Goal: Task Accomplishment & Management: Manage account settings

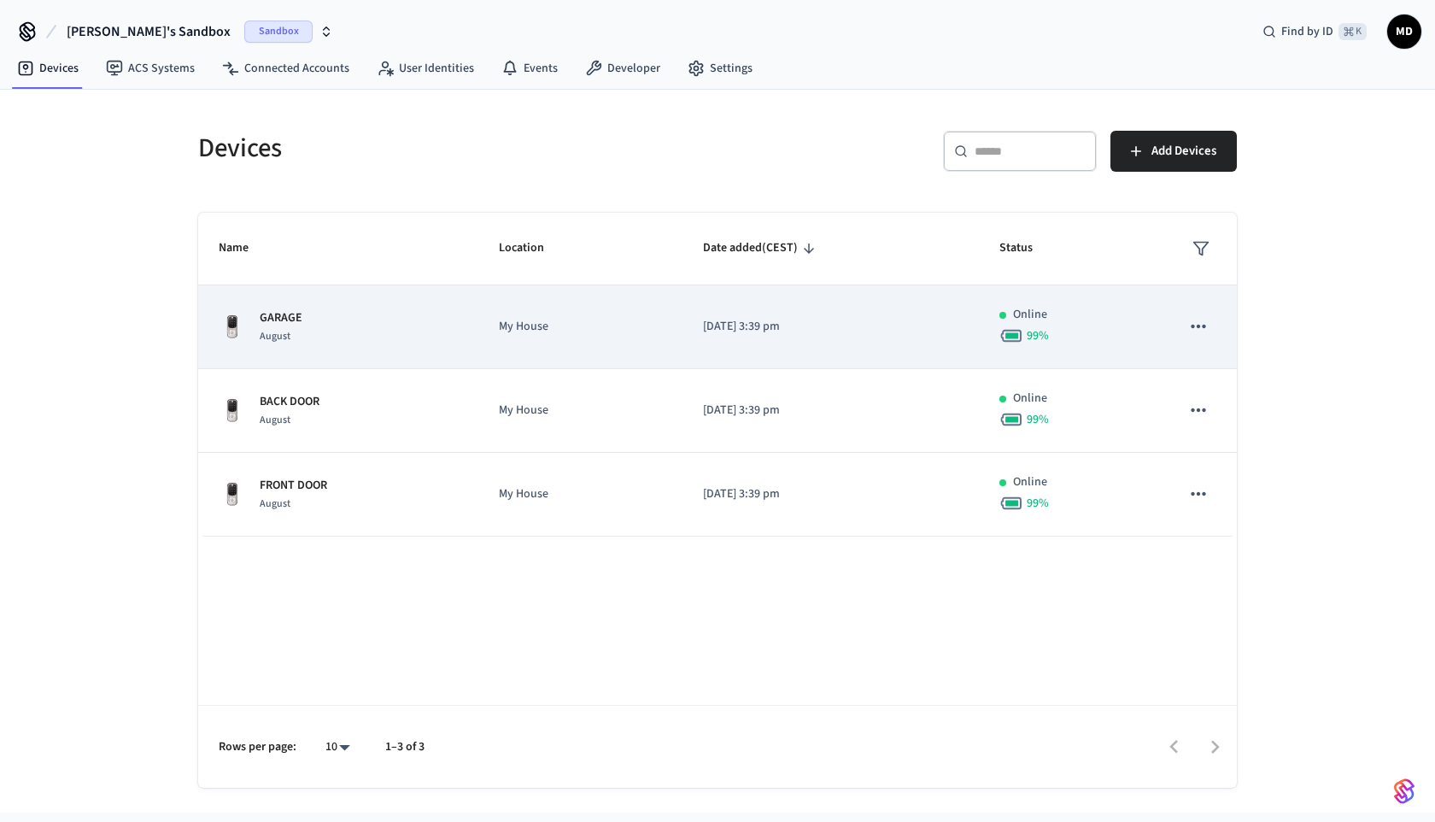
click at [313, 339] on div "GARAGE August" at bounding box center [338, 327] width 239 height 36
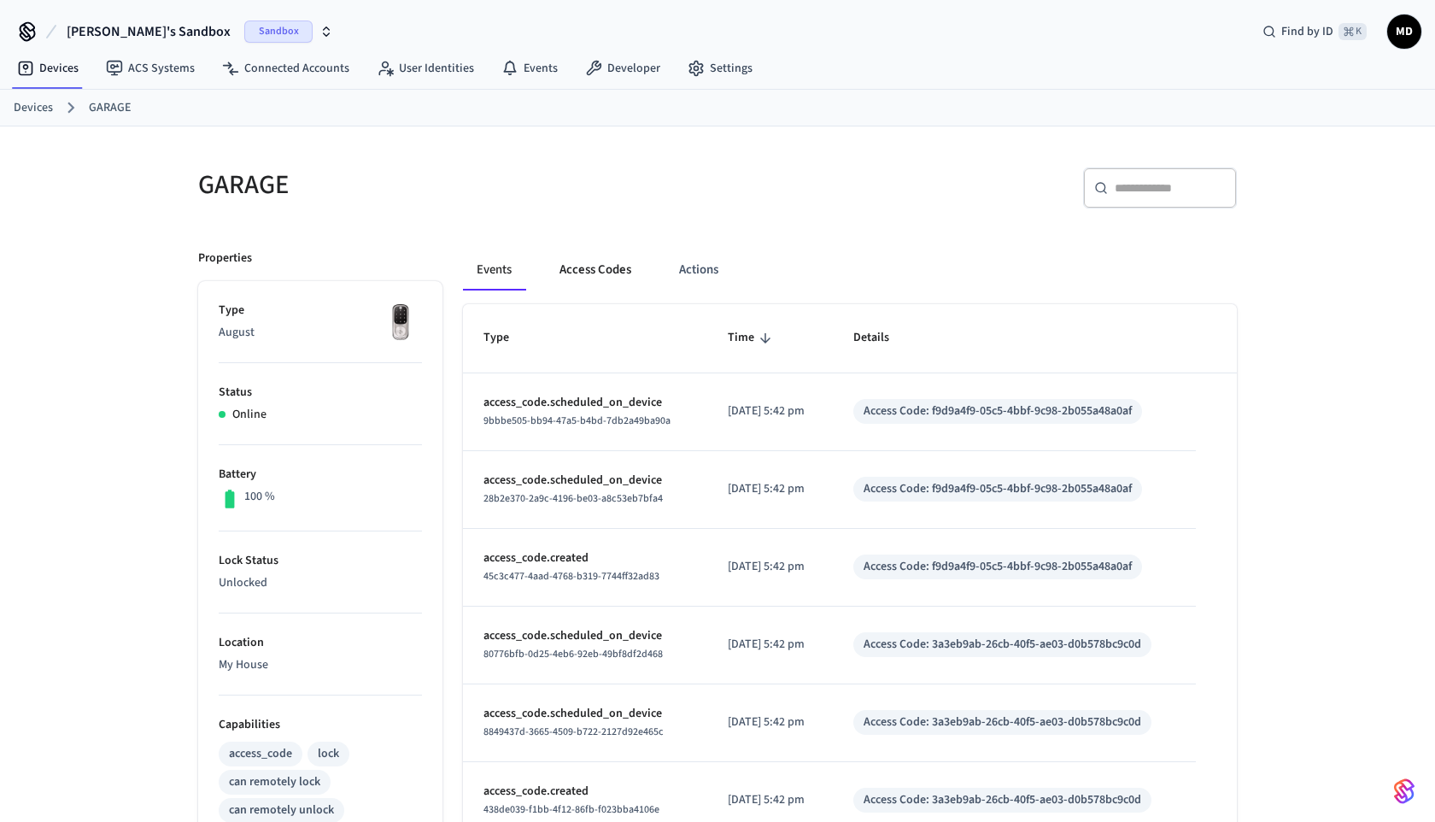
click at [596, 276] on button "Access Codes" at bounding box center [595, 269] width 99 height 41
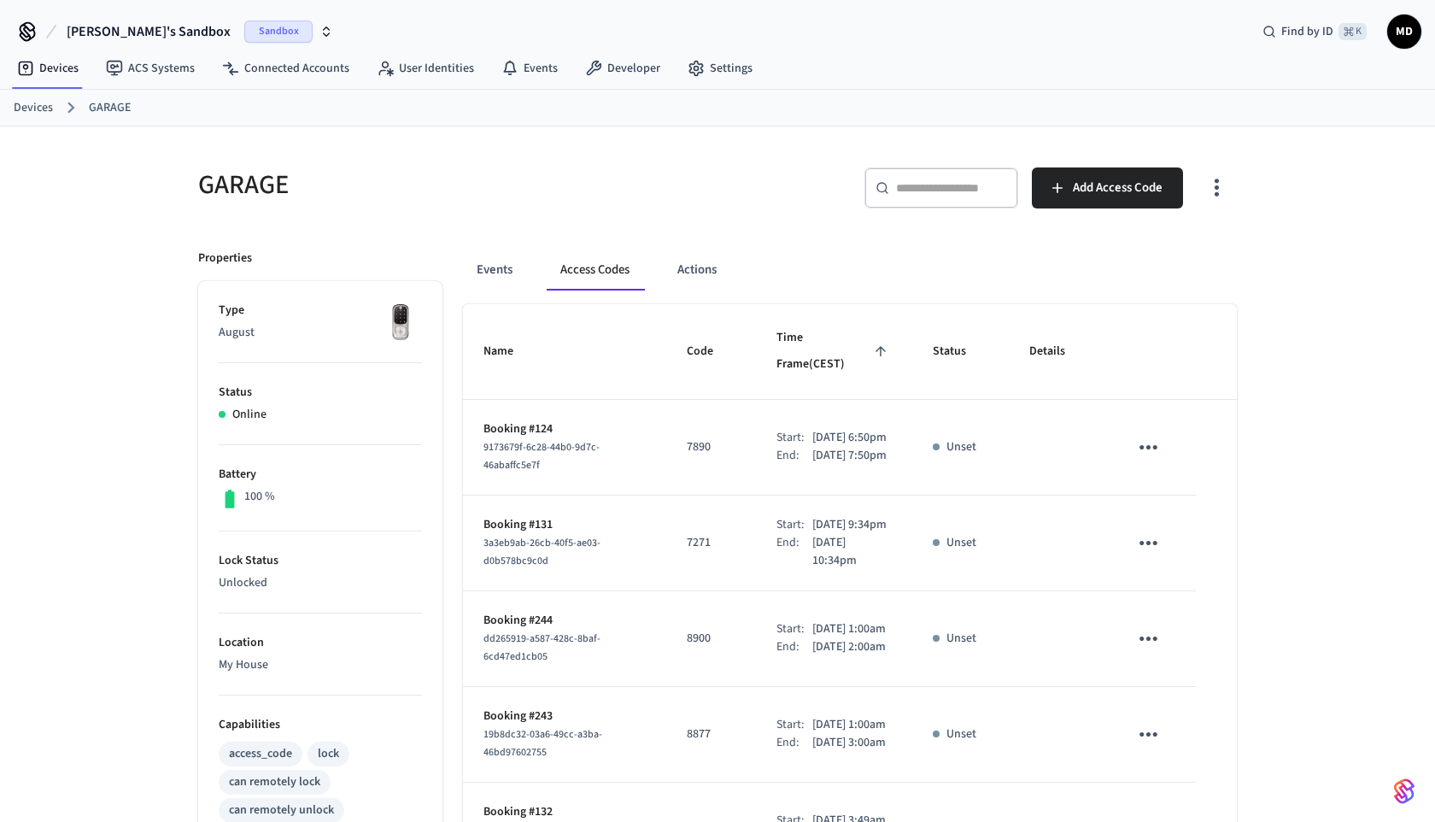
click at [1215, 185] on icon "button" at bounding box center [1216, 187] width 26 height 26
click at [1256, 192] on div at bounding box center [717, 411] width 1435 height 822
click at [1156, 434] on icon "sticky table" at bounding box center [1148, 447] width 26 height 26
click at [1181, 518] on li "Delete" at bounding box center [1189, 525] width 81 height 45
click at [1145, 524] on button "sticky table" at bounding box center [1148, 543] width 40 height 40
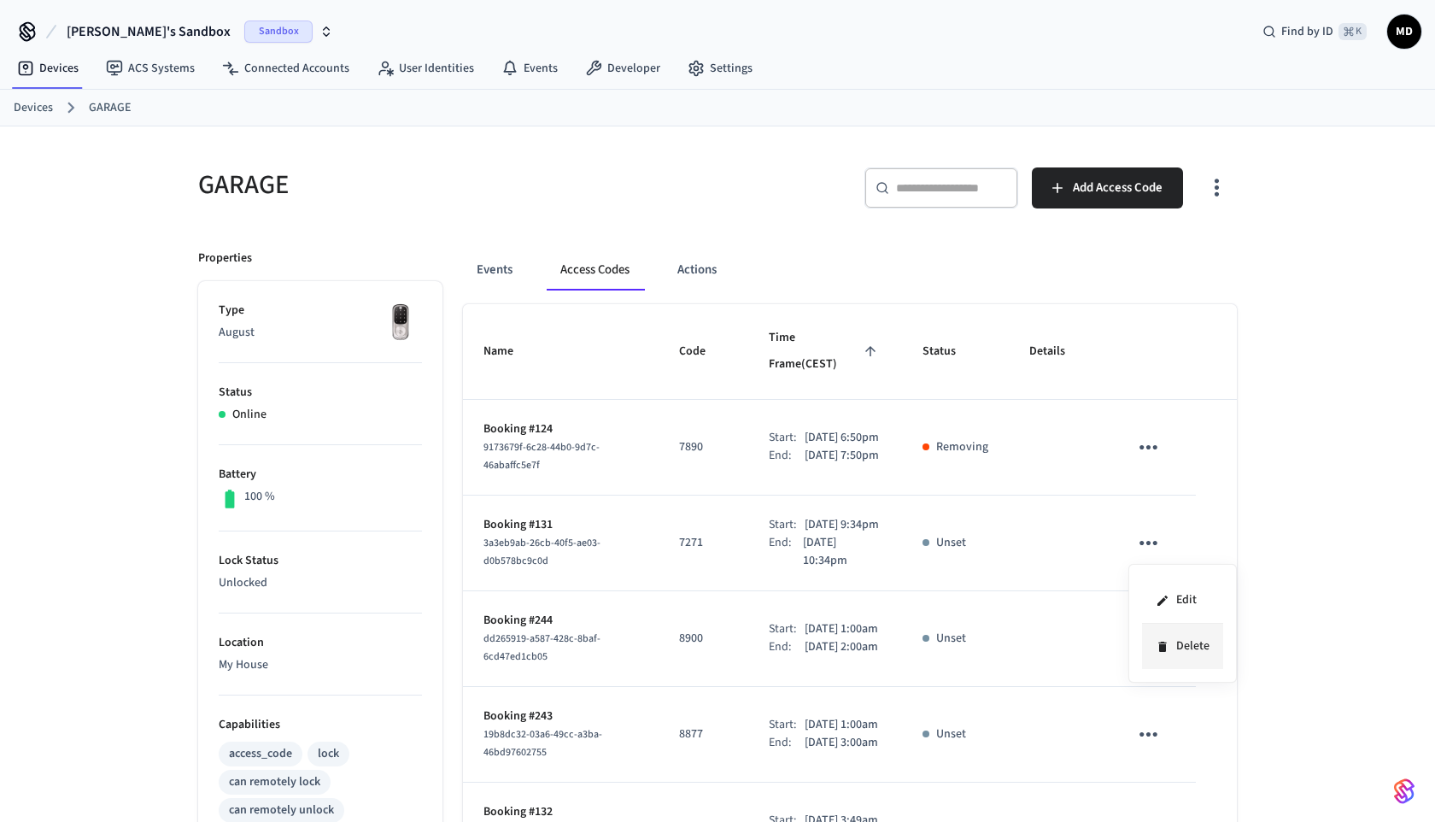
click at [1167, 649] on icon at bounding box center [1163, 647] width 14 height 14
click at [1152, 652] on icon "sticky table" at bounding box center [1148, 638] width 26 height 26
click at [1174, 748] on icon at bounding box center [1169, 754] width 14 height 14
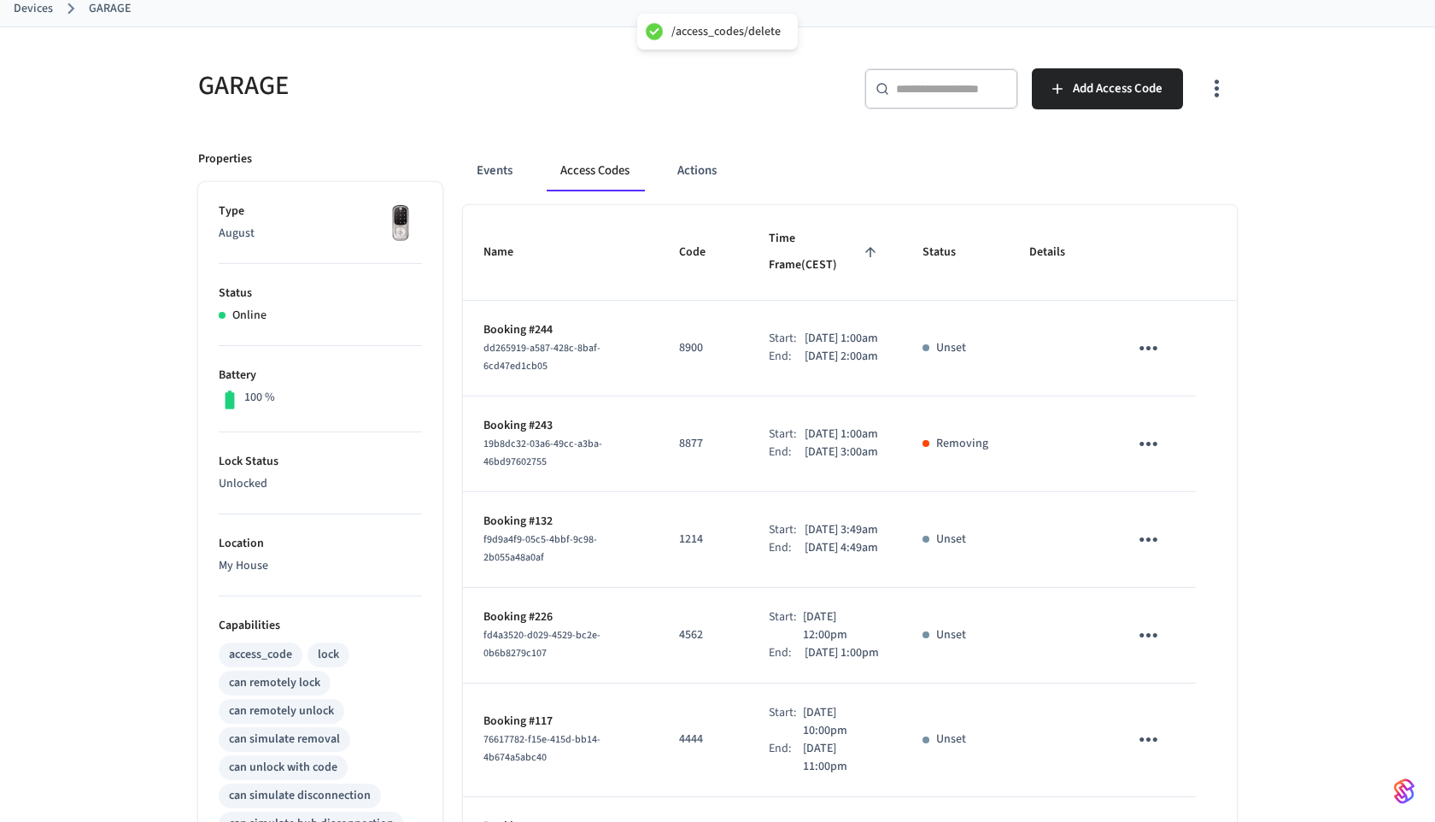
scroll to position [170, 0]
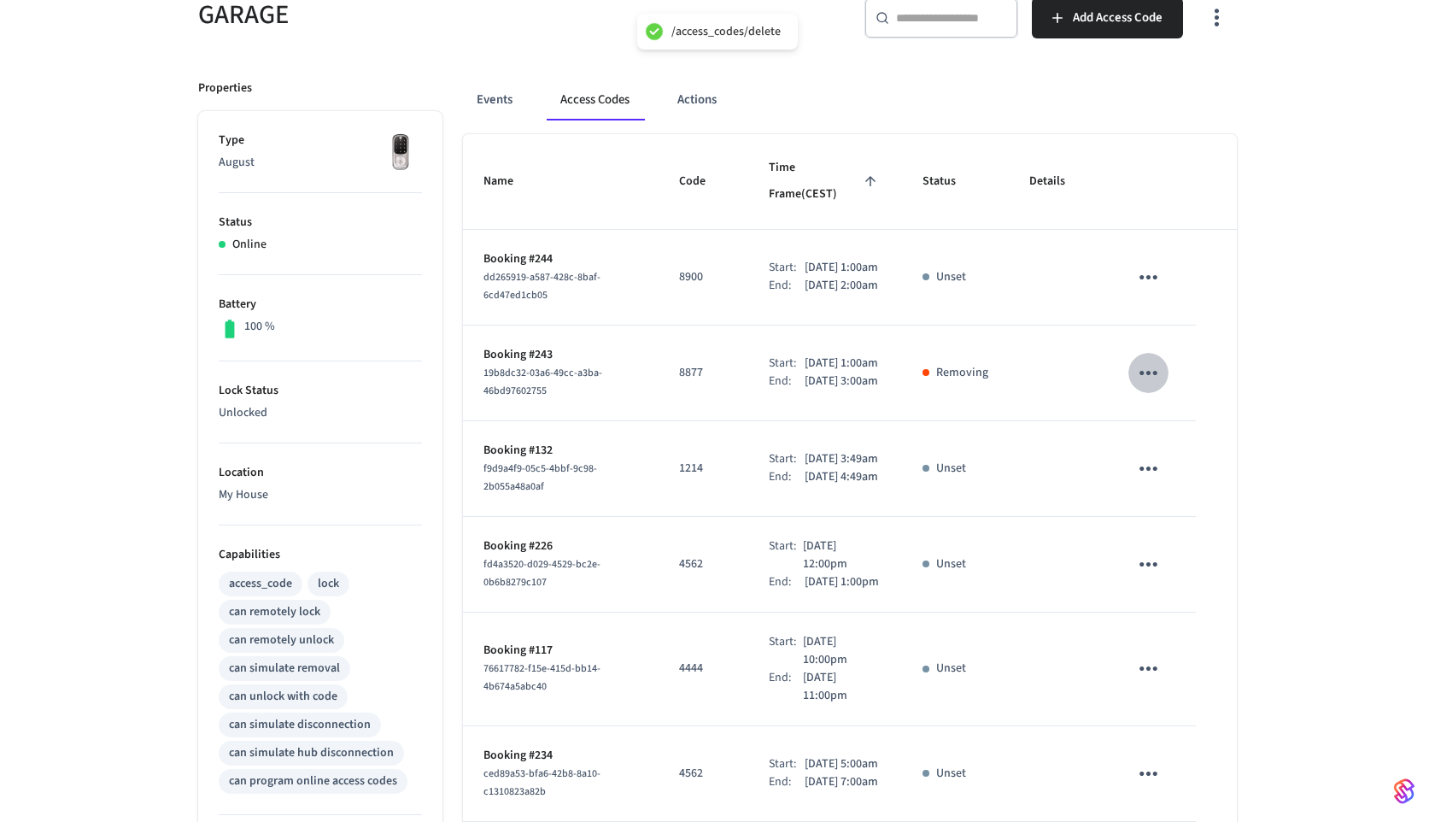
click at [1149, 366] on icon "sticky table" at bounding box center [1148, 373] width 26 height 26
click at [1172, 530] on div at bounding box center [717, 411] width 1435 height 822
click at [1154, 482] on icon "sticky table" at bounding box center [1148, 468] width 26 height 26
click at [1177, 572] on li "Delete" at bounding box center [1189, 582] width 81 height 45
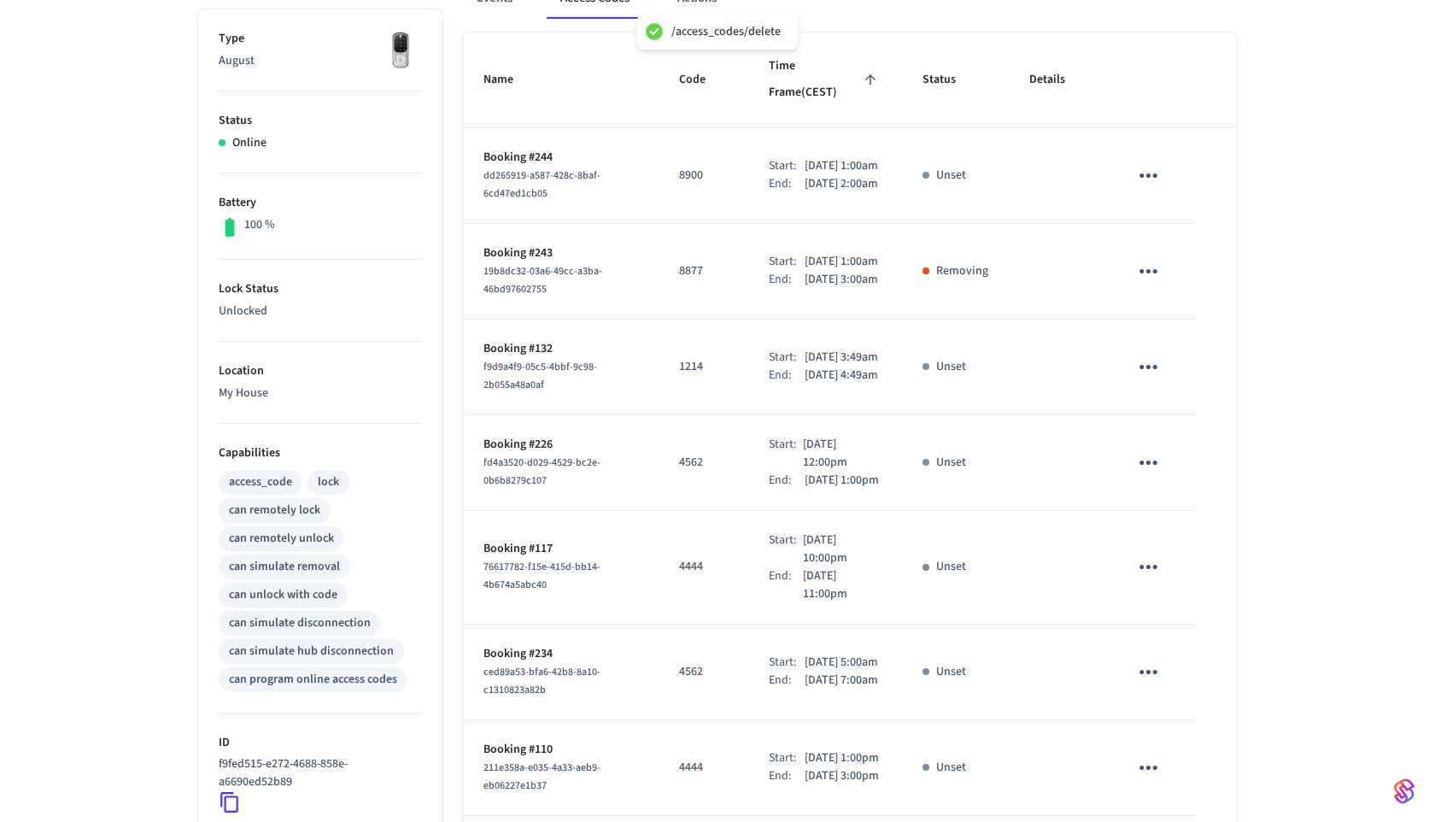
scroll to position [319, 0]
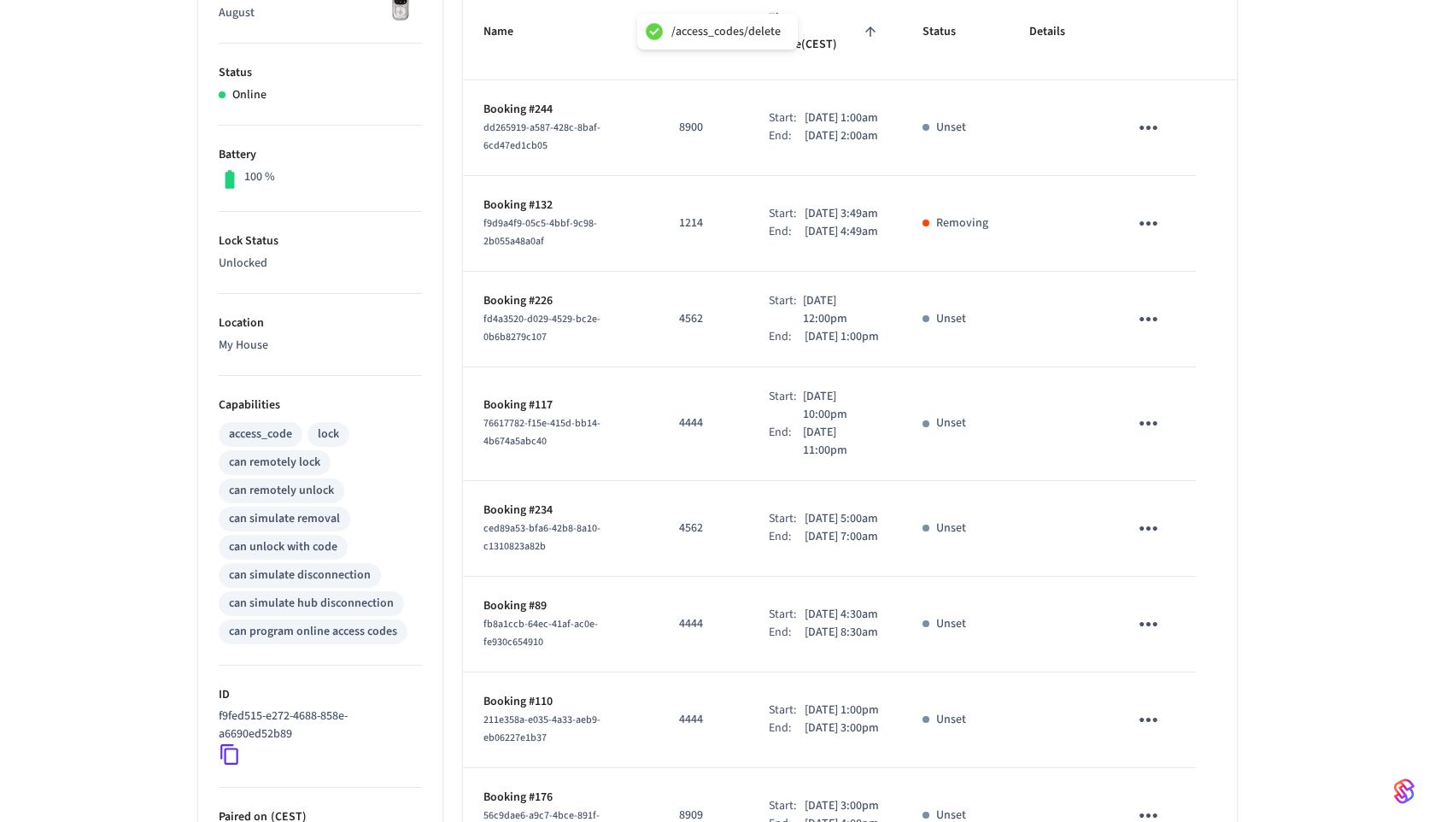
click at [1180, 448] on td "sticky table" at bounding box center [1152, 424] width 88 height 114
click at [1159, 436] on icon "sticky table" at bounding box center [1148, 423] width 26 height 26
click at [1172, 535] on li "Delete" at bounding box center [1189, 546] width 81 height 45
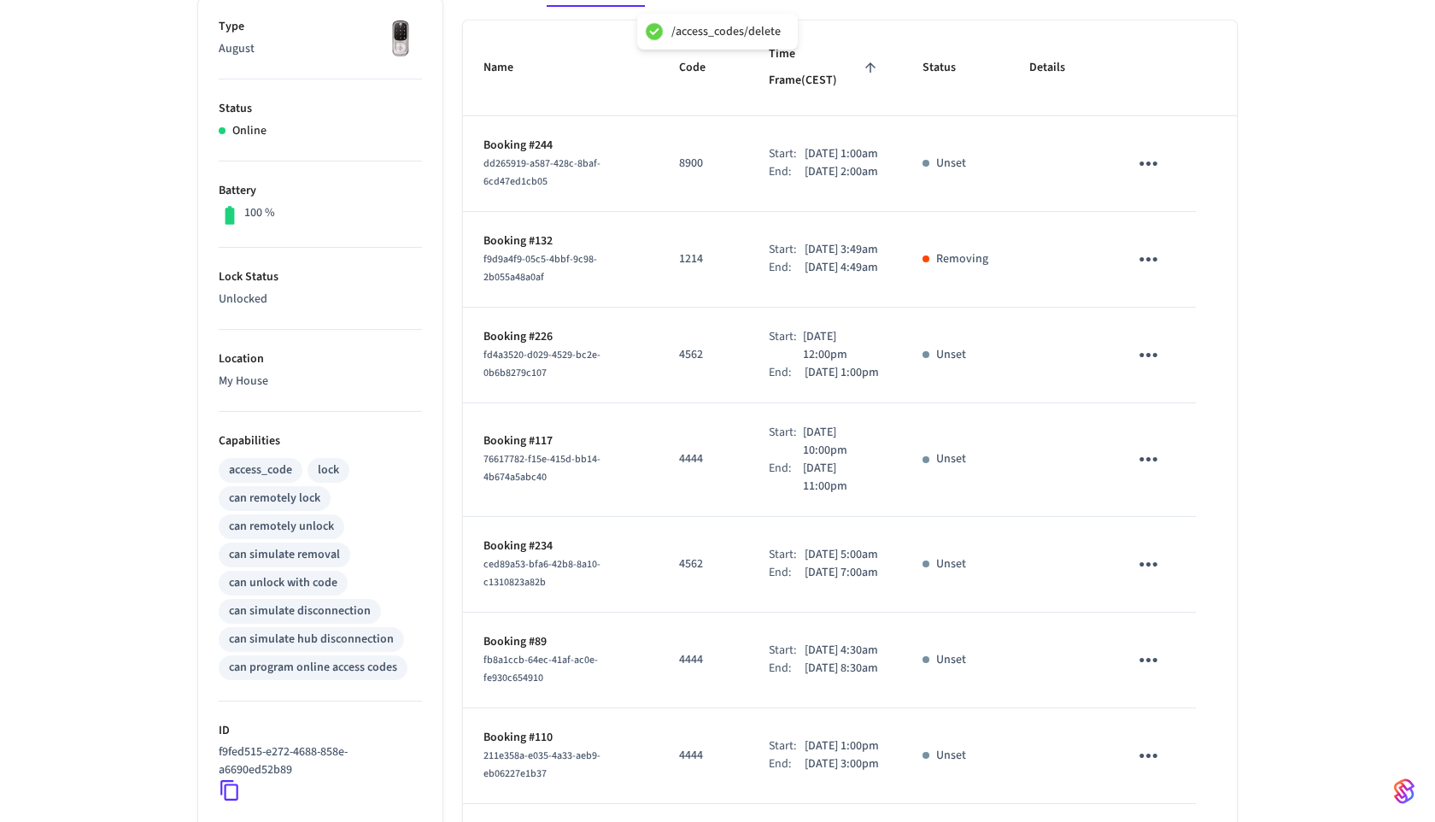
scroll to position [271, 0]
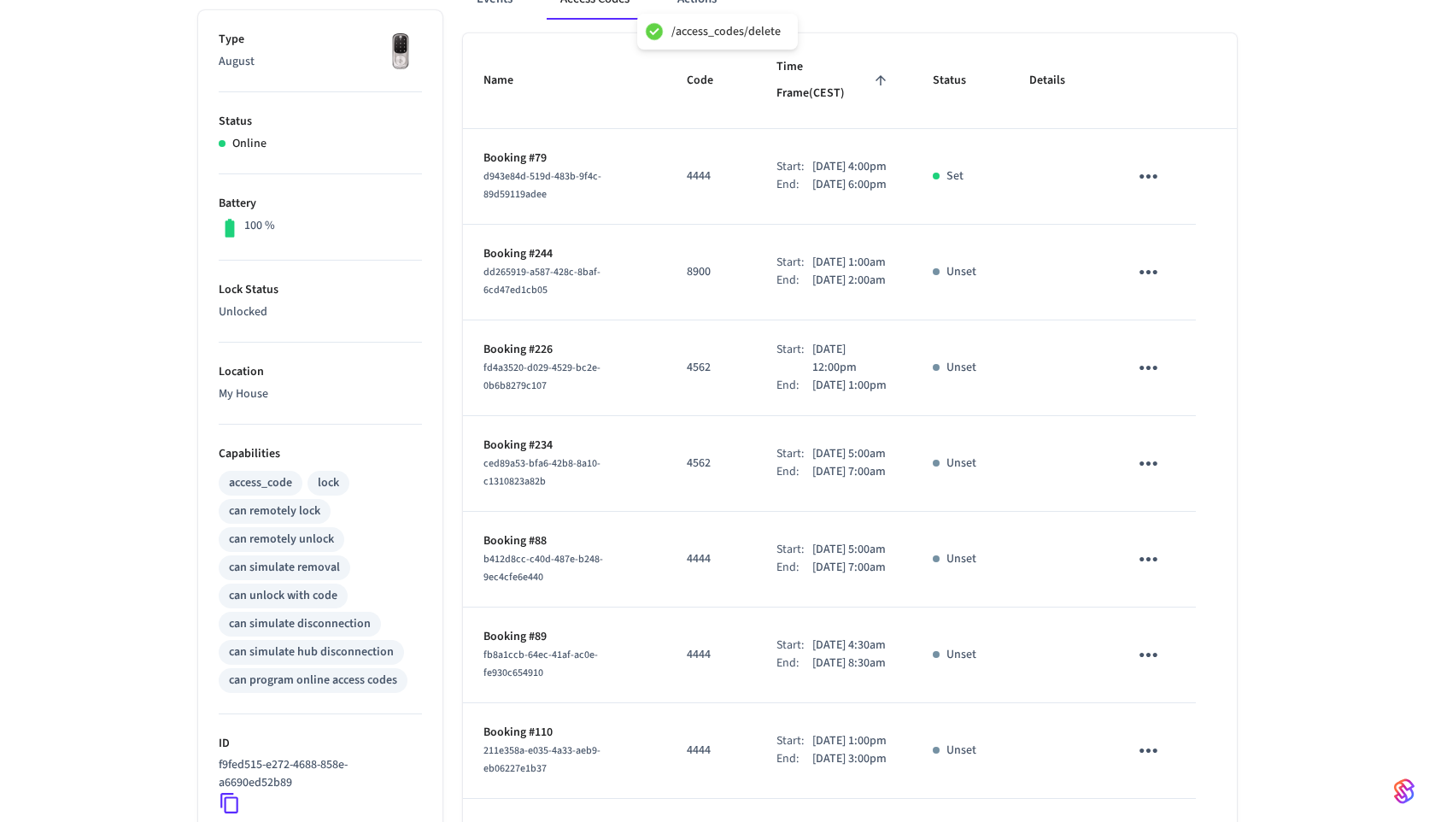
click at [1152, 163] on icon "sticky table" at bounding box center [1148, 176] width 26 height 26
click at [1155, 245] on li "Delete" at bounding box center [1189, 254] width 81 height 45
click at [1159, 261] on icon "sticky table" at bounding box center [1148, 272] width 26 height 26
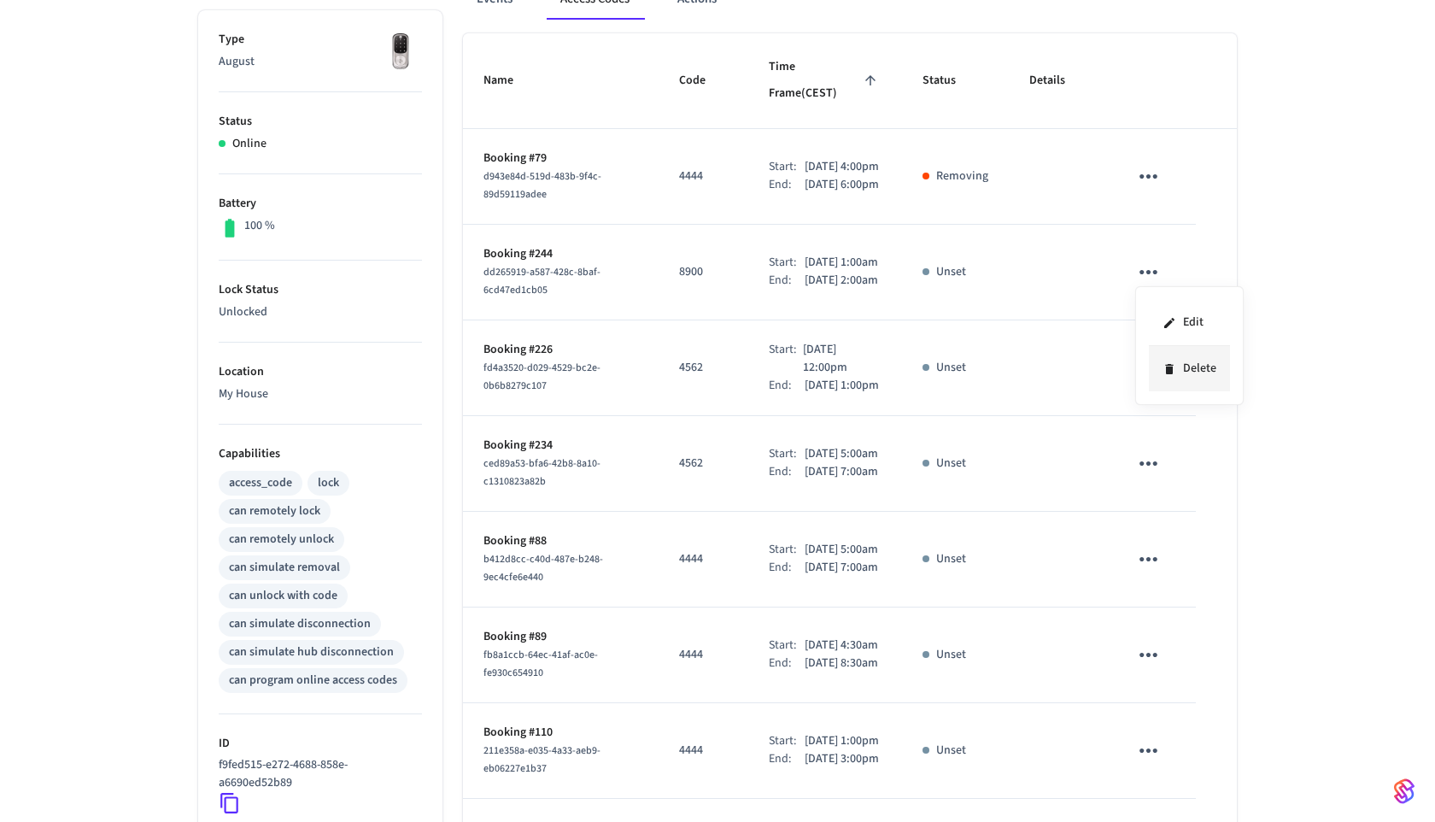
click at [1167, 358] on li "Delete" at bounding box center [1189, 368] width 81 height 45
click at [1158, 273] on icon "sticky table" at bounding box center [1148, 272] width 26 height 26
click at [1172, 365] on icon at bounding box center [1169, 369] width 14 height 14
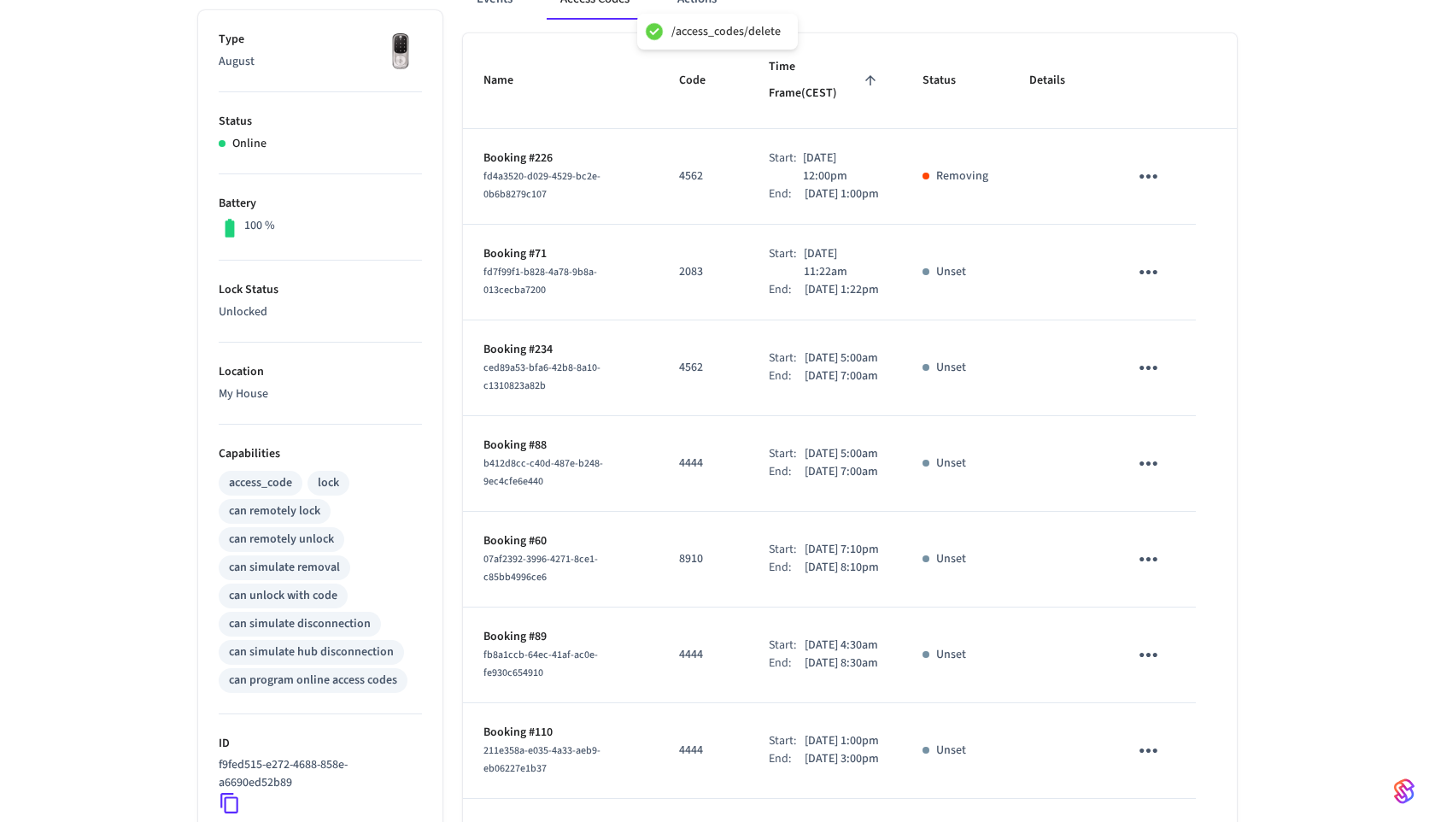
click at [1156, 274] on icon "sticky table" at bounding box center [1148, 272] width 26 height 26
click at [1169, 366] on icon at bounding box center [1169, 369] width 8 height 10
click at [1158, 273] on icon "sticky table" at bounding box center [1148, 272] width 26 height 26
click at [1158, 366] on li "Delete" at bounding box center [1189, 368] width 81 height 45
click at [1160, 156] on button "sticky table" at bounding box center [1148, 176] width 40 height 40
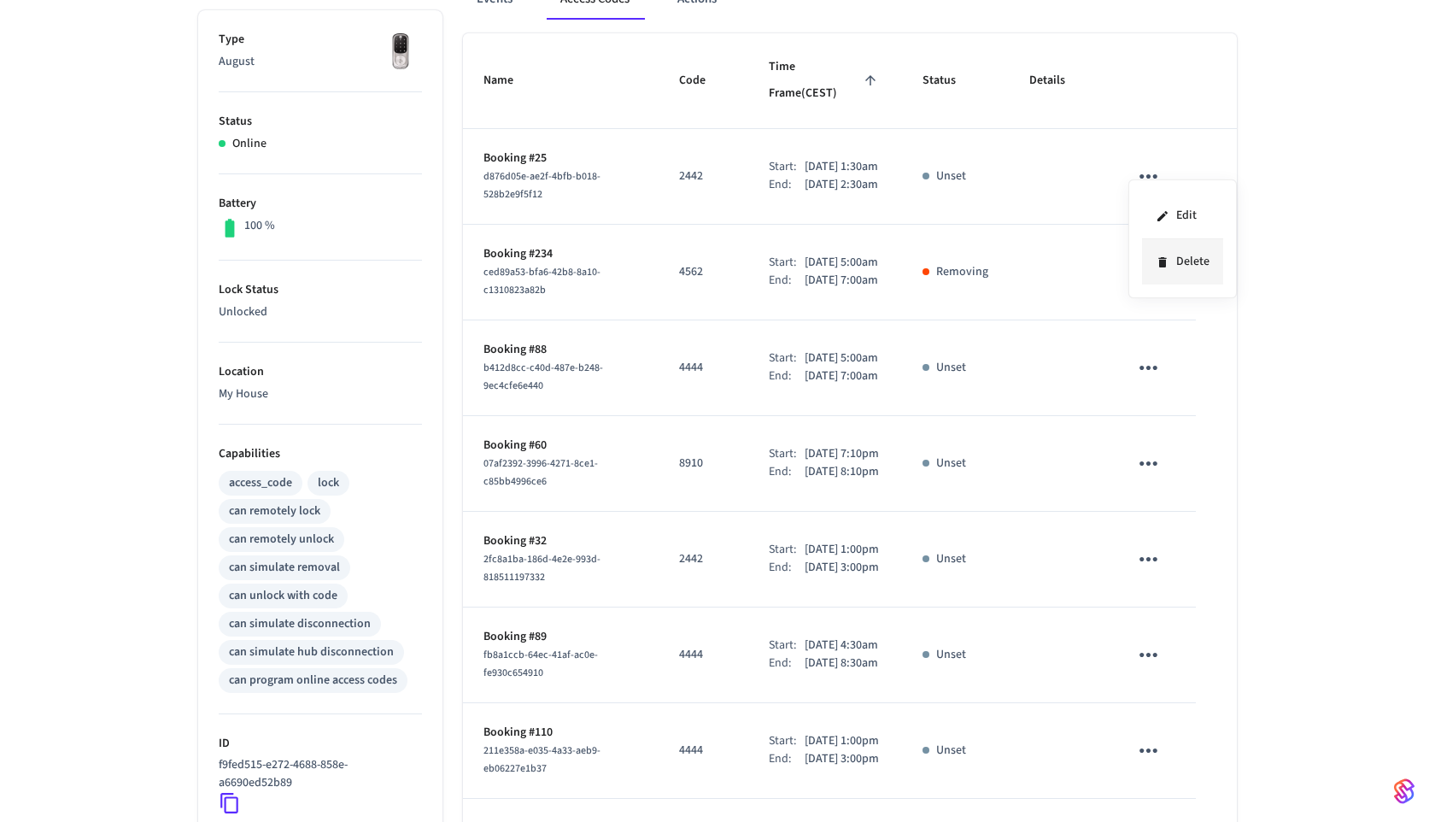
click at [1169, 261] on li "Delete" at bounding box center [1182, 261] width 81 height 45
click at [1169, 267] on td "sticky table" at bounding box center [1152, 273] width 88 height 96
click at [1147, 268] on icon "sticky table" at bounding box center [1148, 272] width 26 height 26
click at [1158, 378] on li "Delete" at bounding box center [1189, 368] width 81 height 45
click at [1152, 381] on icon "sticky table" at bounding box center [1148, 367] width 26 height 26
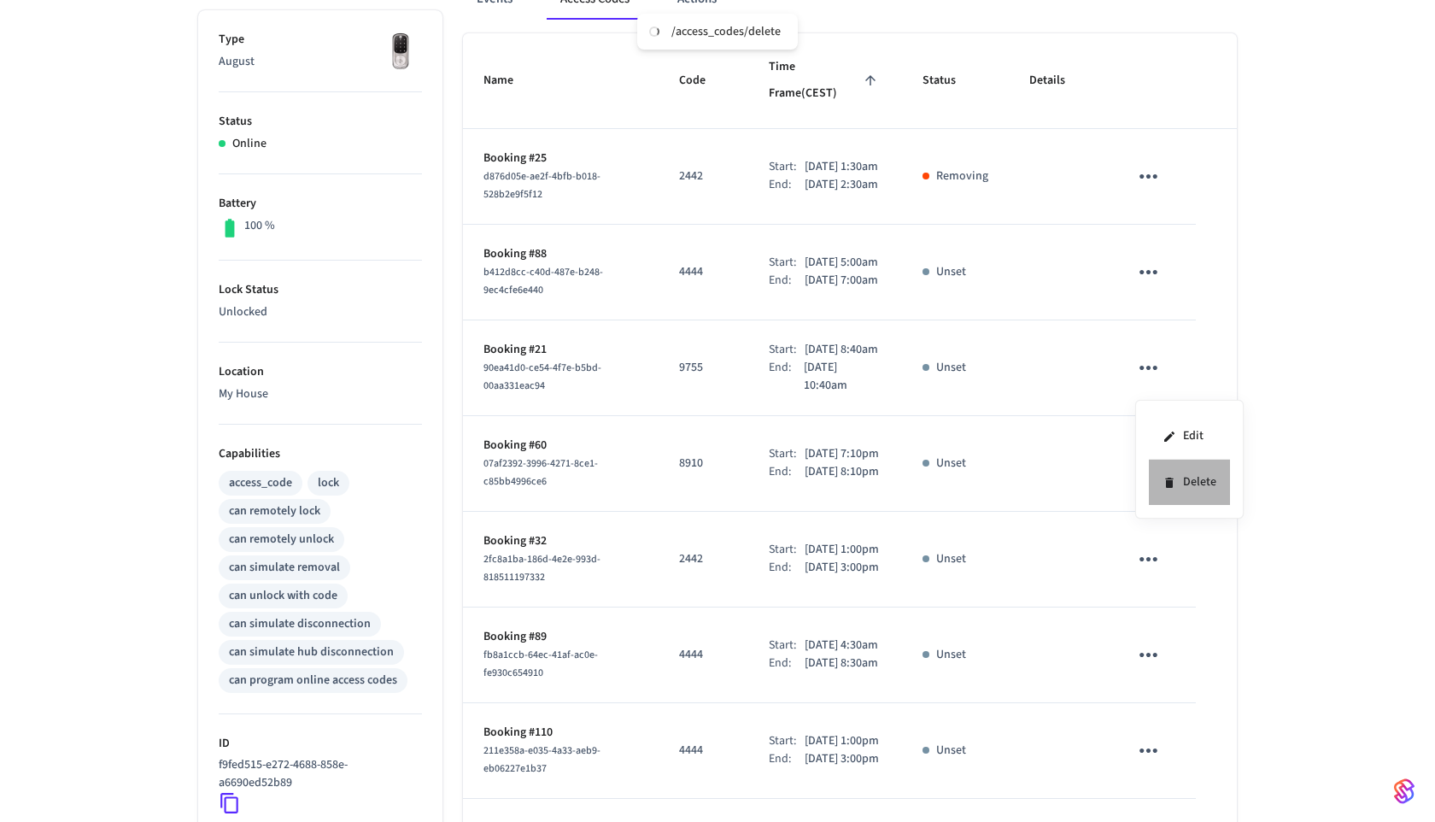
click at [1180, 471] on li "Delete" at bounding box center [1189, 482] width 81 height 45
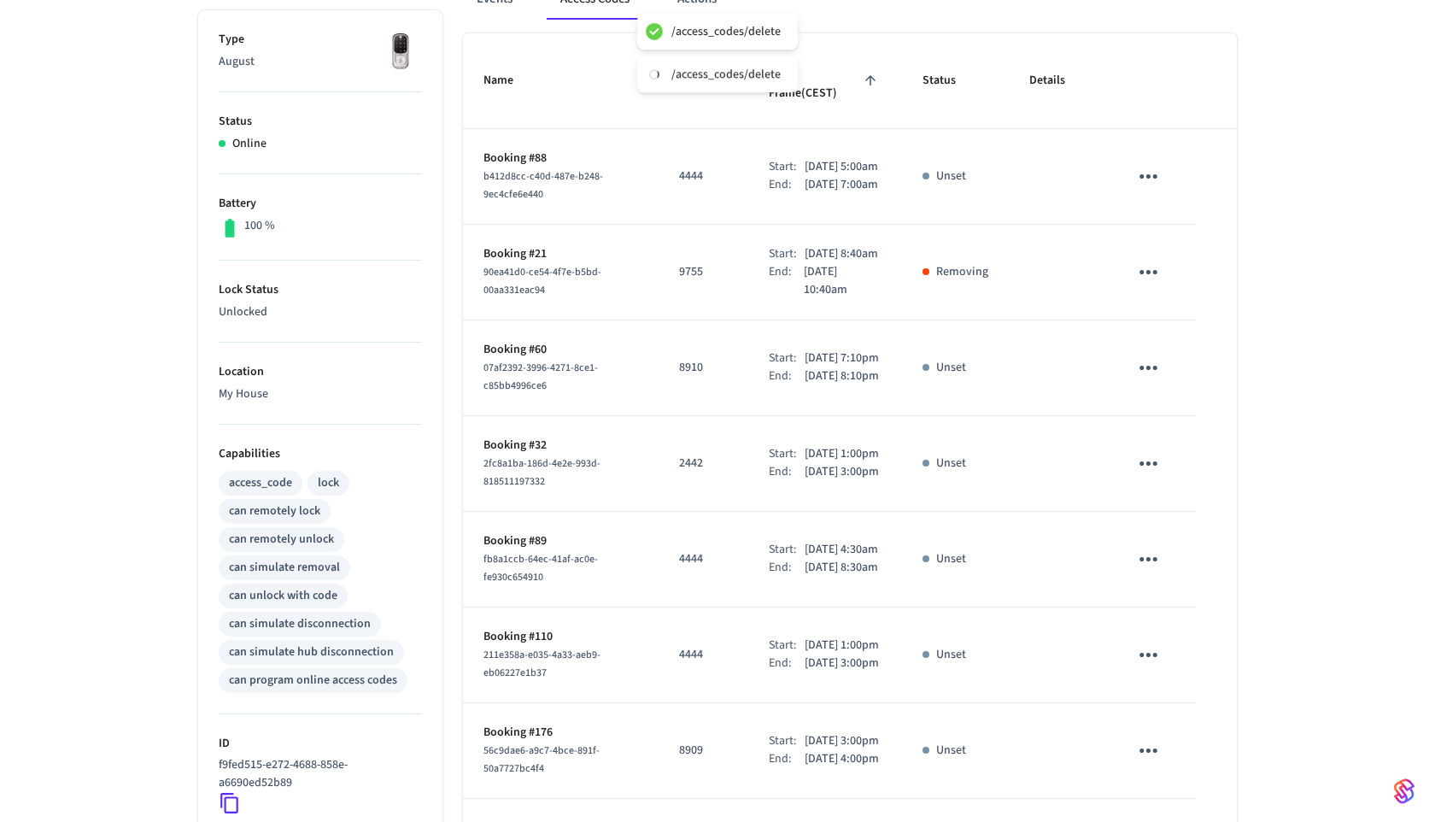
click at [1155, 381] on icon "sticky table" at bounding box center [1148, 367] width 26 height 26
click at [1180, 489] on li "Delete" at bounding box center [1189, 482] width 81 height 45
click at [1162, 156] on button "sticky table" at bounding box center [1148, 176] width 40 height 40
click at [1168, 257] on icon at bounding box center [1163, 262] width 14 height 14
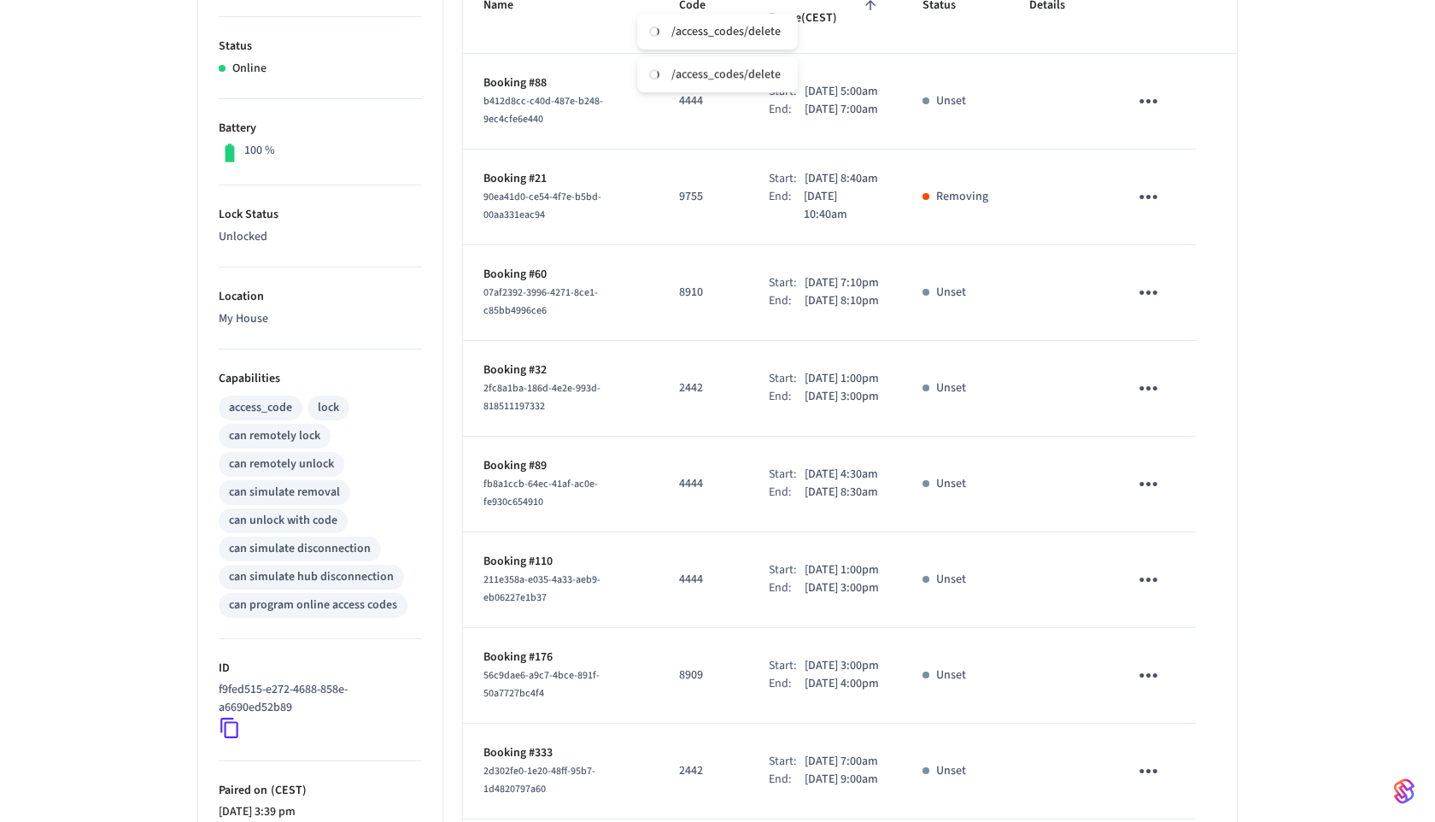
scroll to position [360, 0]
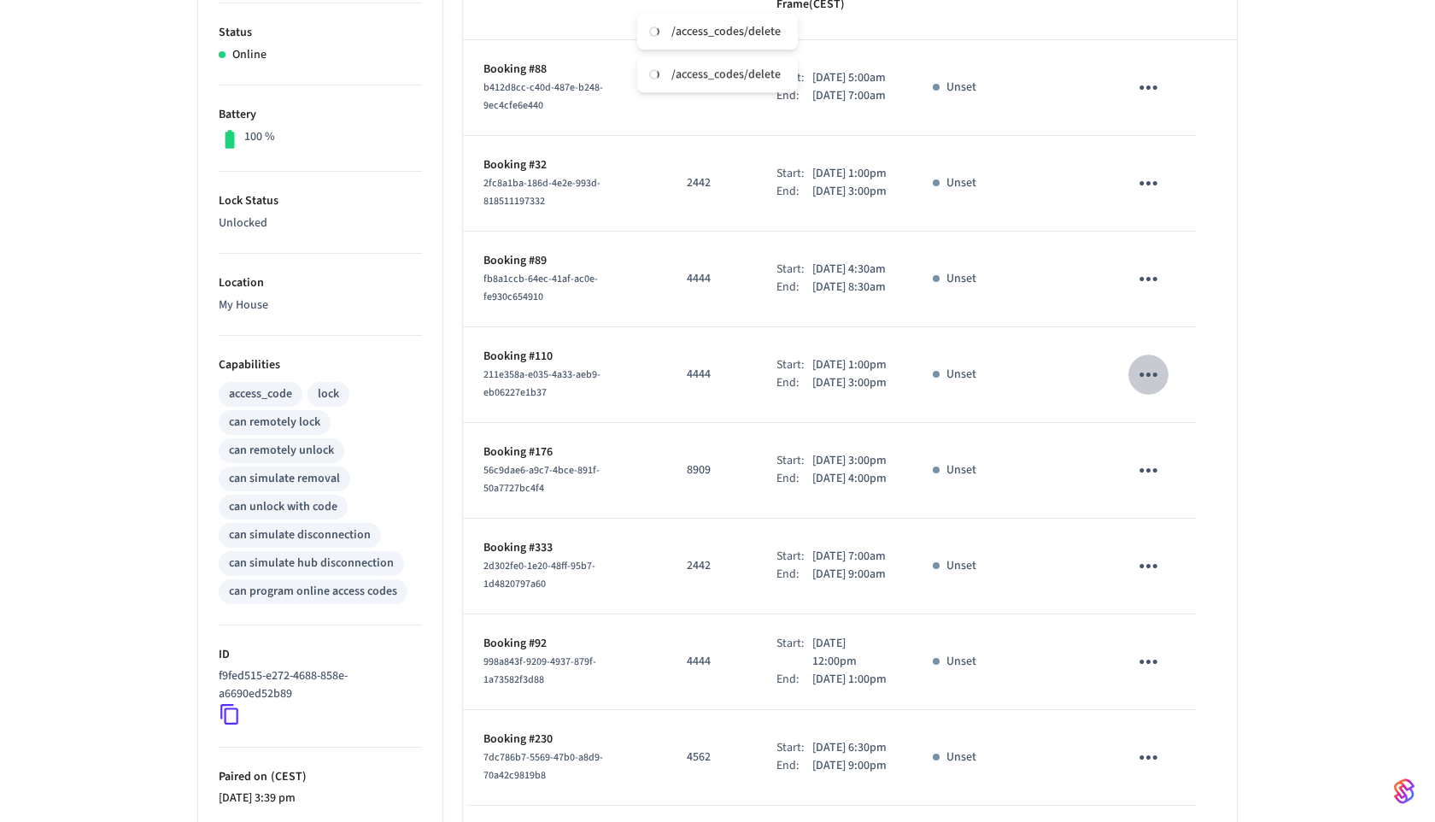
click at [1161, 388] on icon "sticky table" at bounding box center [1148, 374] width 26 height 26
click at [1174, 507] on icon at bounding box center [1169, 508] width 14 height 14
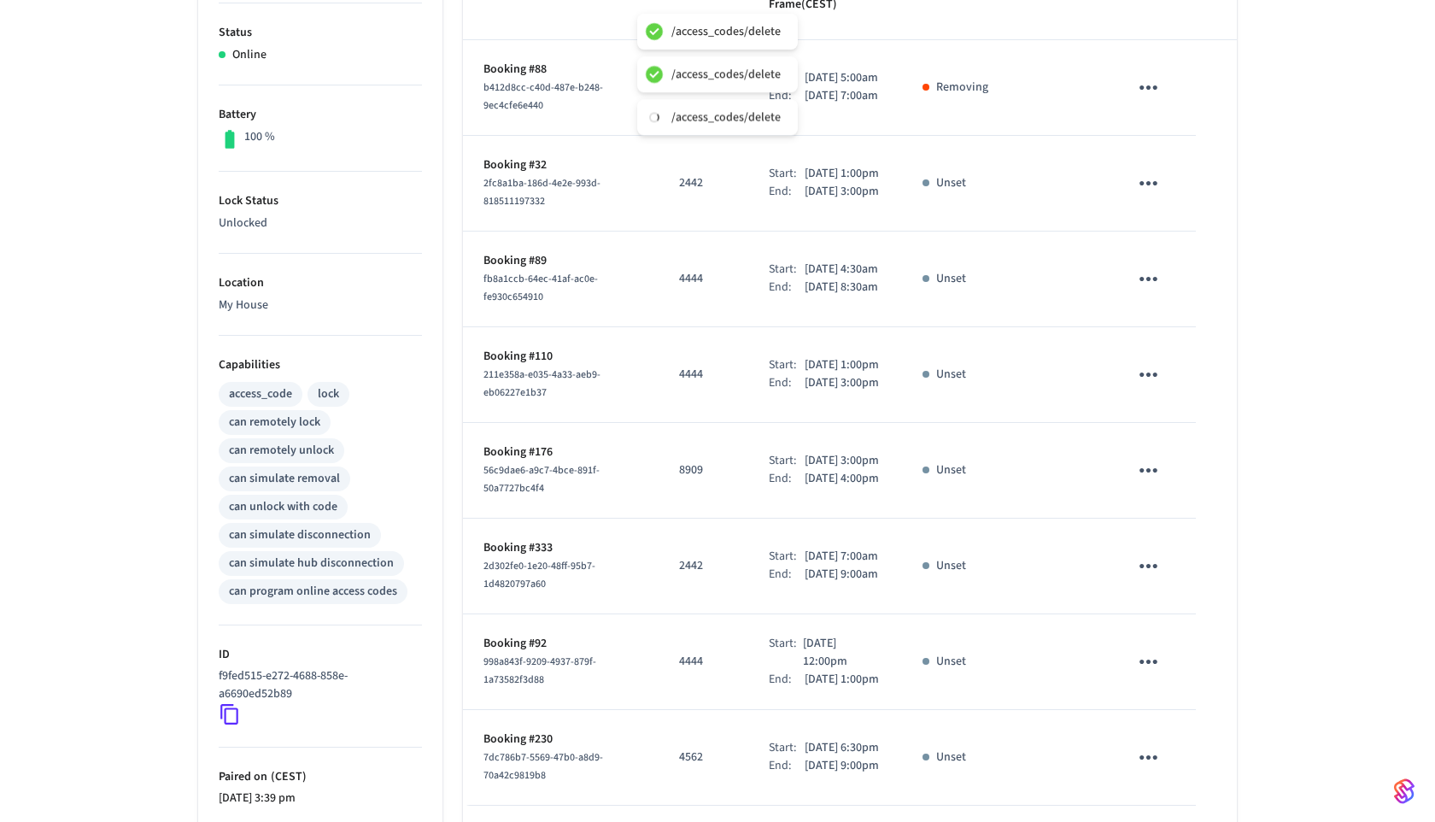
click at [1156, 294] on tbody "Booking #88 b412d8cc-c40d-487e-b248-9ec4cfe6e440 4444 Start: Sep 8th 2025 5:00a…" at bounding box center [850, 422] width 774 height 765
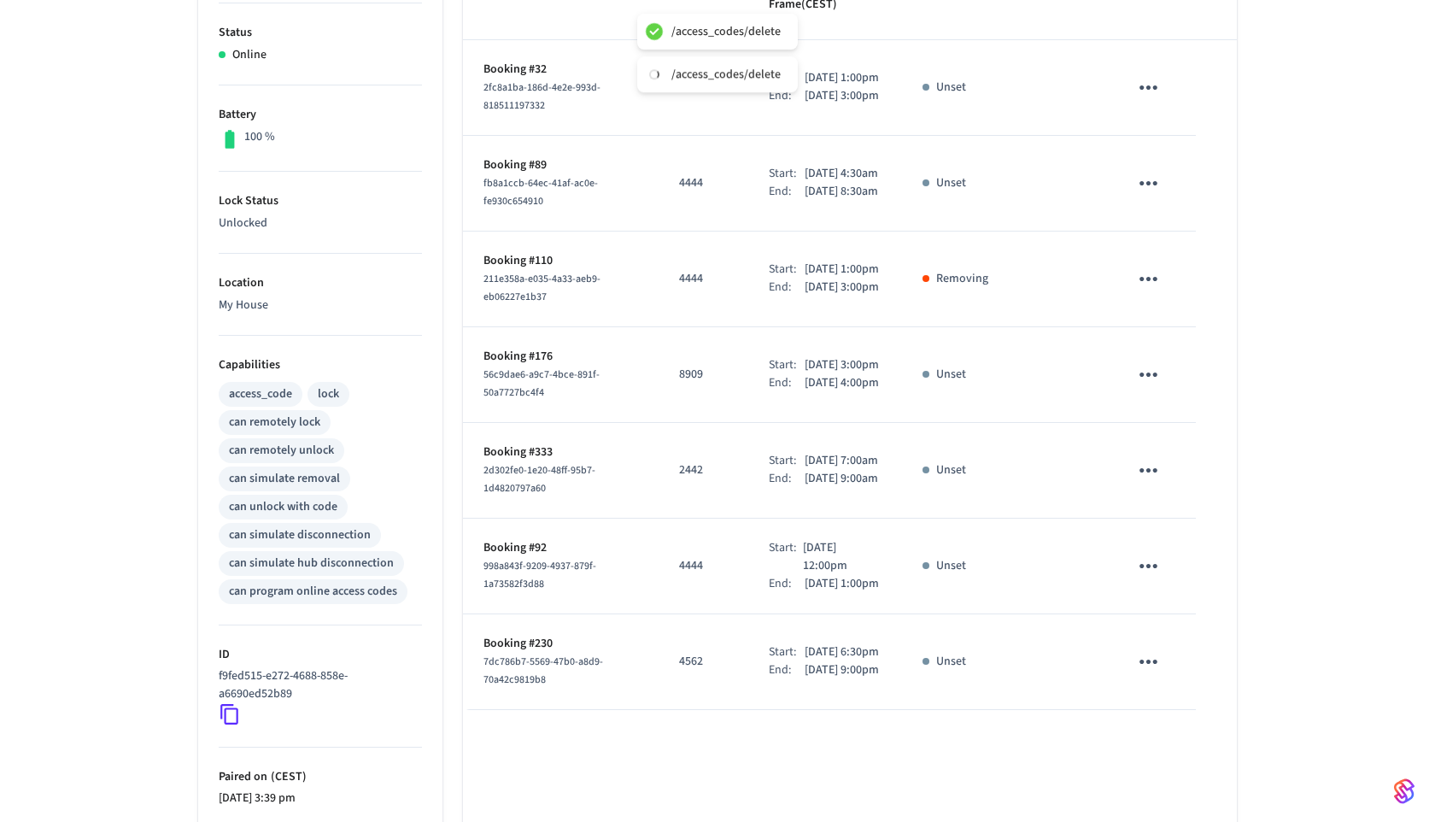
click at [1151, 182] on icon "sticky table" at bounding box center [1148, 183] width 26 height 26
click at [1181, 280] on li "Delete" at bounding box center [1189, 279] width 81 height 45
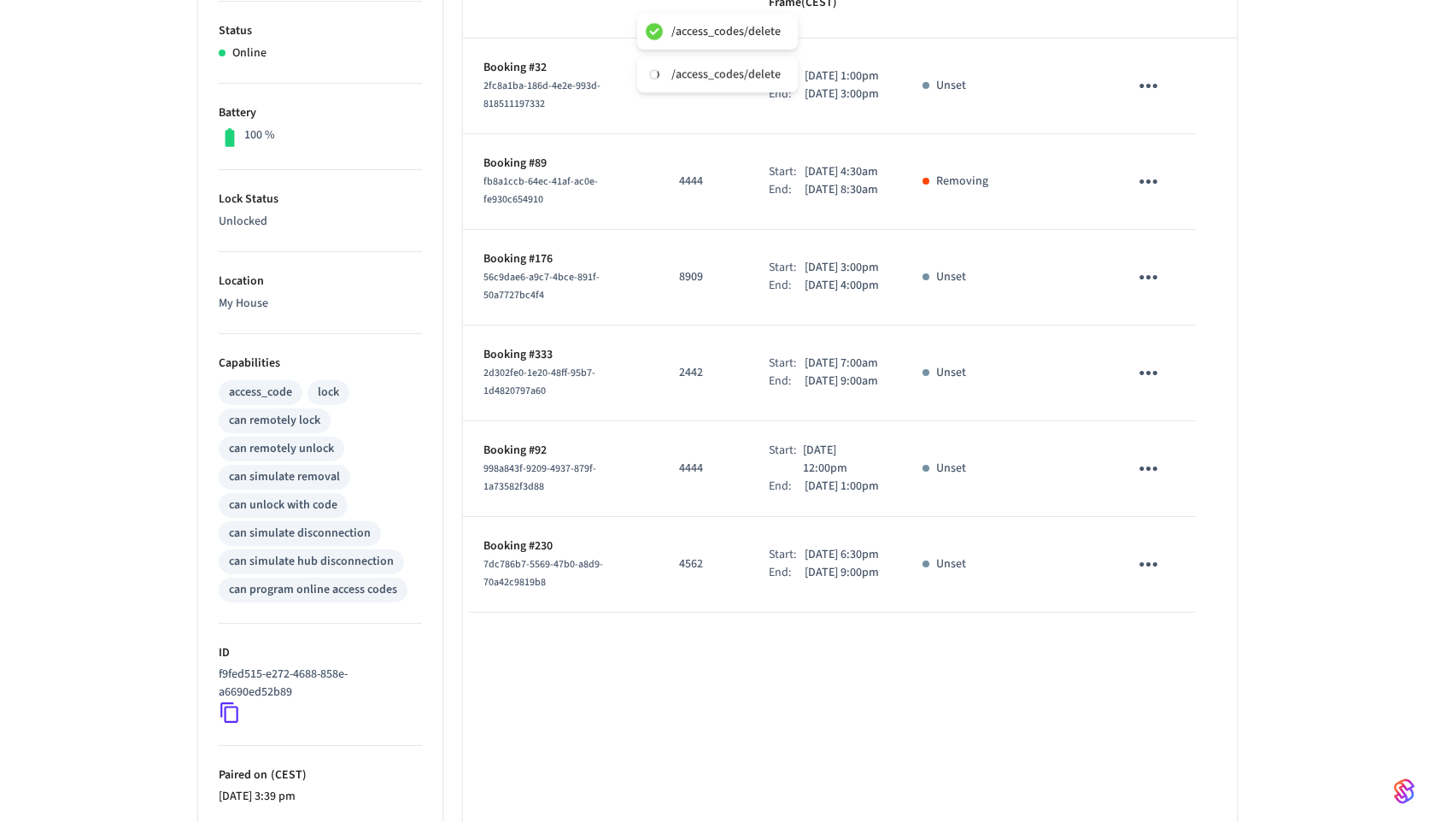
scroll to position [367, 0]
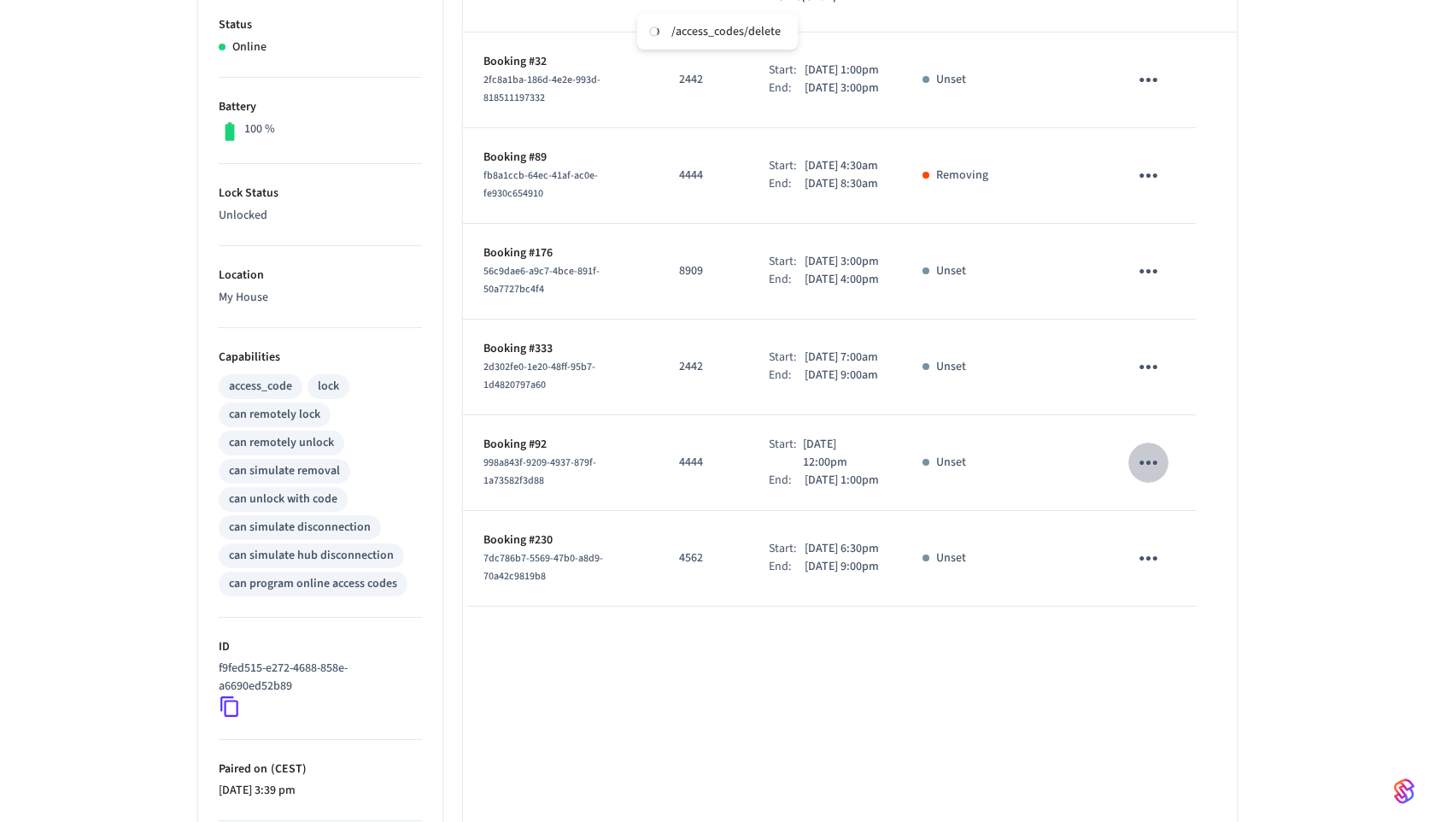
click at [1152, 476] on icon "sticky table" at bounding box center [1148, 462] width 26 height 26
click at [1170, 608] on icon at bounding box center [1169, 613] width 8 height 10
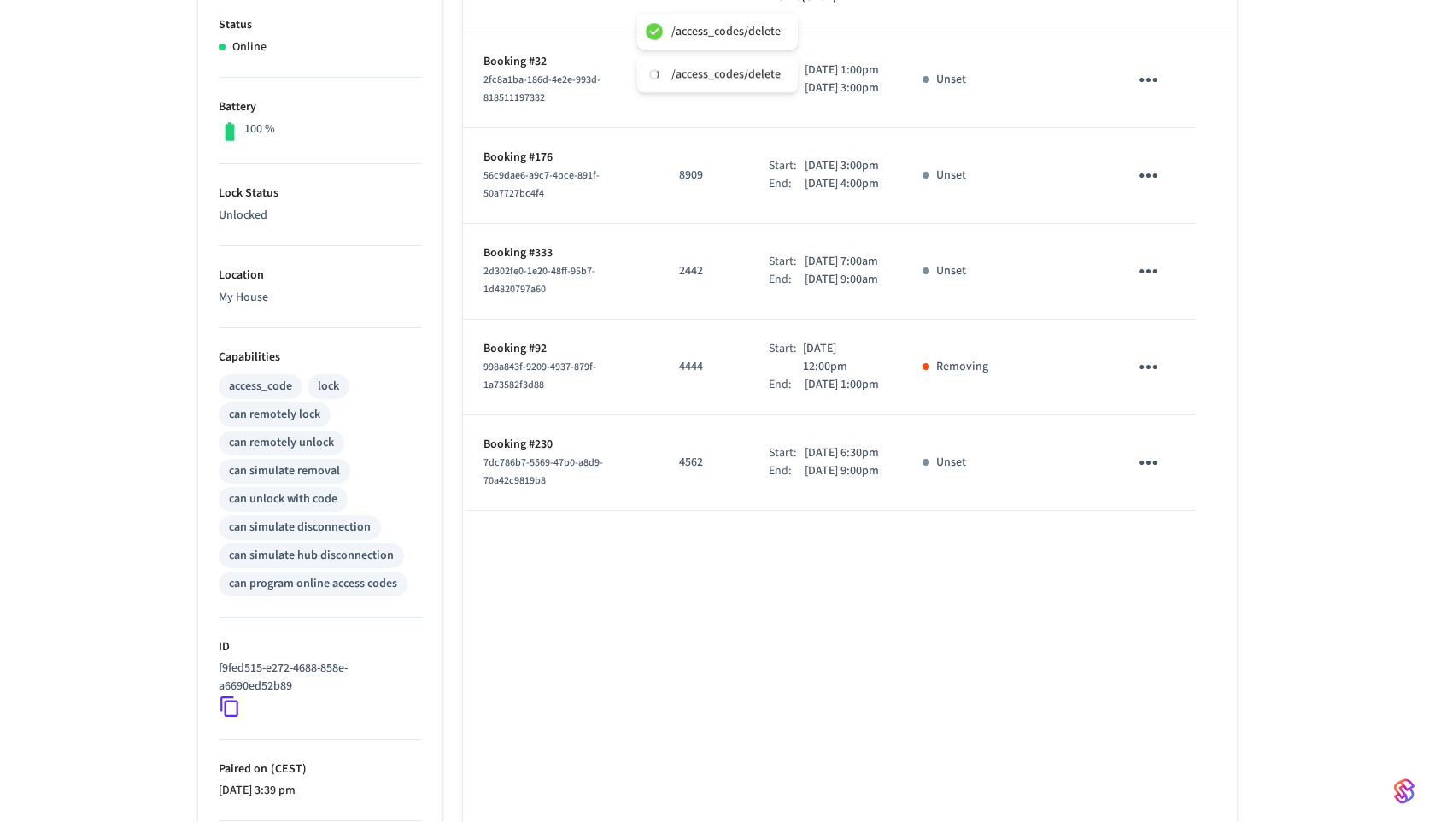
click at [1160, 380] on icon "sticky table" at bounding box center [1148, 367] width 26 height 26
click at [1168, 493] on icon at bounding box center [1169, 500] width 14 height 14
click at [1163, 483] on button "sticky table" at bounding box center [1148, 462] width 40 height 40
click at [1158, 613] on icon at bounding box center [1163, 620] width 14 height 14
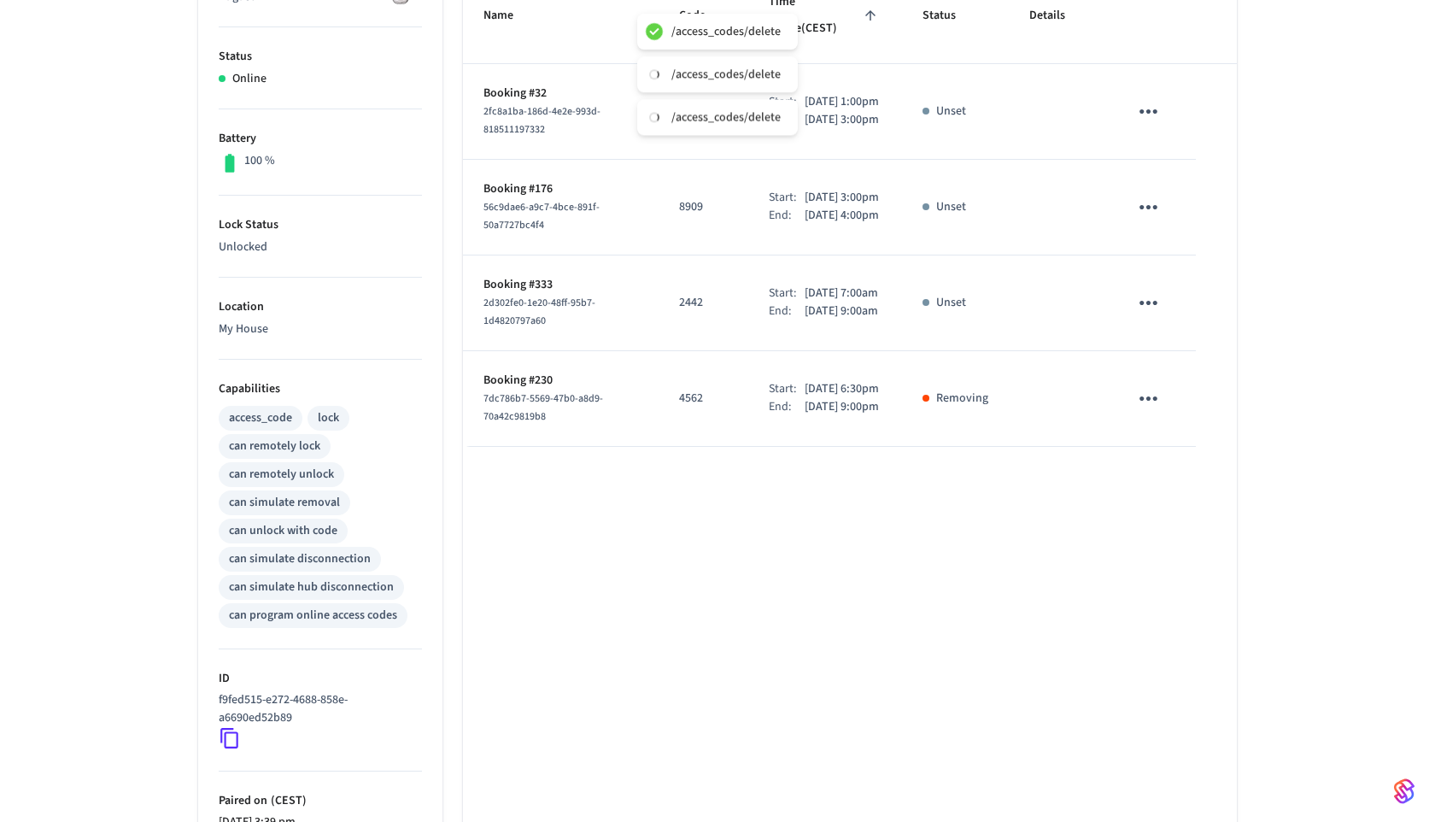
scroll to position [325, 0]
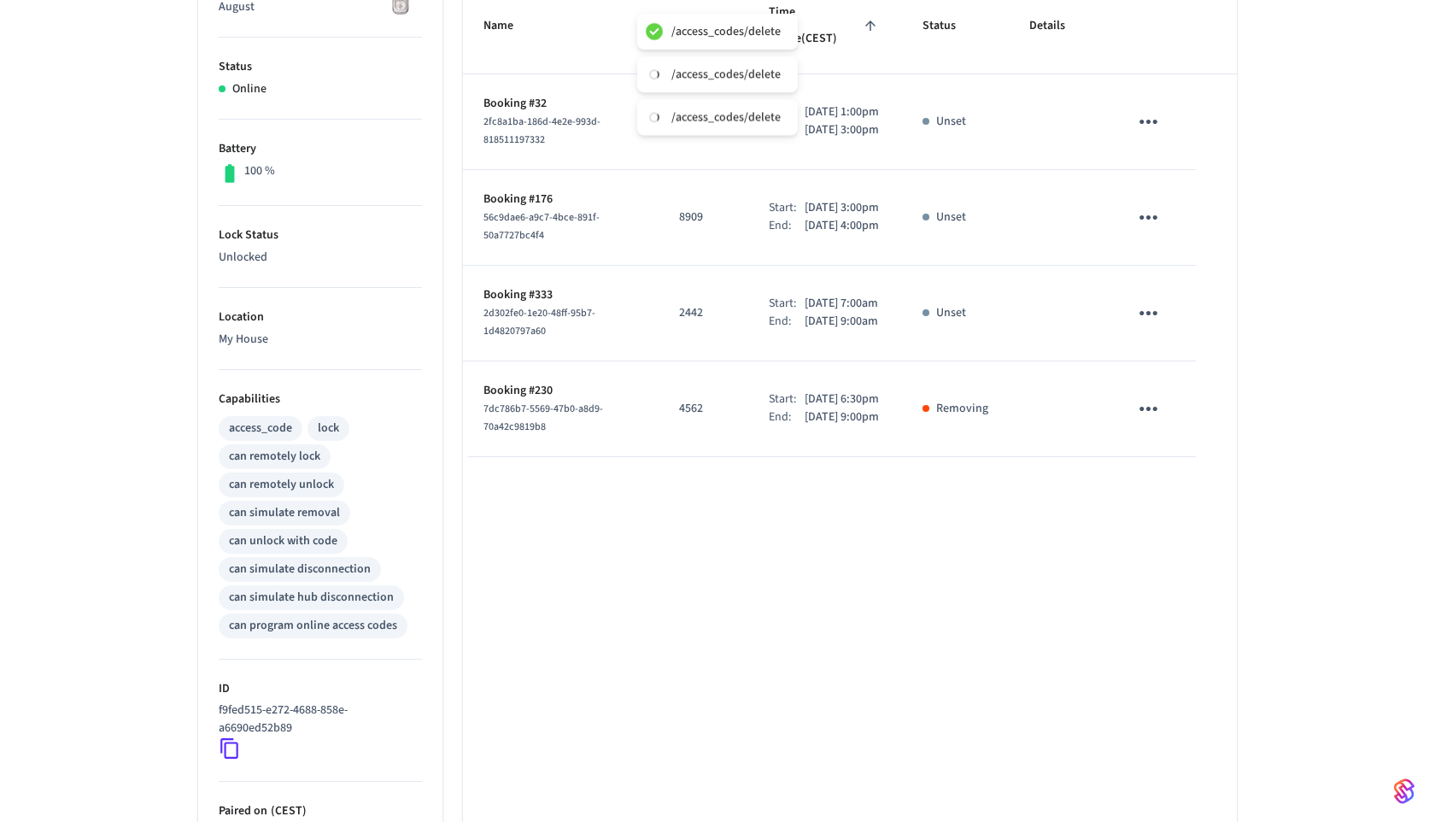
click at [1156, 326] on icon "sticky table" at bounding box center [1148, 313] width 26 height 26
click at [1175, 425] on icon at bounding box center [1169, 428] width 14 height 14
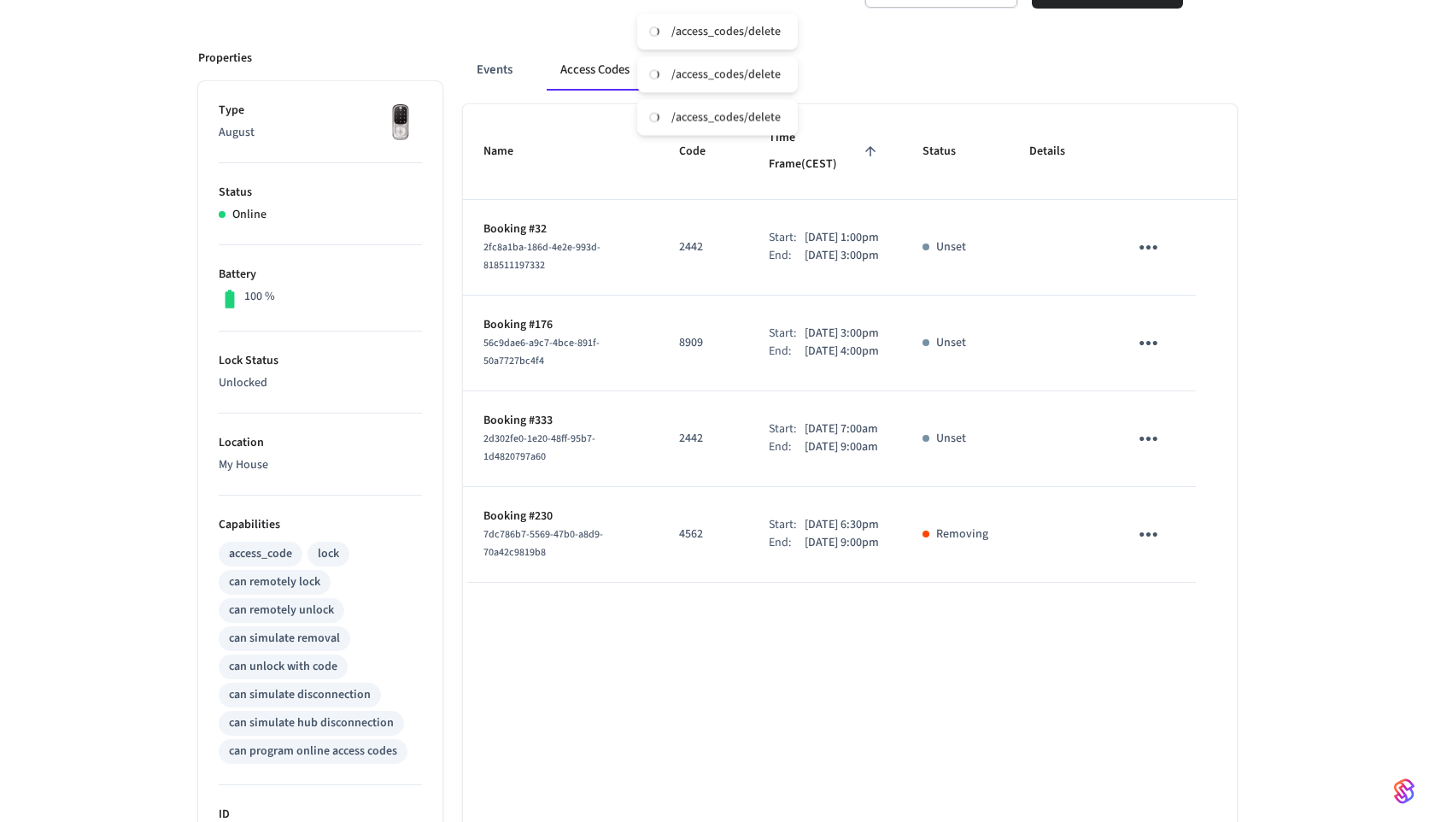
scroll to position [185, 0]
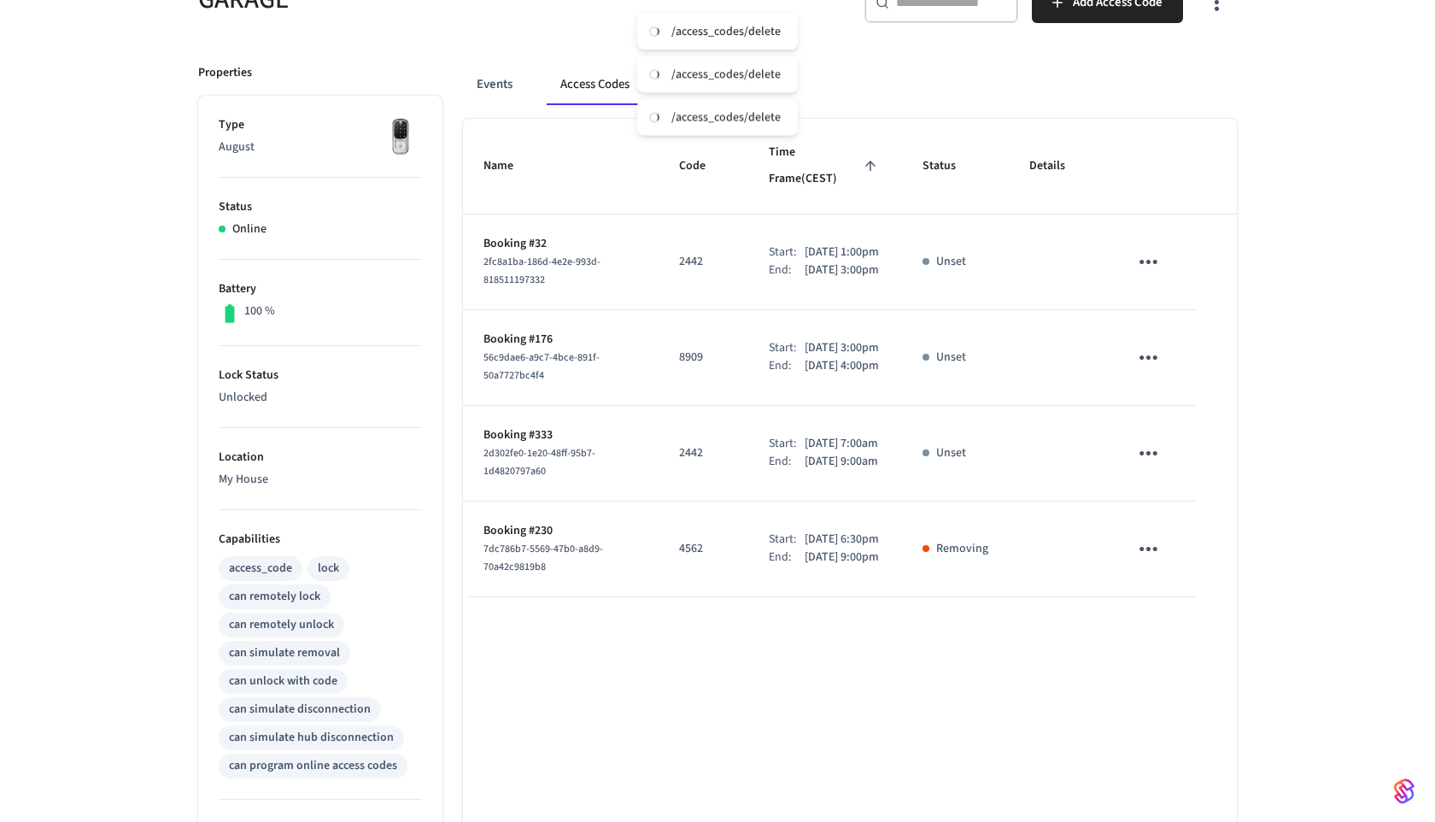
click at [1148, 353] on icon "sticky table" at bounding box center [1148, 357] width 26 height 26
click at [1171, 444] on li "Delete" at bounding box center [1189, 453] width 81 height 45
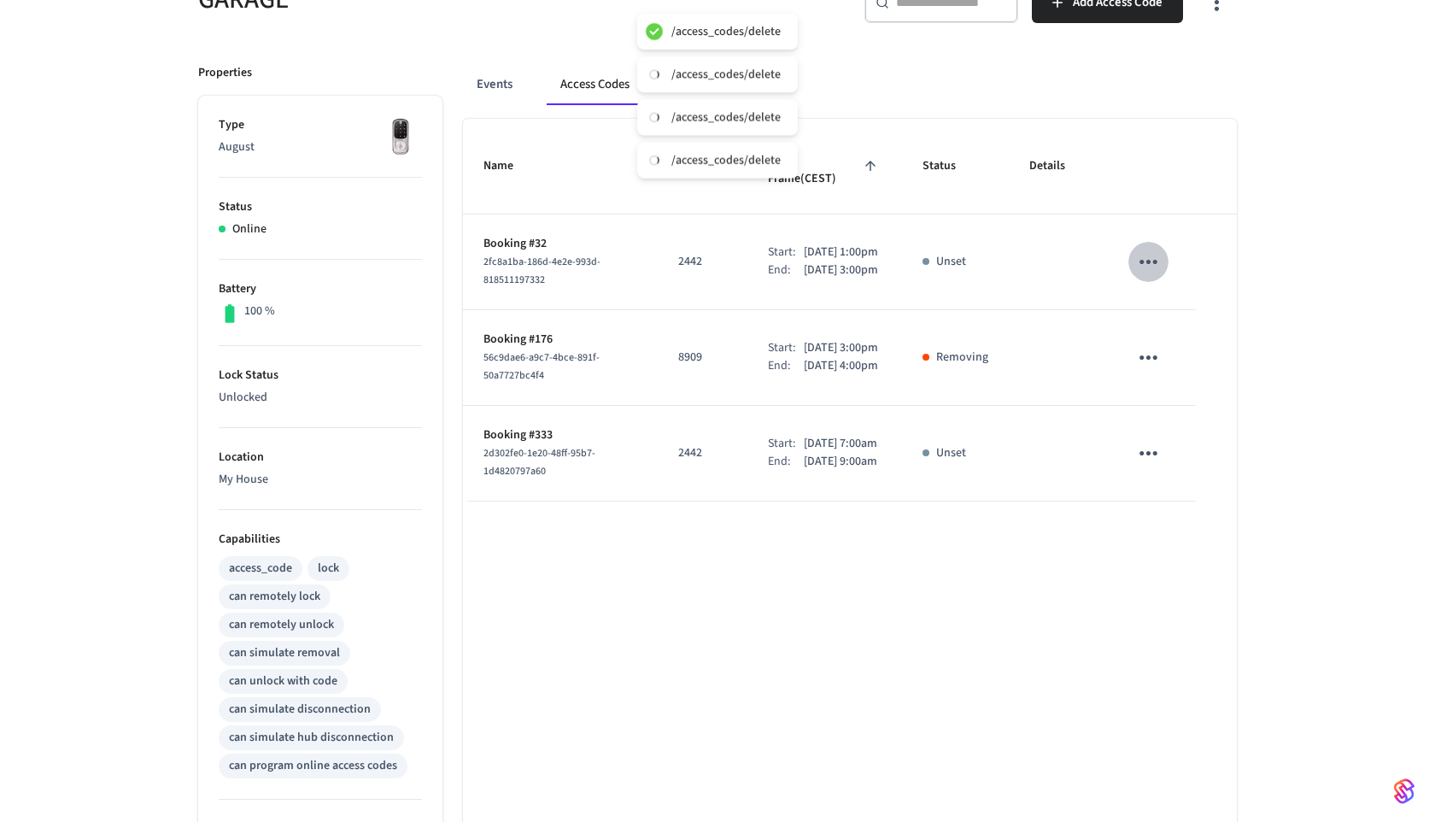
click at [1154, 249] on icon "sticky table" at bounding box center [1148, 262] width 26 height 26
click at [1176, 346] on li "Delete" at bounding box center [1189, 340] width 81 height 45
click at [1157, 466] on icon "sticky table" at bounding box center [1148, 453] width 26 height 26
click at [1175, 565] on icon at bounding box center [1169, 568] width 14 height 14
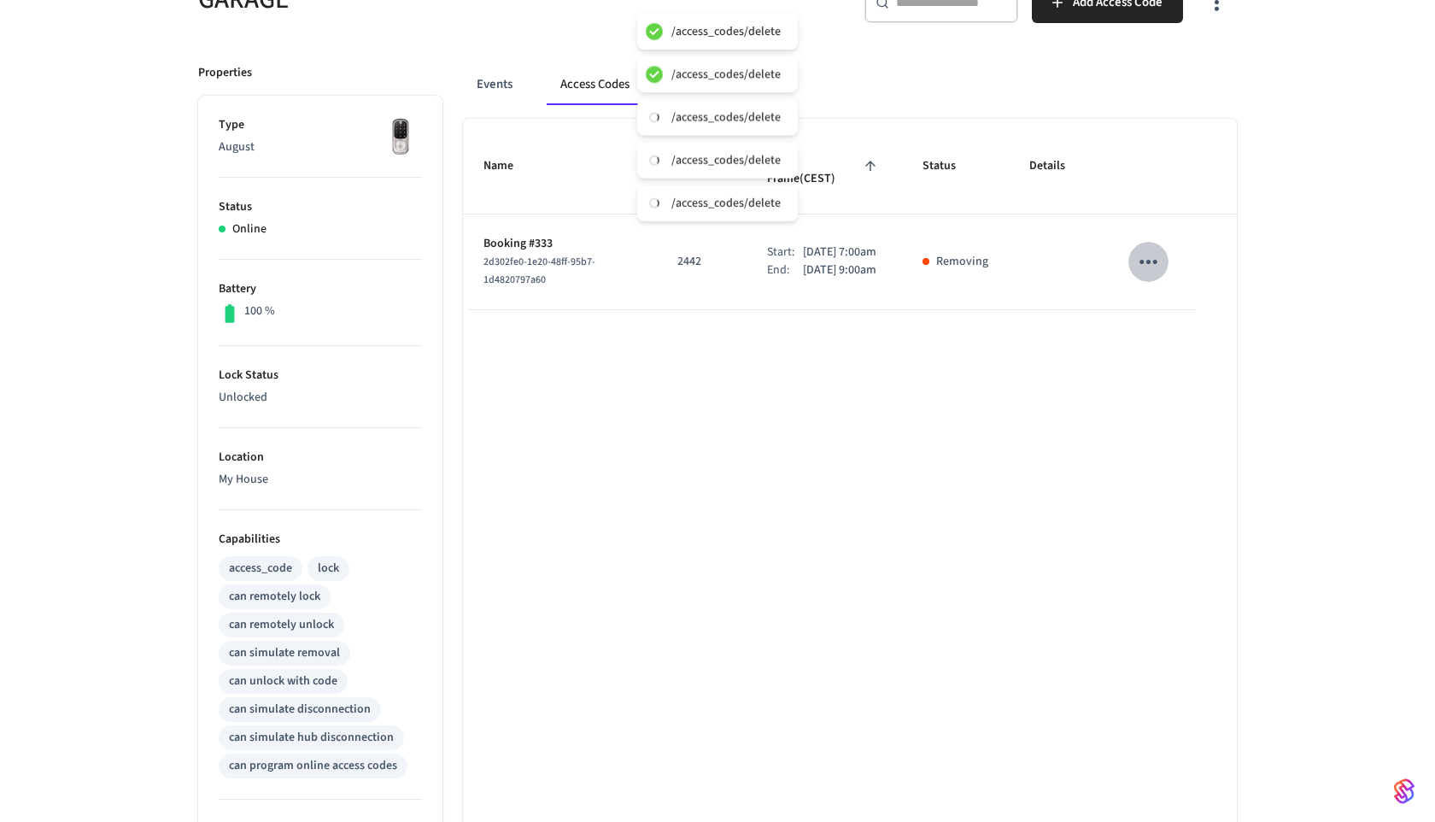
click at [1146, 249] on icon "sticky table" at bounding box center [1148, 262] width 26 height 26
click at [1152, 331] on li "Delete" at bounding box center [1189, 340] width 81 height 45
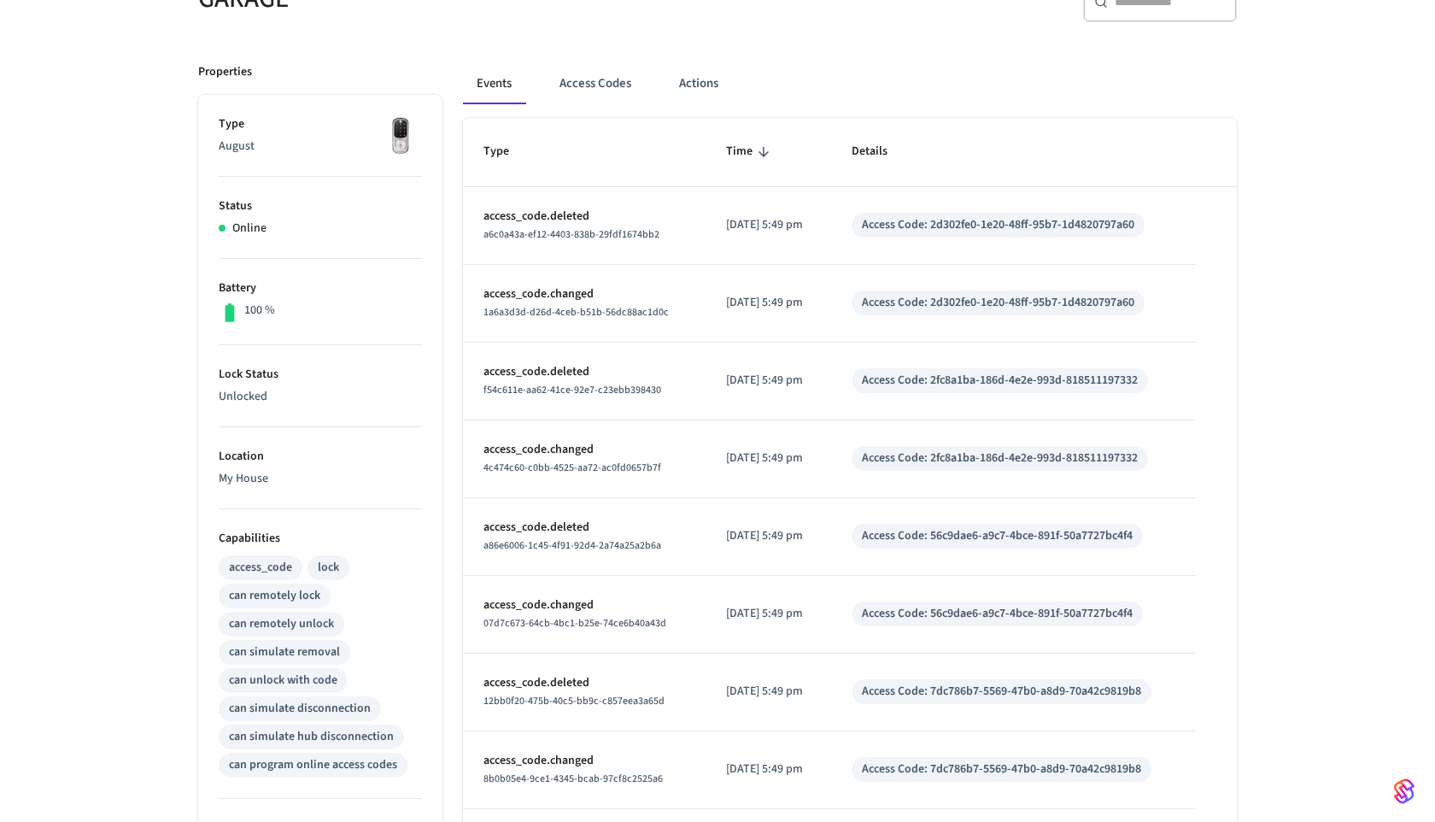
scroll to position [186, 0]
click at [594, 89] on button "Access Codes" at bounding box center [595, 83] width 99 height 41
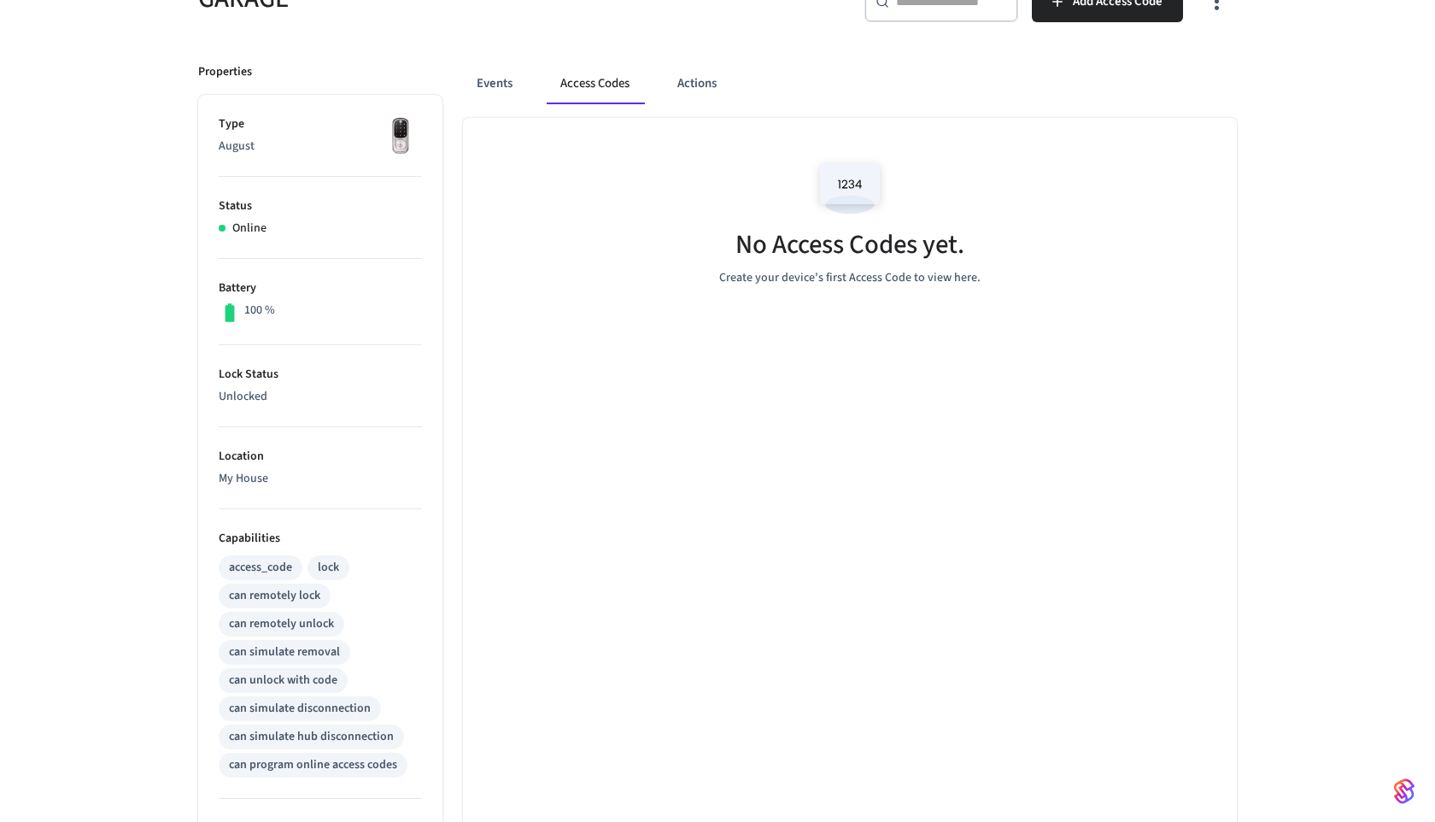
scroll to position [0, 0]
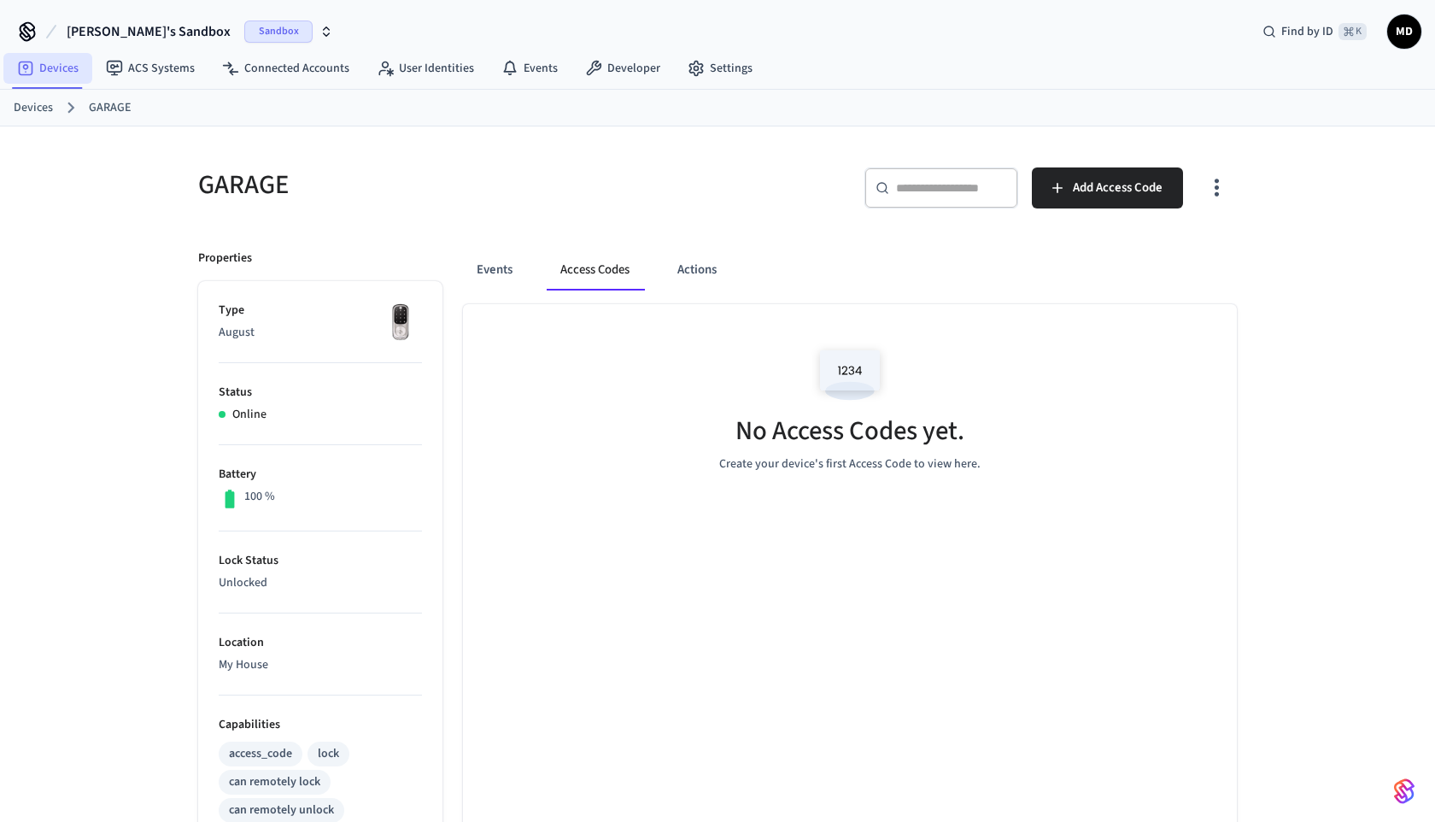
click at [64, 76] on link "Devices" at bounding box center [47, 68] width 89 height 31
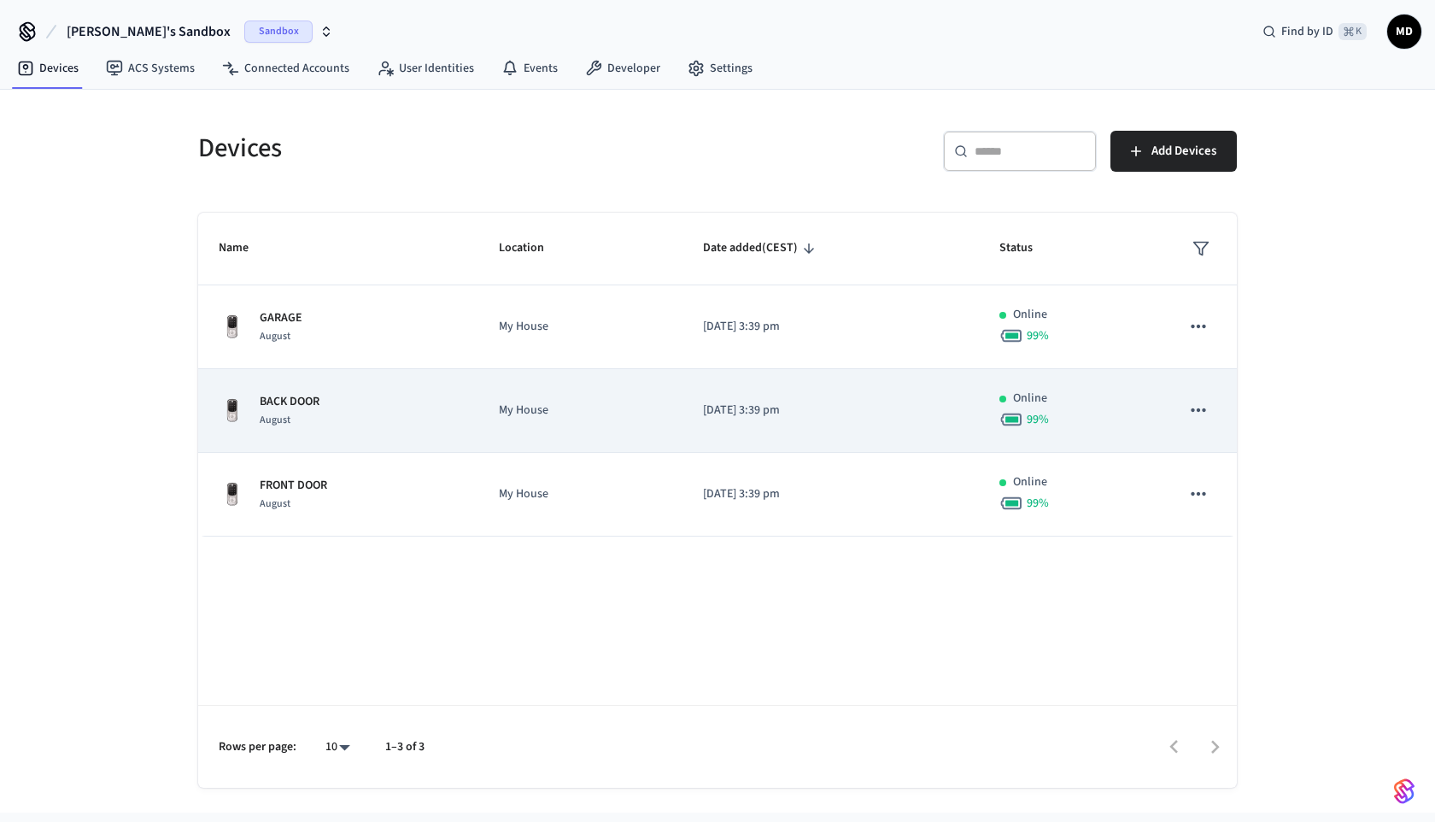
click at [758, 409] on p "[DATE] 3:39 pm" at bounding box center [830, 410] width 255 height 18
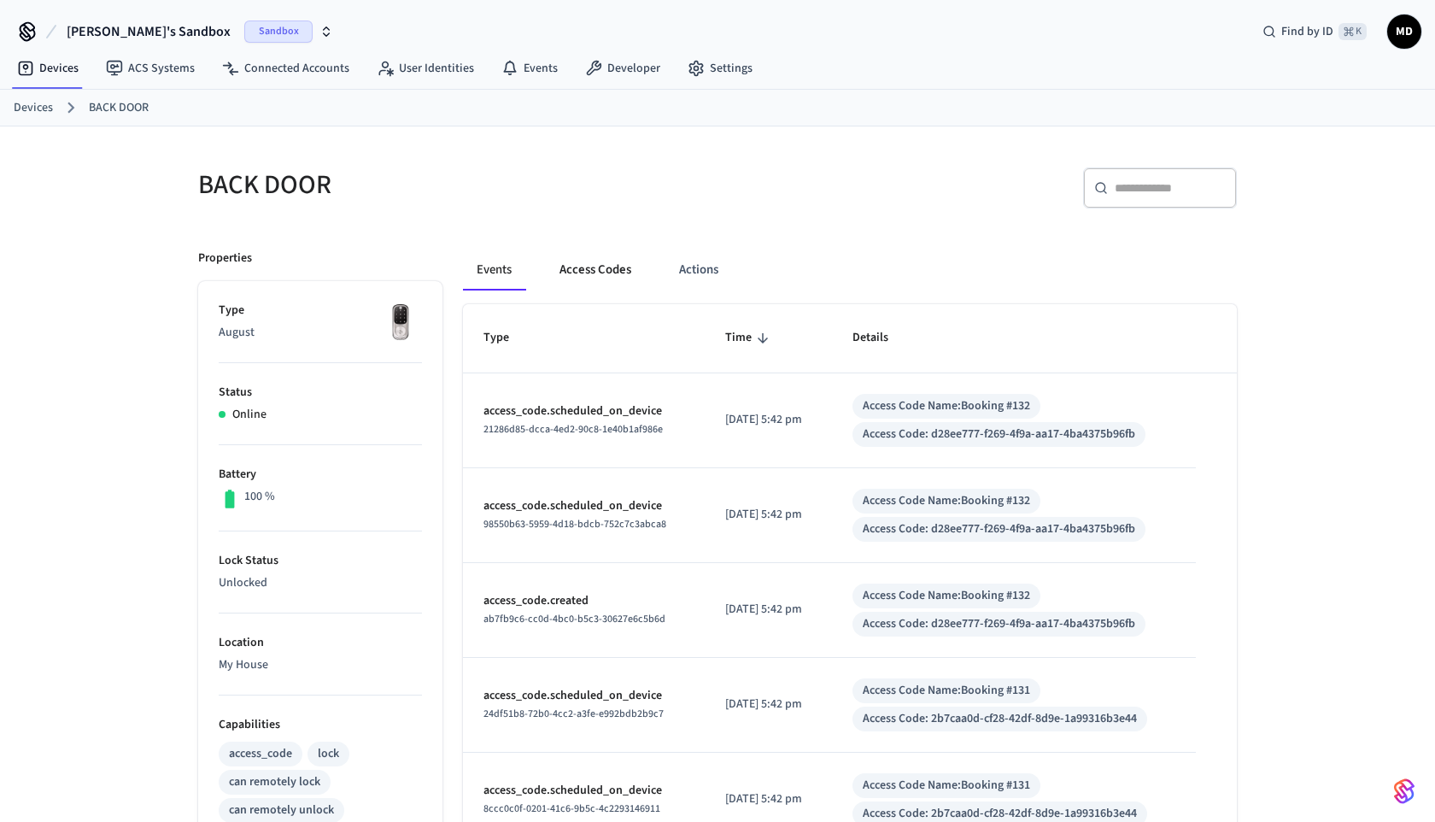
click at [606, 285] on button "Access Codes" at bounding box center [595, 269] width 99 height 41
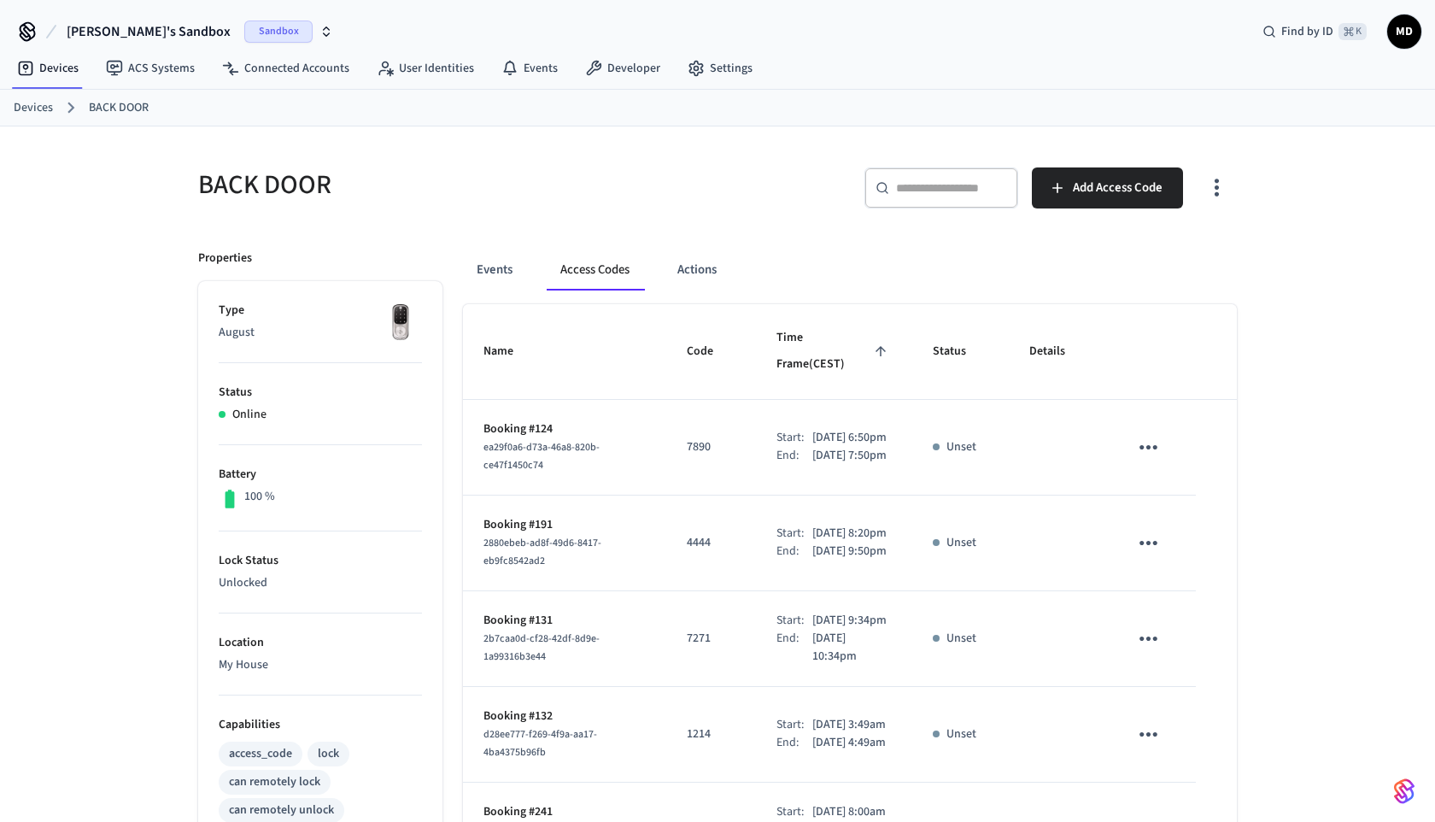
click at [1153, 442] on icon "sticky table" at bounding box center [1148, 447] width 26 height 26
click at [1197, 525] on li "Delete" at bounding box center [1189, 525] width 81 height 45
click at [1148, 513] on td "sticky table" at bounding box center [1152, 543] width 88 height 96
click at [1147, 540] on icon "sticky table" at bounding box center [1148, 543] width 26 height 26
click at [1180, 640] on li "Delete" at bounding box center [1189, 639] width 81 height 45
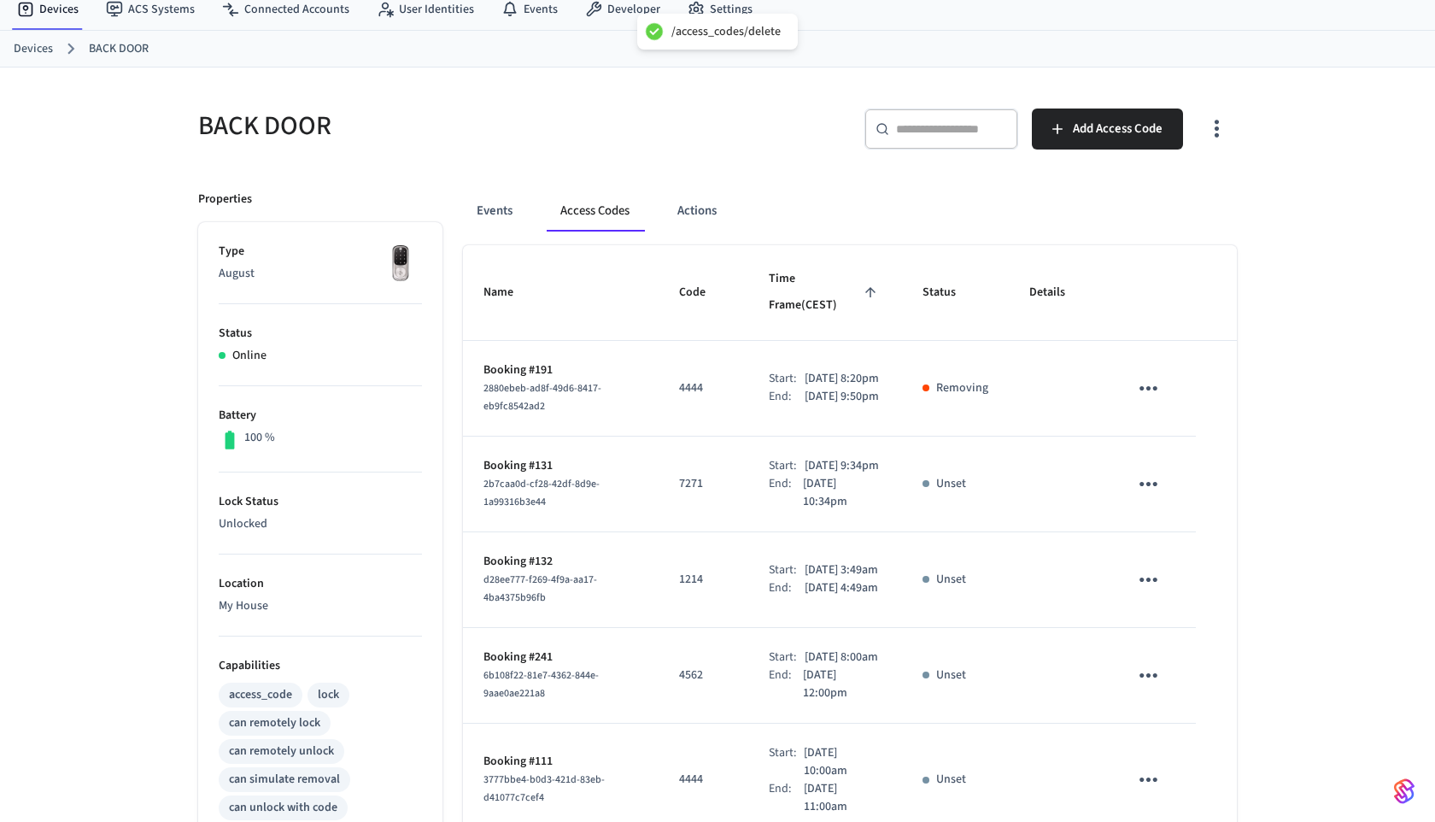
scroll to position [88, 0]
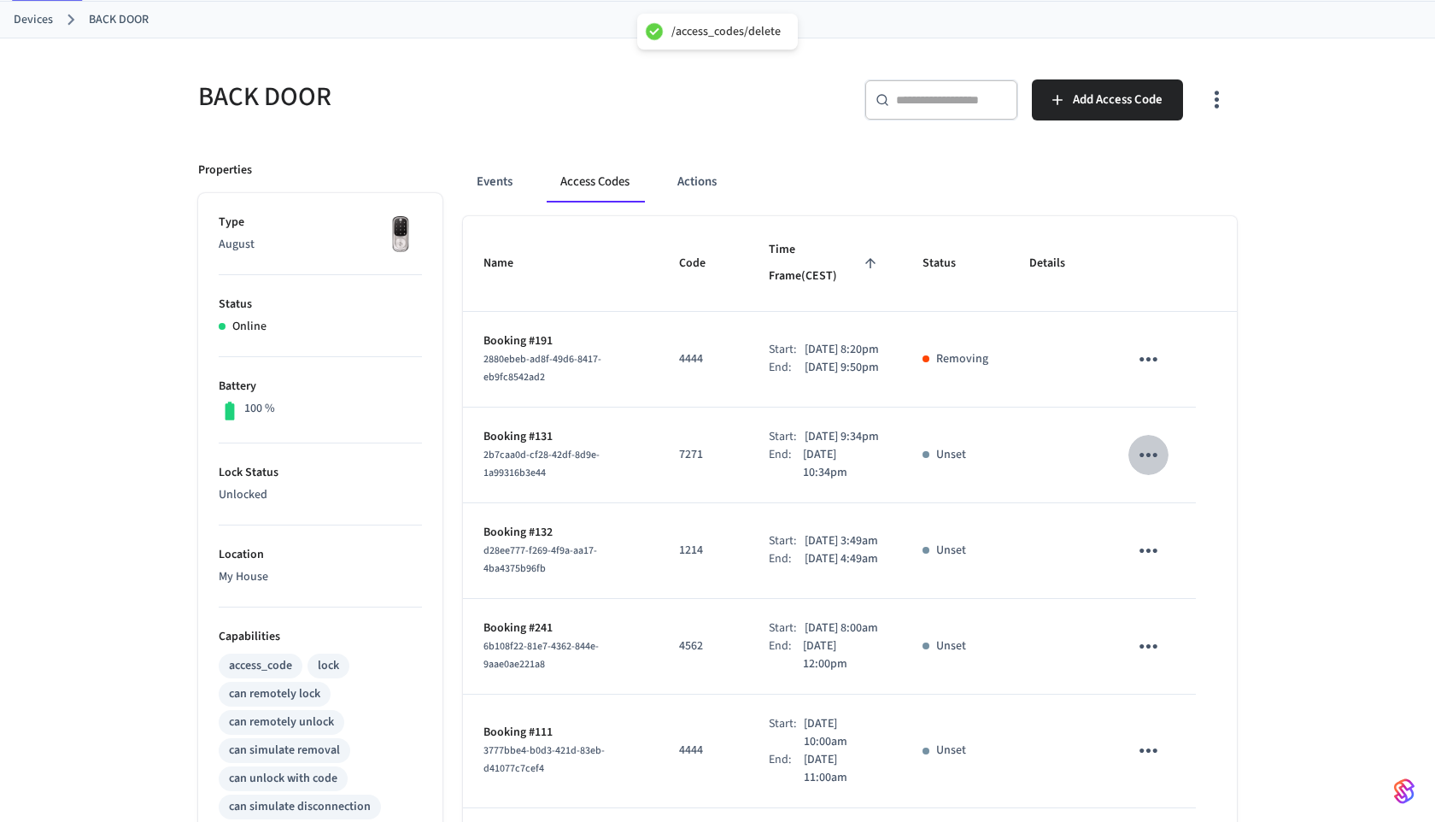
click at [1155, 457] on icon "sticky table" at bounding box center [1148, 455] width 18 height 4
click at [1184, 535] on li "Delete" at bounding box center [1193, 540] width 81 height 45
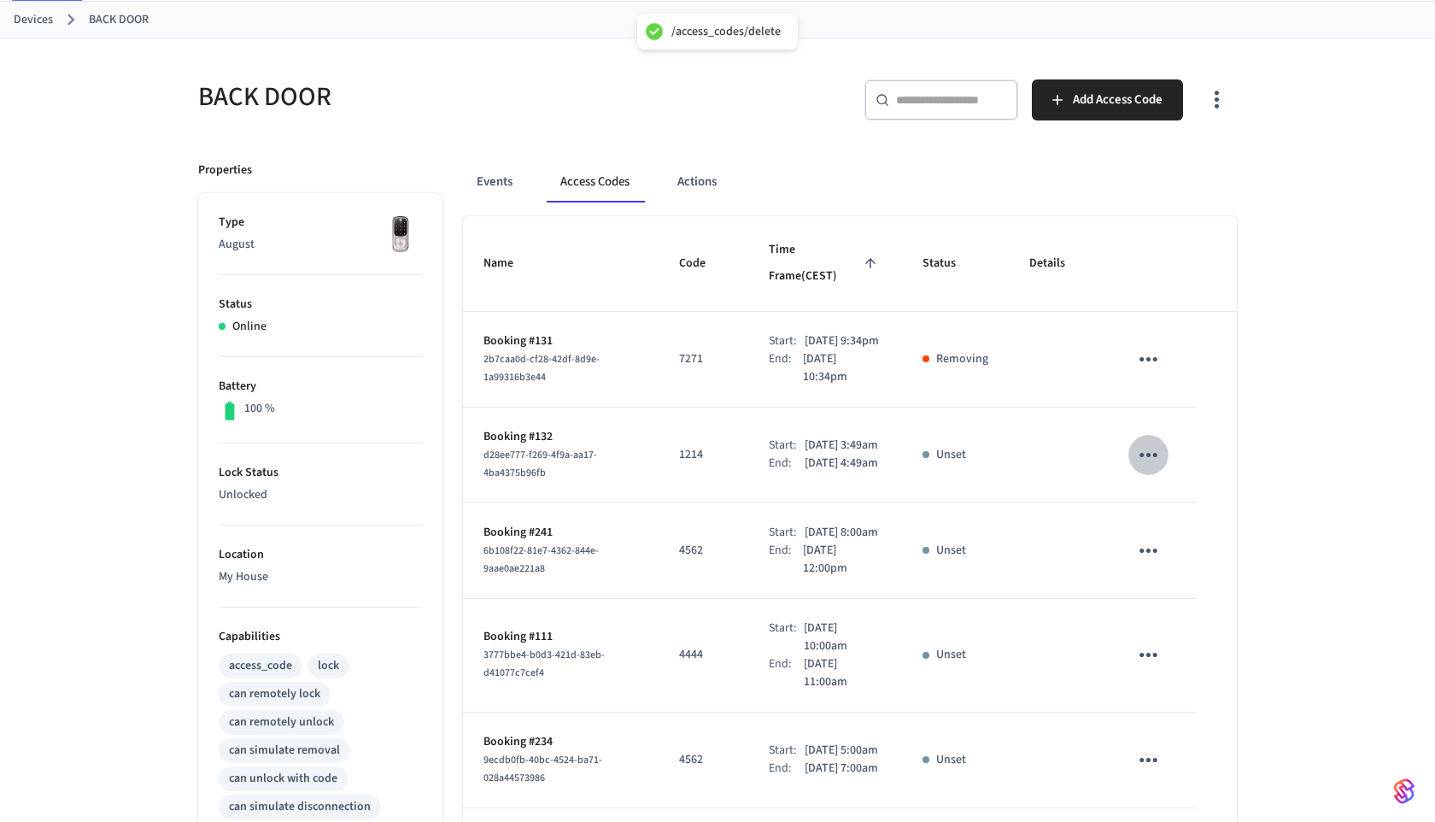
click at [1158, 460] on icon "sticky table" at bounding box center [1148, 455] width 26 height 26
click at [1176, 542] on li "Delete" at bounding box center [1189, 551] width 81 height 45
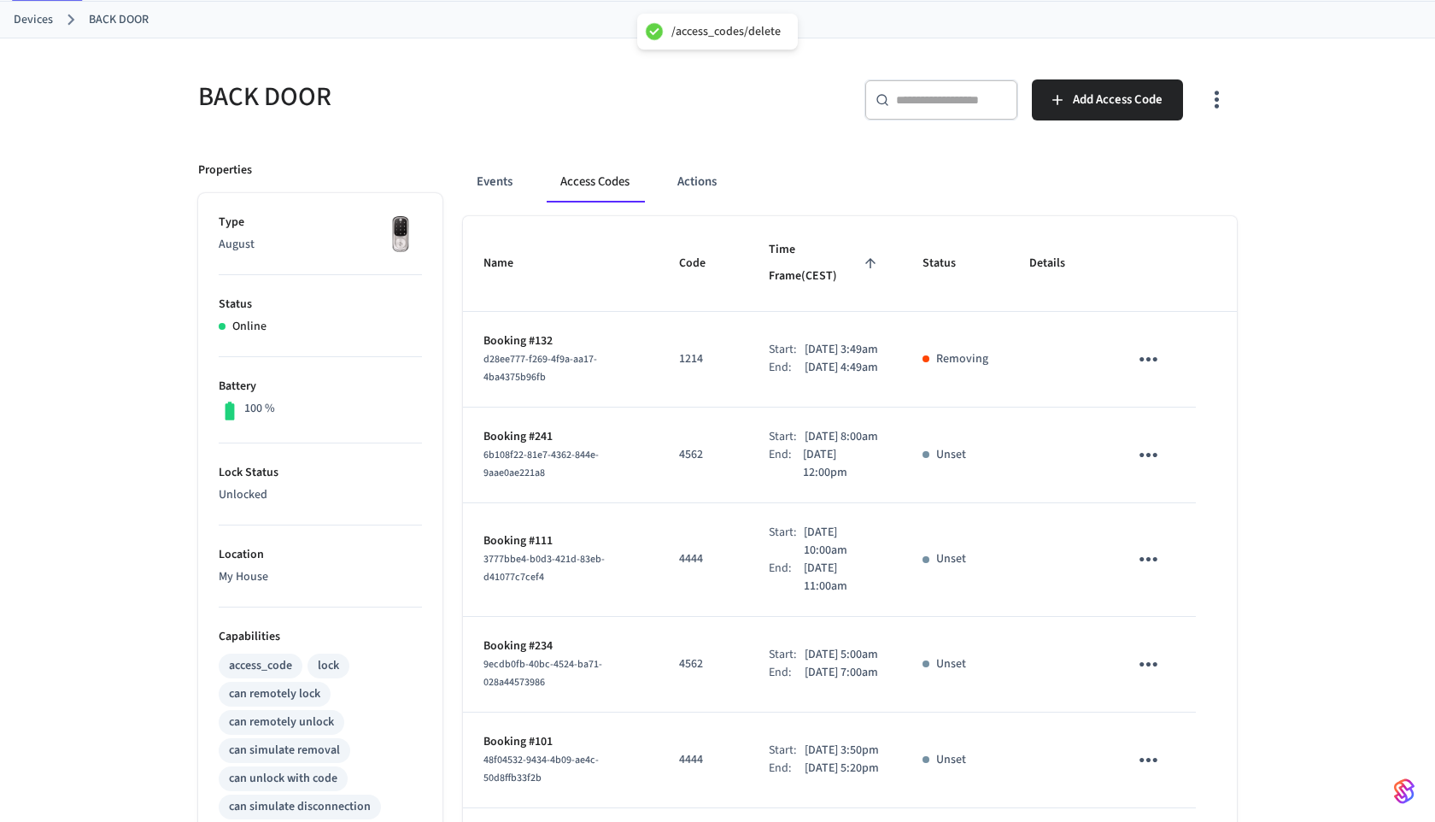
click at [1157, 457] on icon "sticky table" at bounding box center [1148, 455] width 26 height 26
click at [1180, 535] on li "Delete" at bounding box center [1189, 551] width 81 height 45
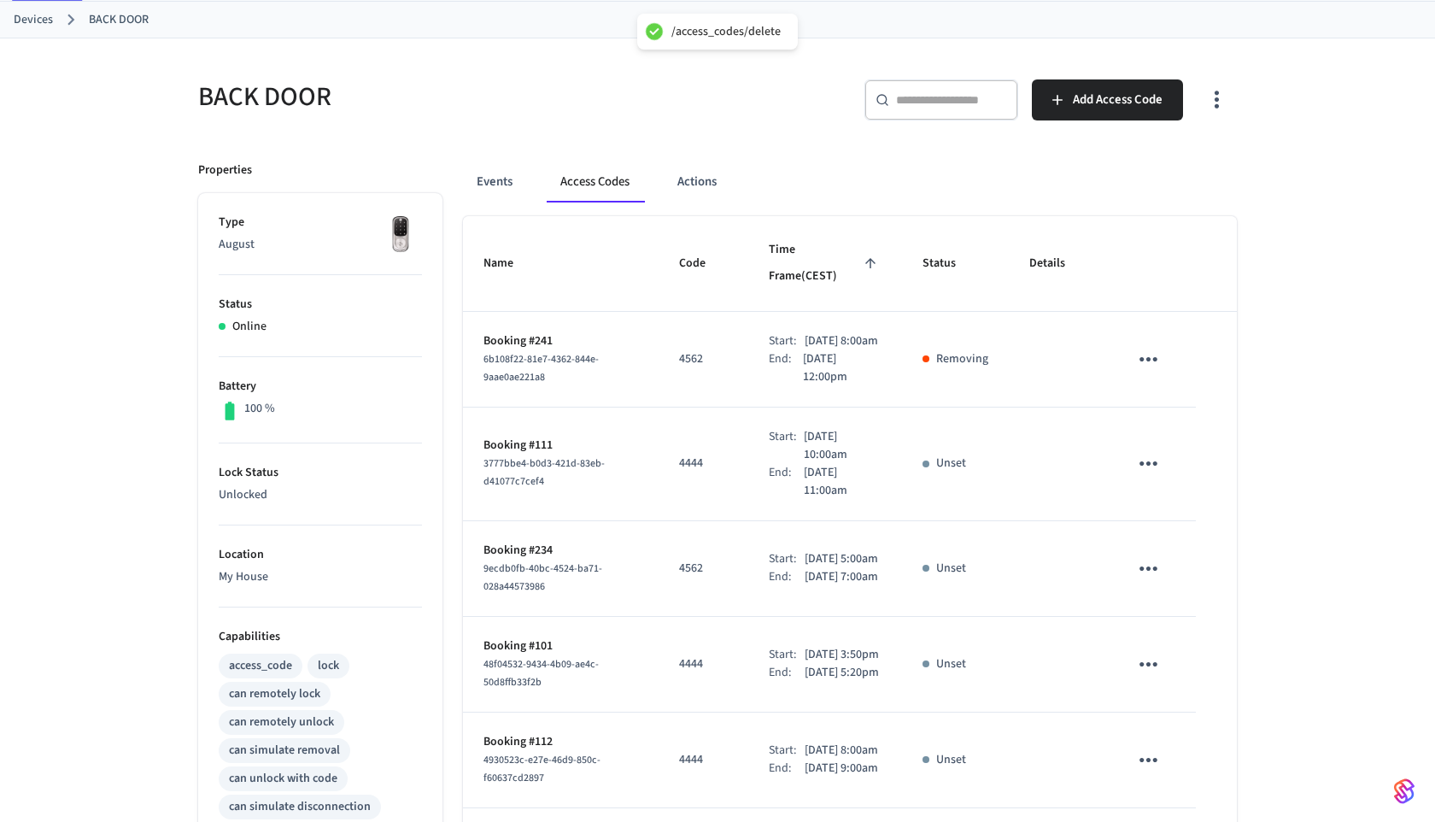
click at [1154, 450] on icon "sticky table" at bounding box center [1148, 463] width 26 height 26
click at [1174, 542] on li "Delete" at bounding box center [1189, 551] width 81 height 45
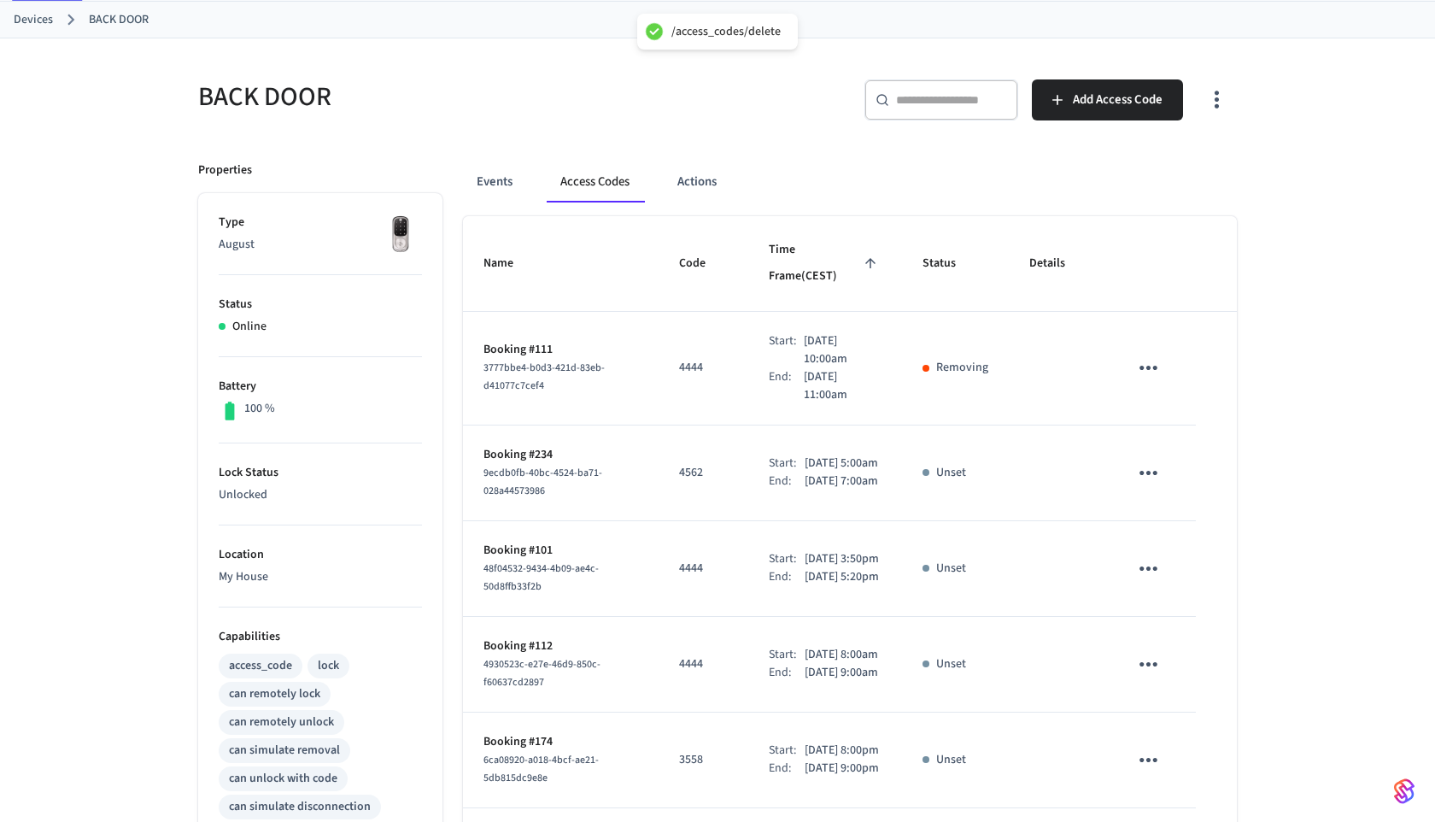
click at [1150, 568] on icon "sticky table" at bounding box center [1148, 568] width 18 height 4
click at [1168, 645] on li "Delete" at bounding box center [1193, 653] width 81 height 45
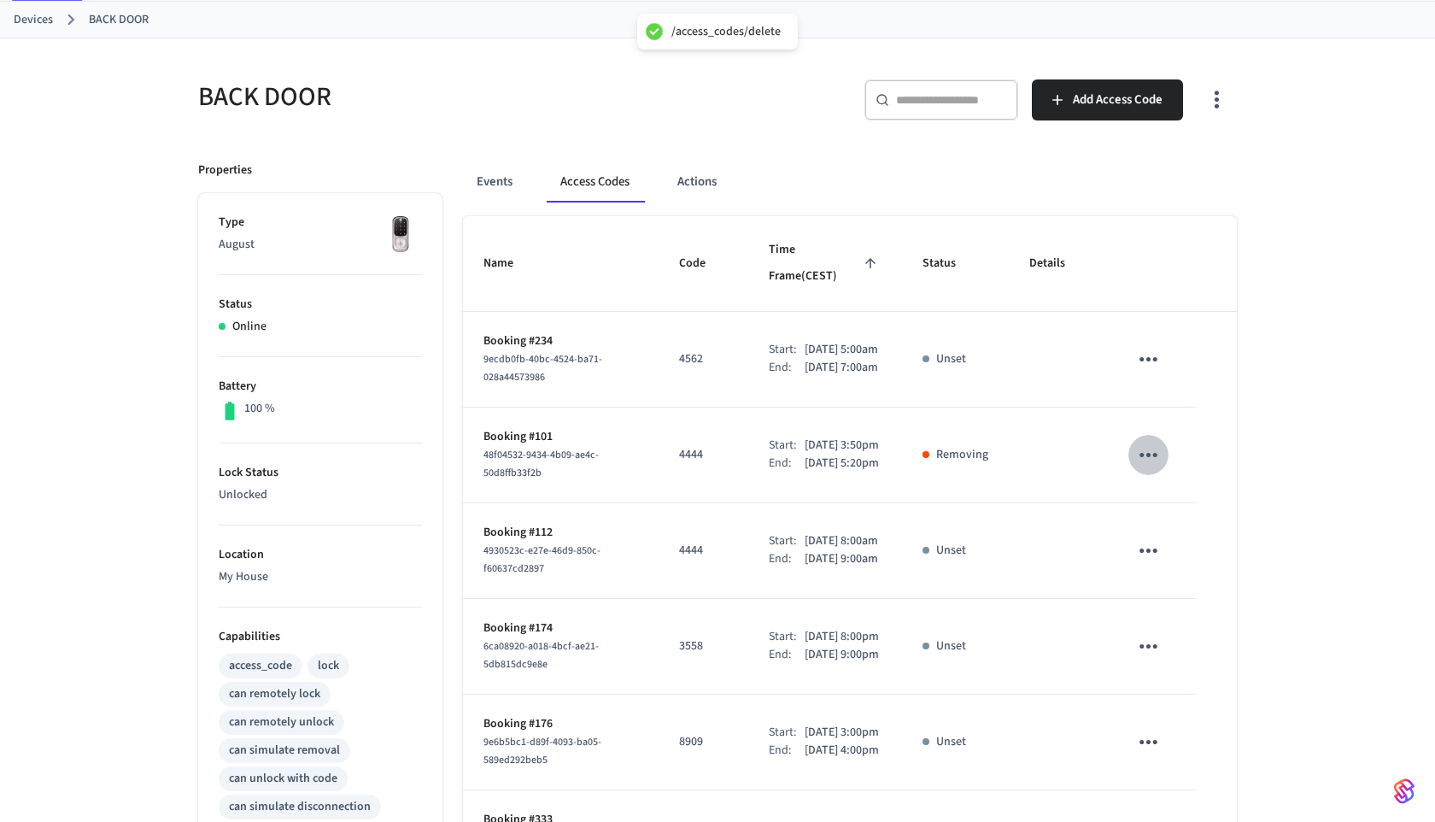
click at [1145, 446] on icon "sticky table" at bounding box center [1148, 455] width 26 height 26
click at [1166, 547] on icon at bounding box center [1169, 552] width 8 height 10
click at [1155, 346] on icon "sticky table" at bounding box center [1148, 359] width 26 height 26
click at [1174, 441] on icon at bounding box center [1169, 438] width 14 height 14
click at [1156, 564] on icon "sticky table" at bounding box center [1148, 550] width 26 height 26
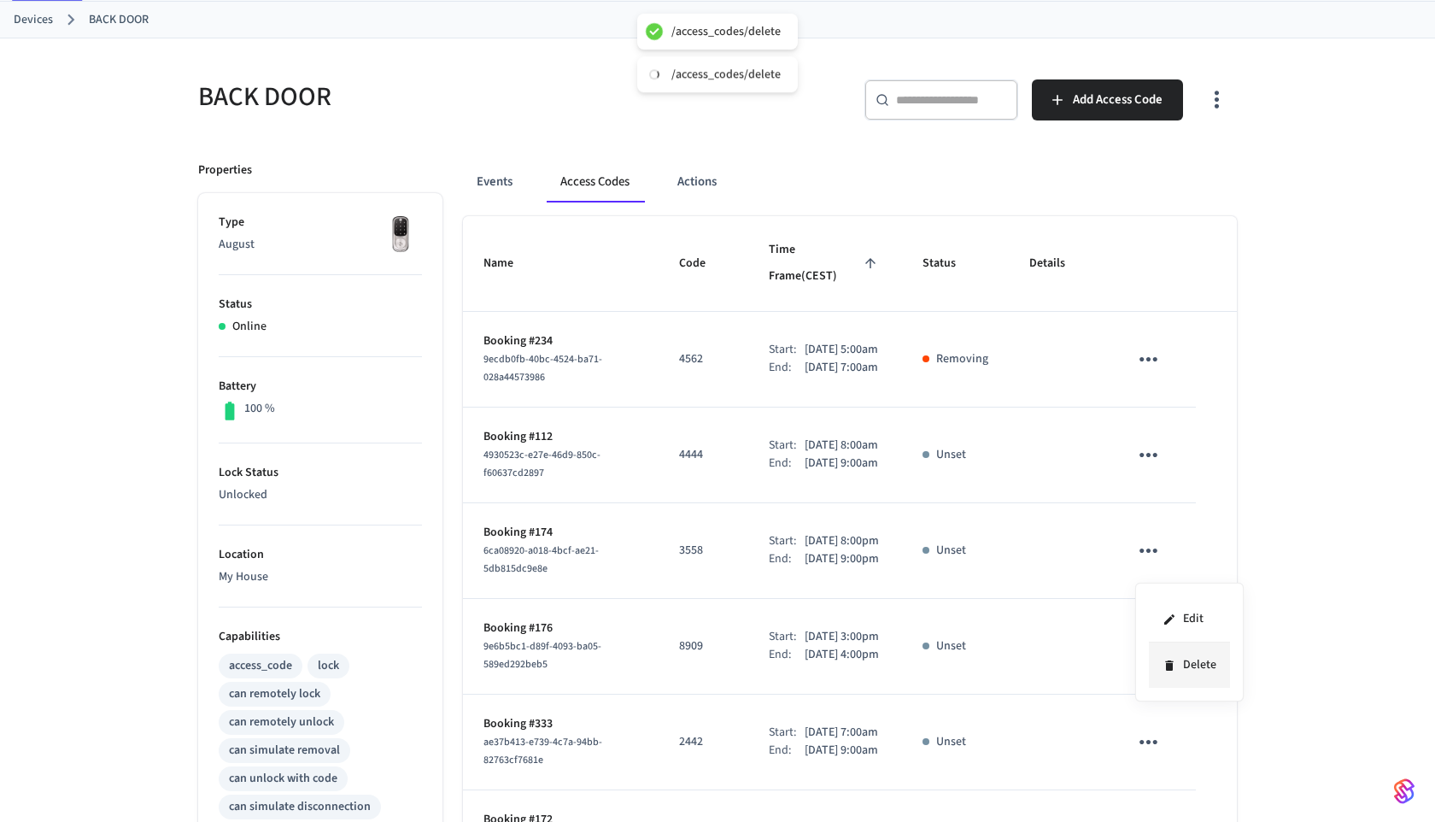
click at [1169, 659] on icon at bounding box center [1169, 666] width 14 height 14
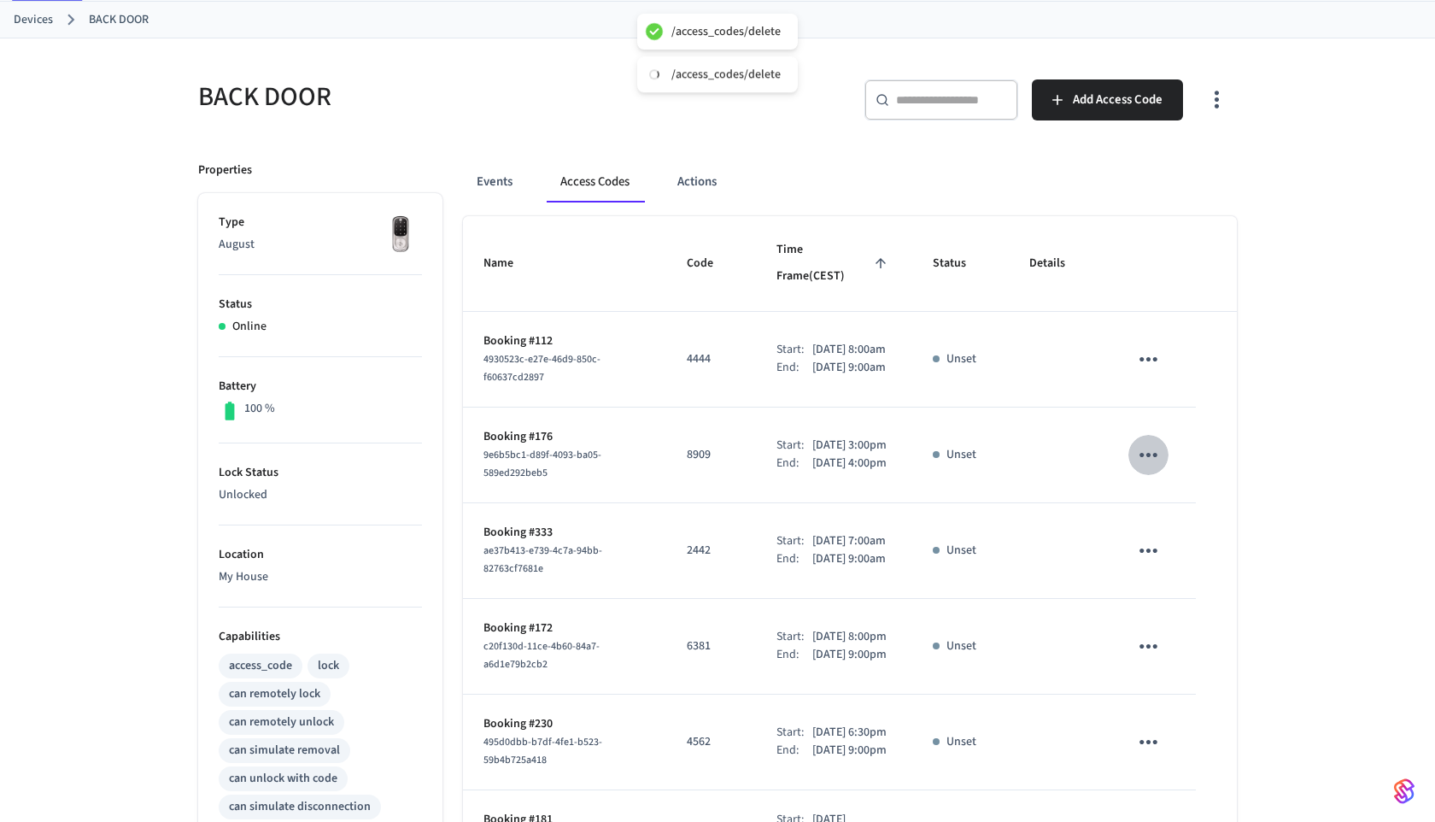
click at [1157, 446] on icon "sticky table" at bounding box center [1148, 455] width 26 height 26
click at [1175, 563] on li "Delete" at bounding box center [1189, 551] width 81 height 45
click at [1155, 346] on icon "sticky table" at bounding box center [1148, 359] width 26 height 26
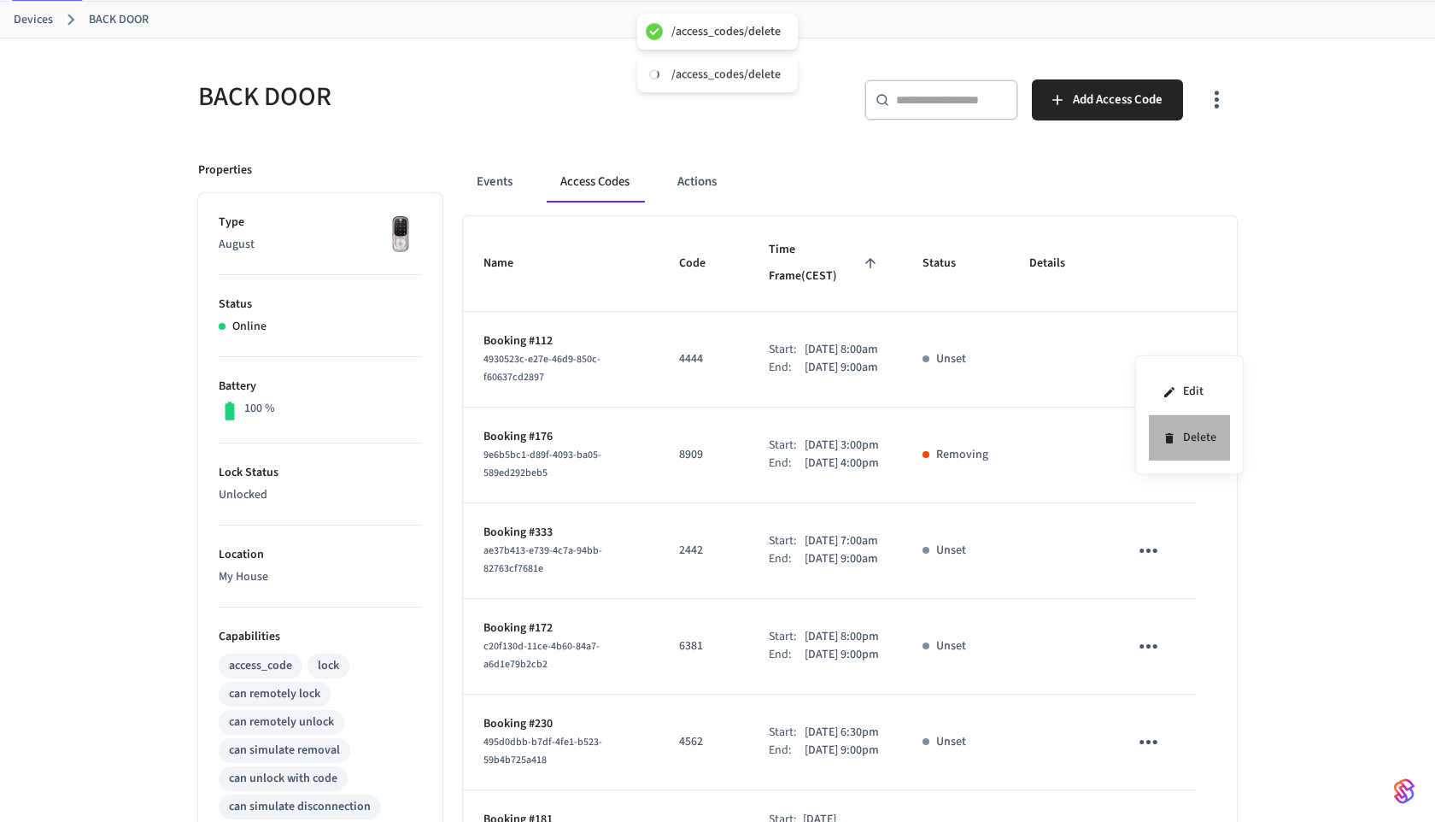
click at [1192, 432] on li "Delete" at bounding box center [1189, 437] width 81 height 45
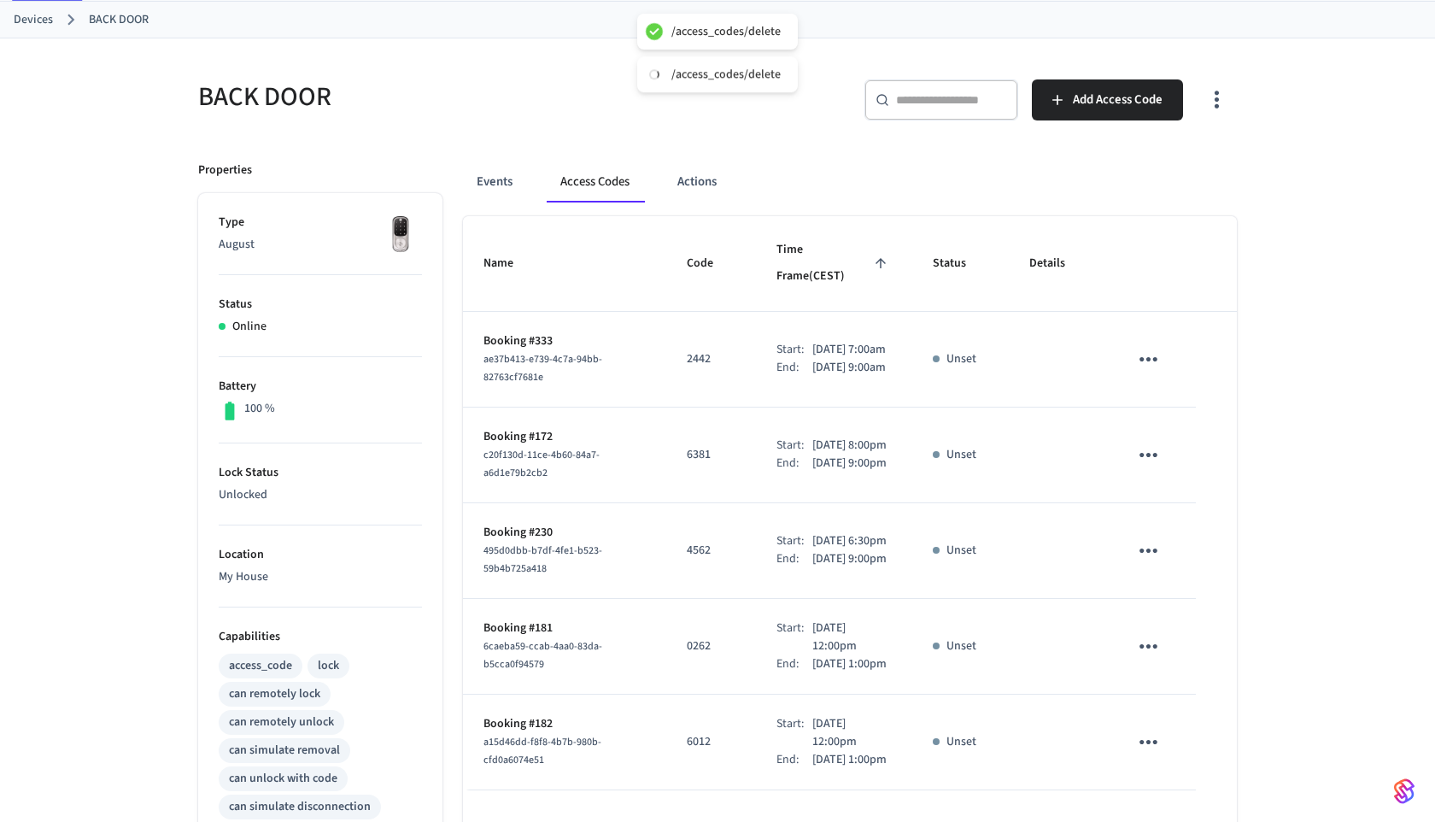
click at [1152, 354] on icon "sticky table" at bounding box center [1148, 359] width 26 height 26
click at [1166, 432] on icon at bounding box center [1169, 438] width 14 height 14
click at [1158, 459] on icon "sticky table" at bounding box center [1148, 455] width 26 height 26
click at [1162, 552] on li "Delete" at bounding box center [1189, 551] width 81 height 45
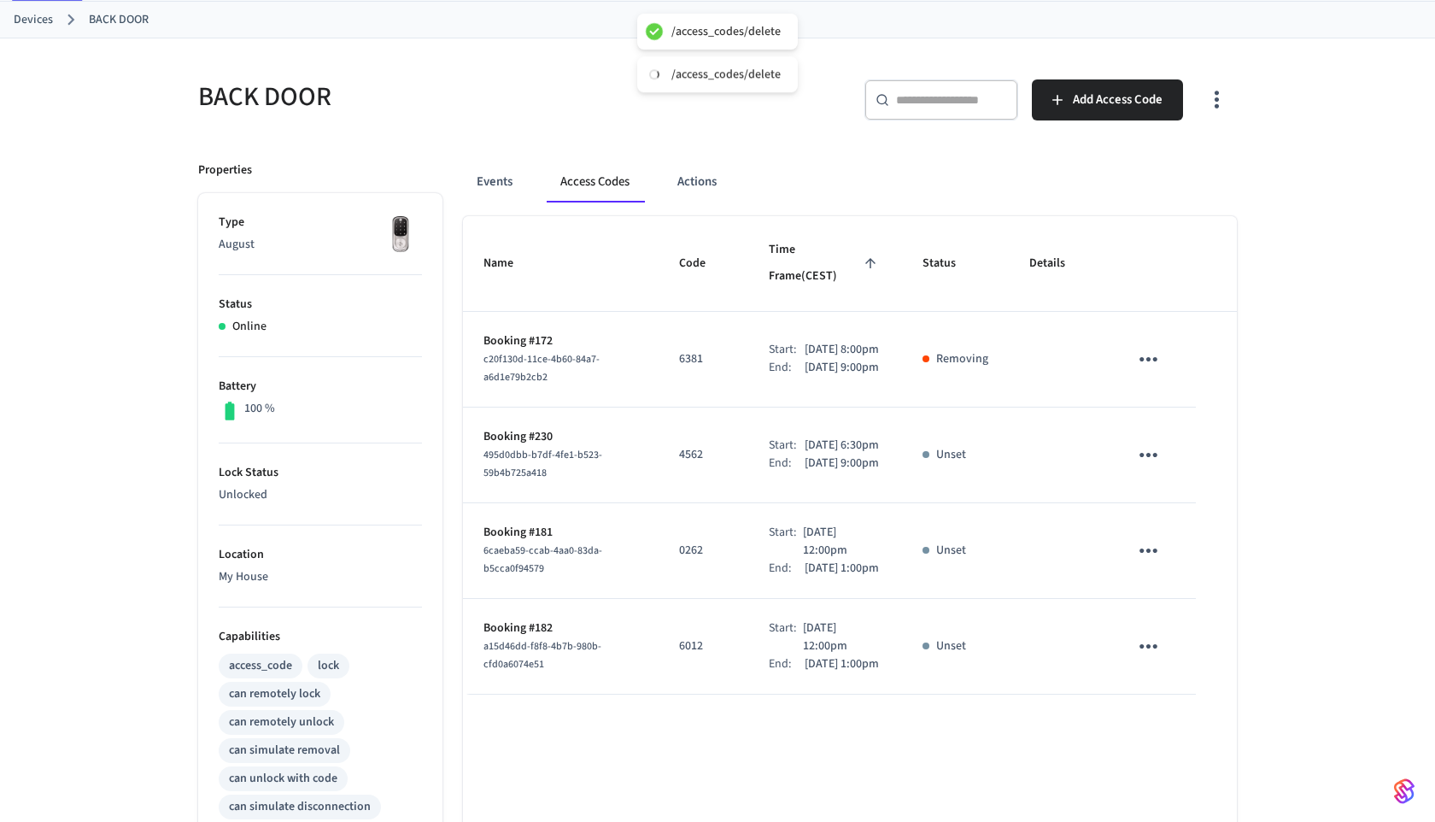
click at [1157, 560] on icon "sticky table" at bounding box center [1148, 550] width 26 height 26
click at [1181, 647] on li "Delete" at bounding box center [1189, 664] width 81 height 45
click at [1156, 452] on icon "sticky table" at bounding box center [1148, 455] width 26 height 26
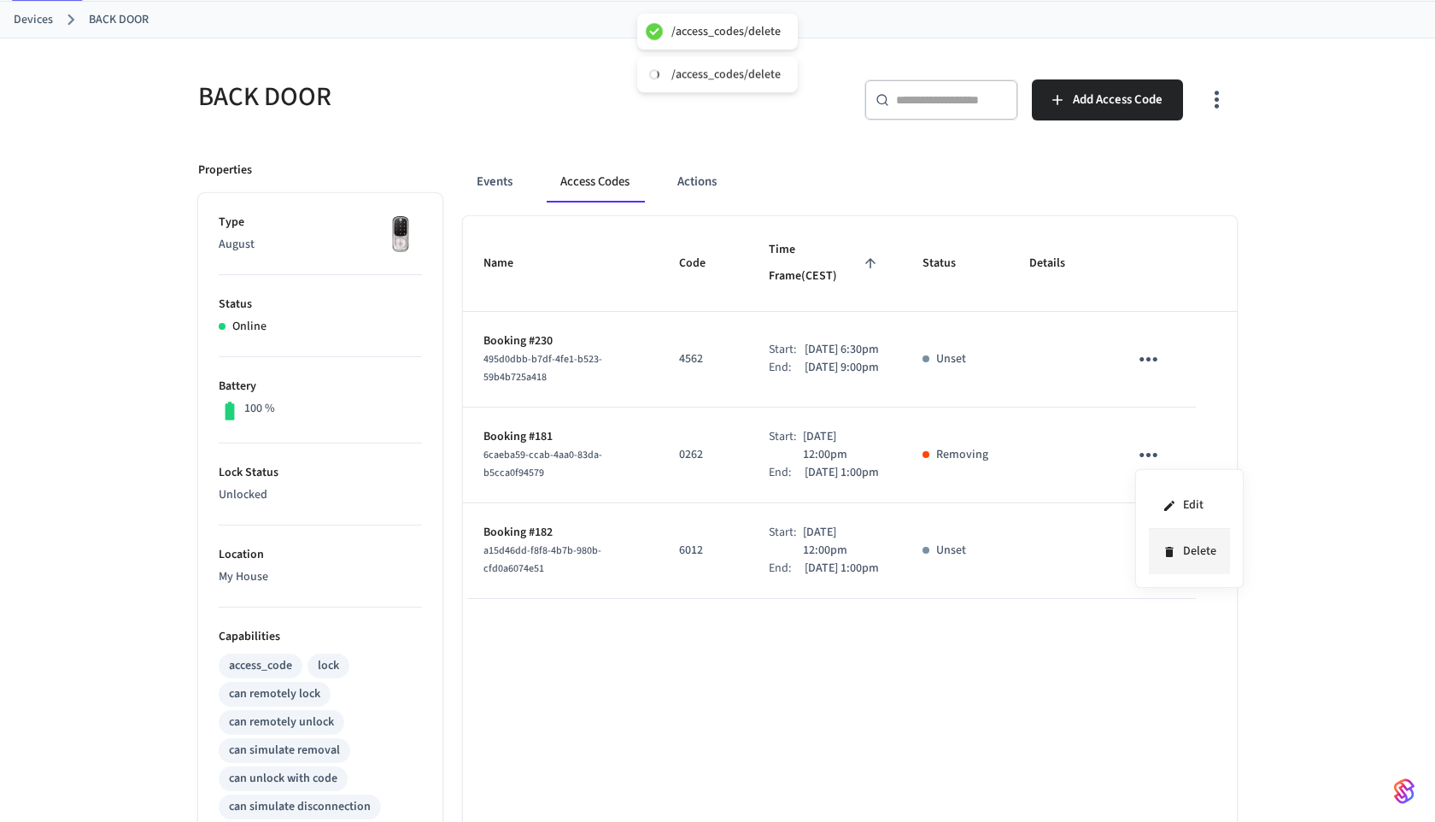
click at [1181, 556] on li "Delete" at bounding box center [1189, 551] width 81 height 45
click at [1154, 553] on icon "sticky table" at bounding box center [1148, 550] width 18 height 4
click at [1175, 644] on li "Delete" at bounding box center [1193, 653] width 81 height 45
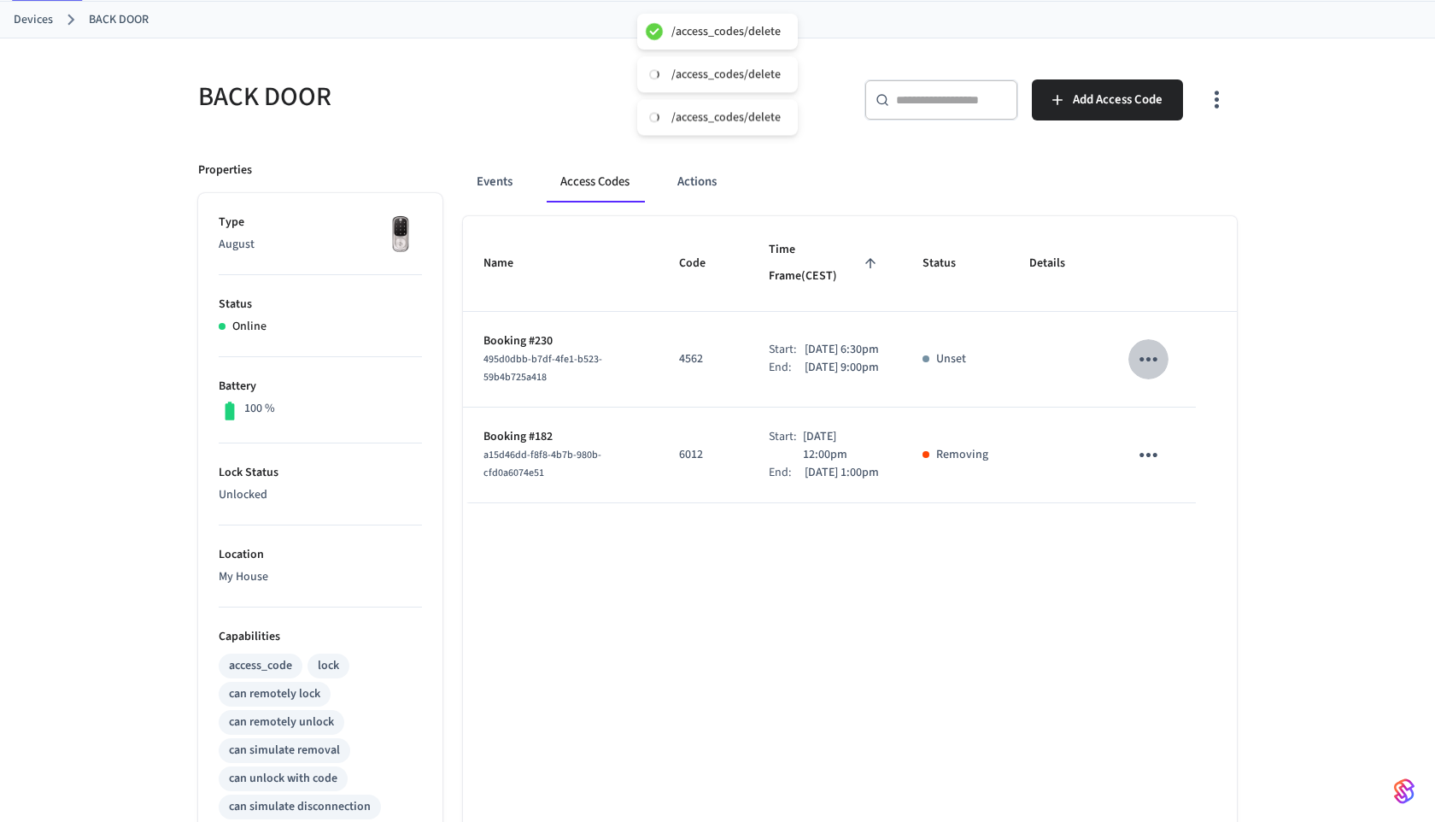
click at [1142, 346] on icon "sticky table" at bounding box center [1148, 359] width 26 height 26
click at [1173, 441] on icon at bounding box center [1169, 438] width 14 height 14
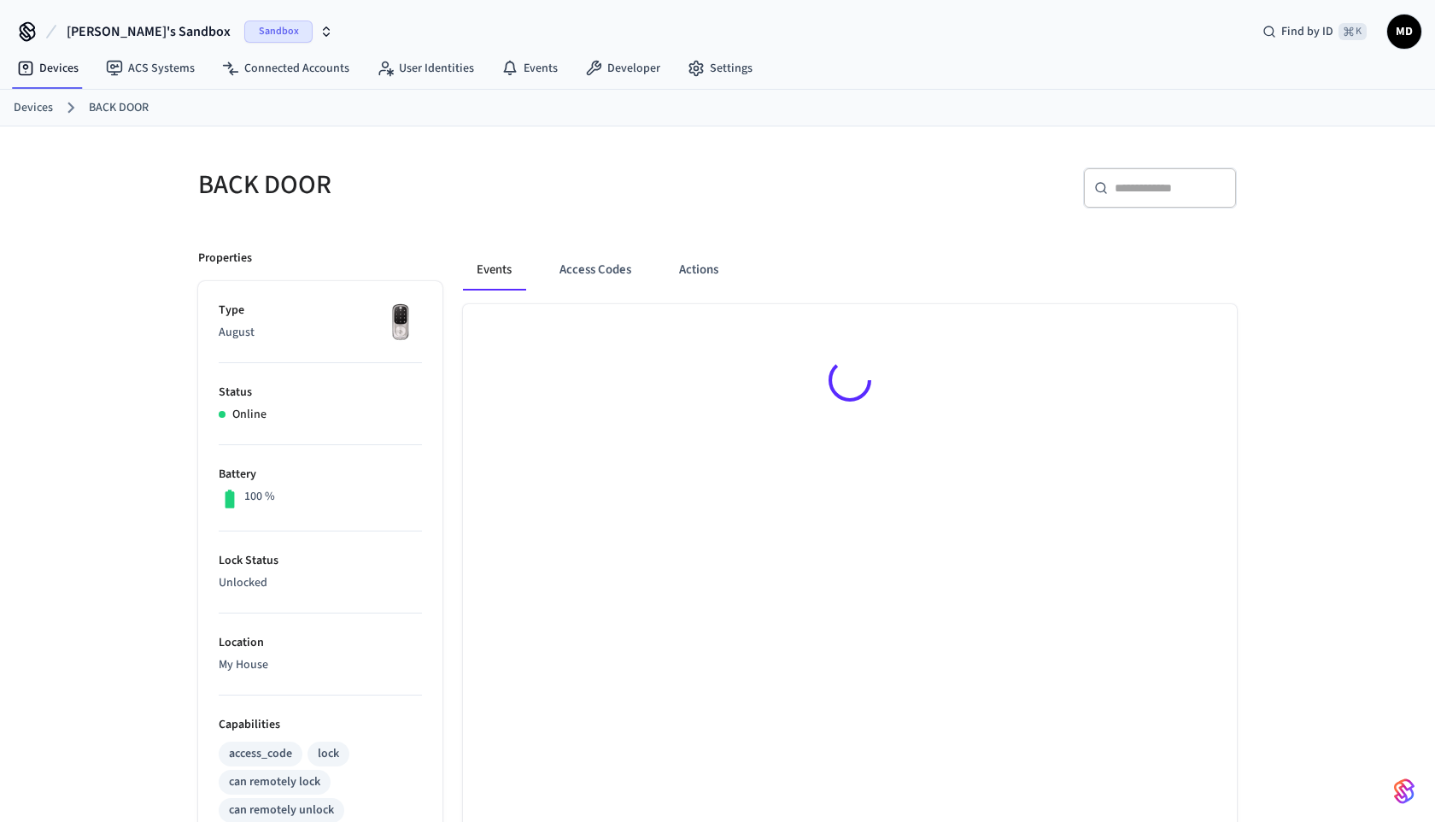
scroll to position [54, 0]
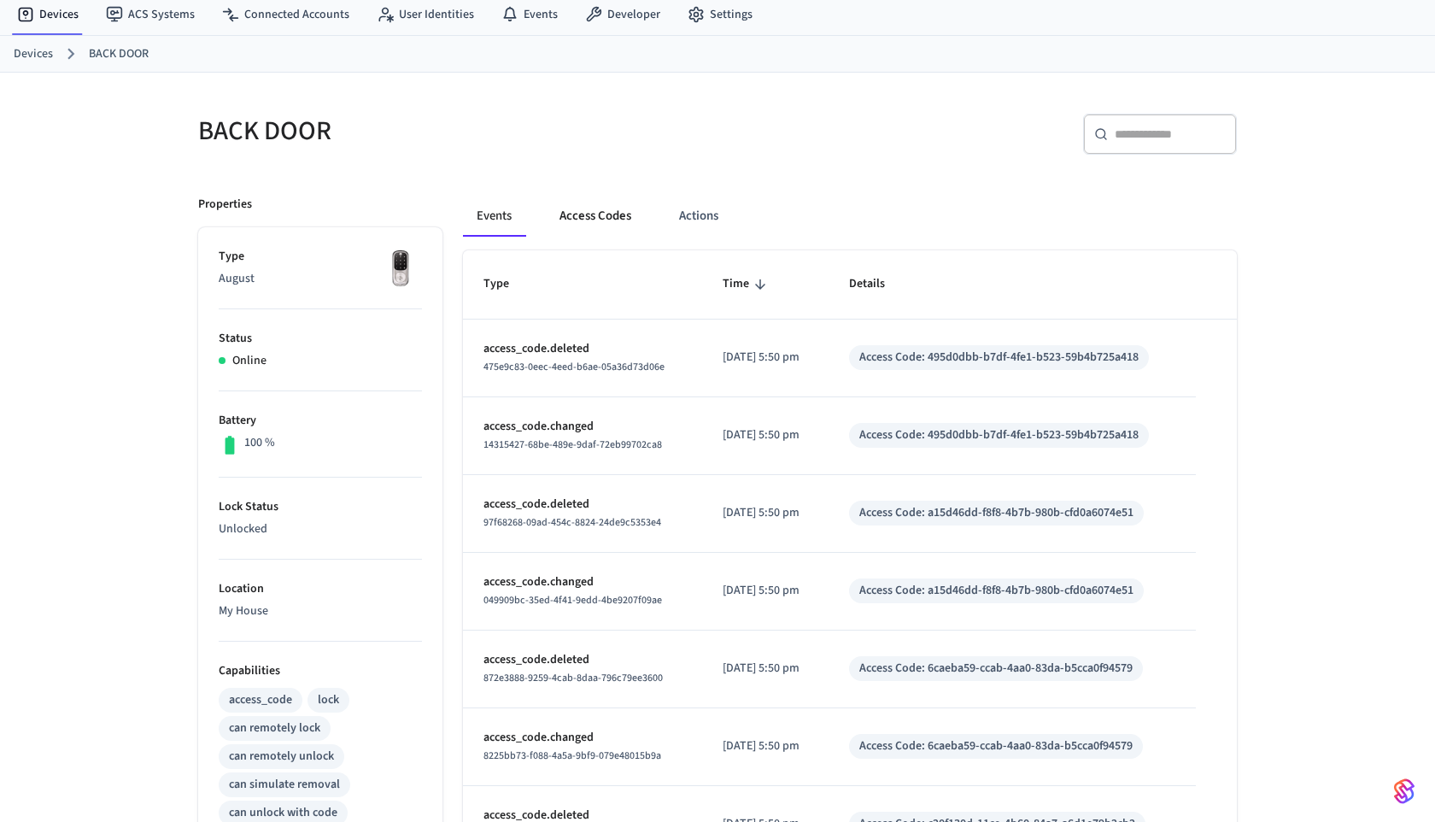
click at [588, 224] on button "Access Codes" at bounding box center [595, 216] width 99 height 41
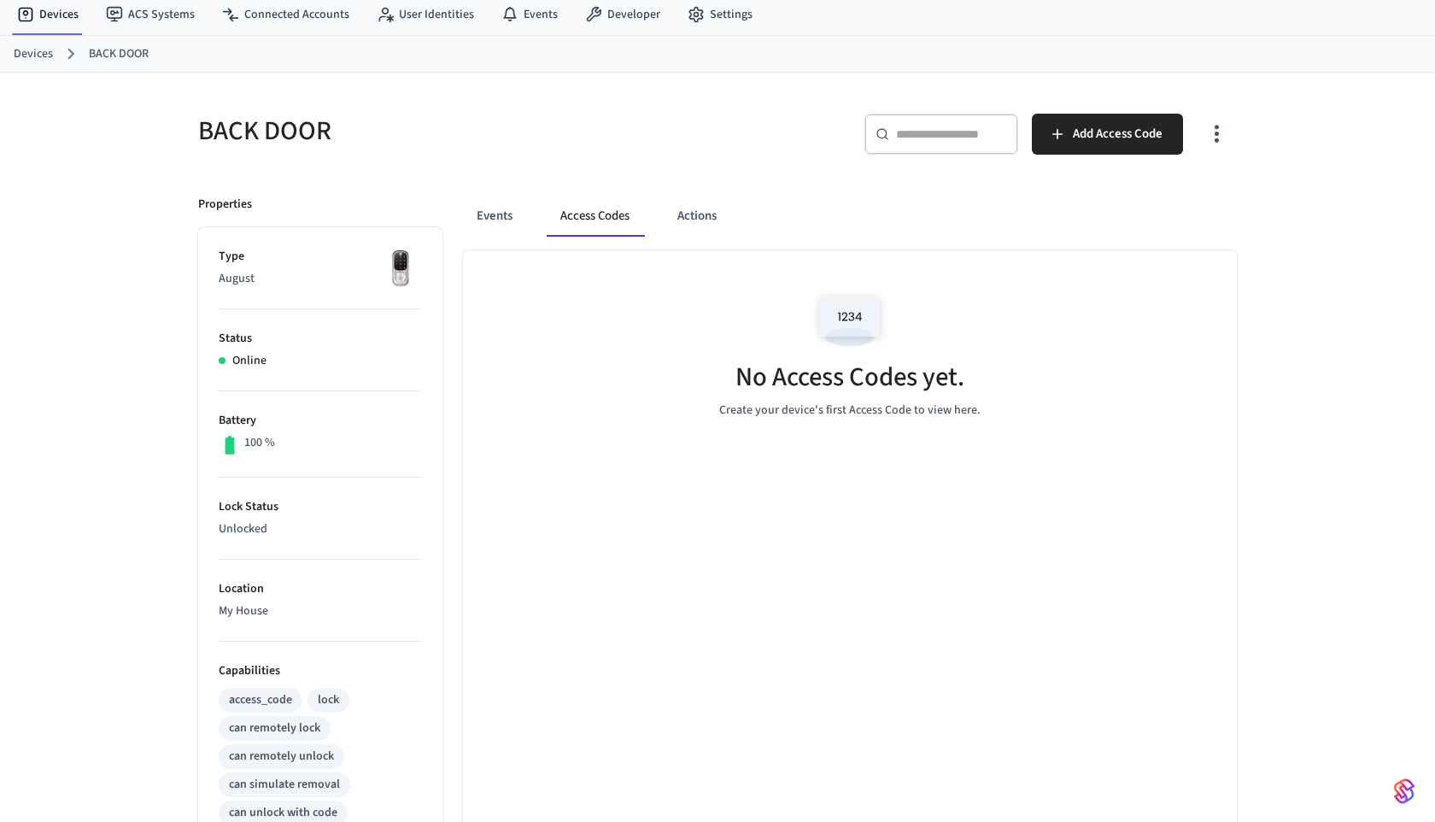
click at [47, 57] on link "Devices" at bounding box center [33, 54] width 39 height 18
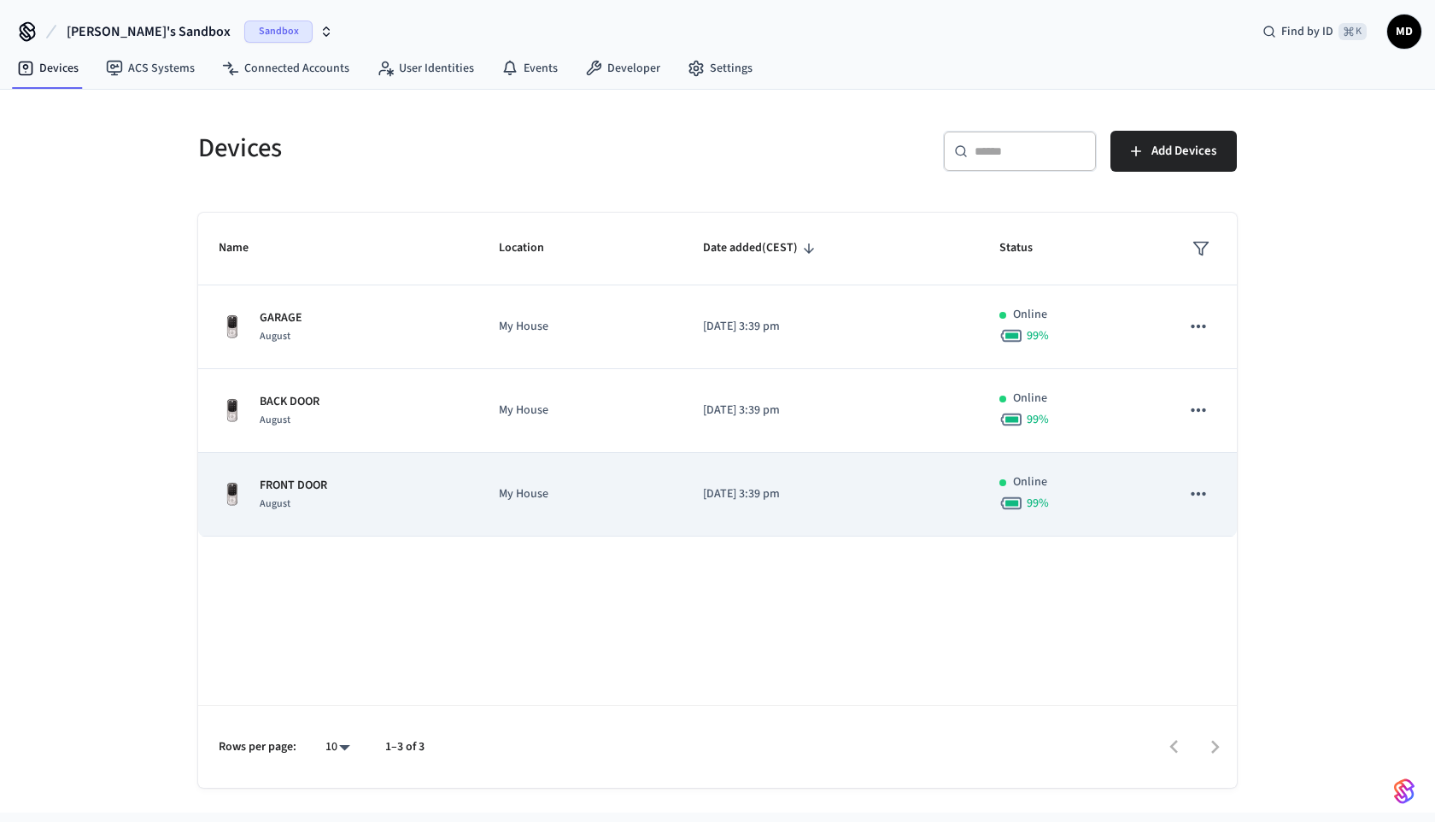
click at [343, 492] on div "FRONT DOOR August" at bounding box center [338, 495] width 239 height 36
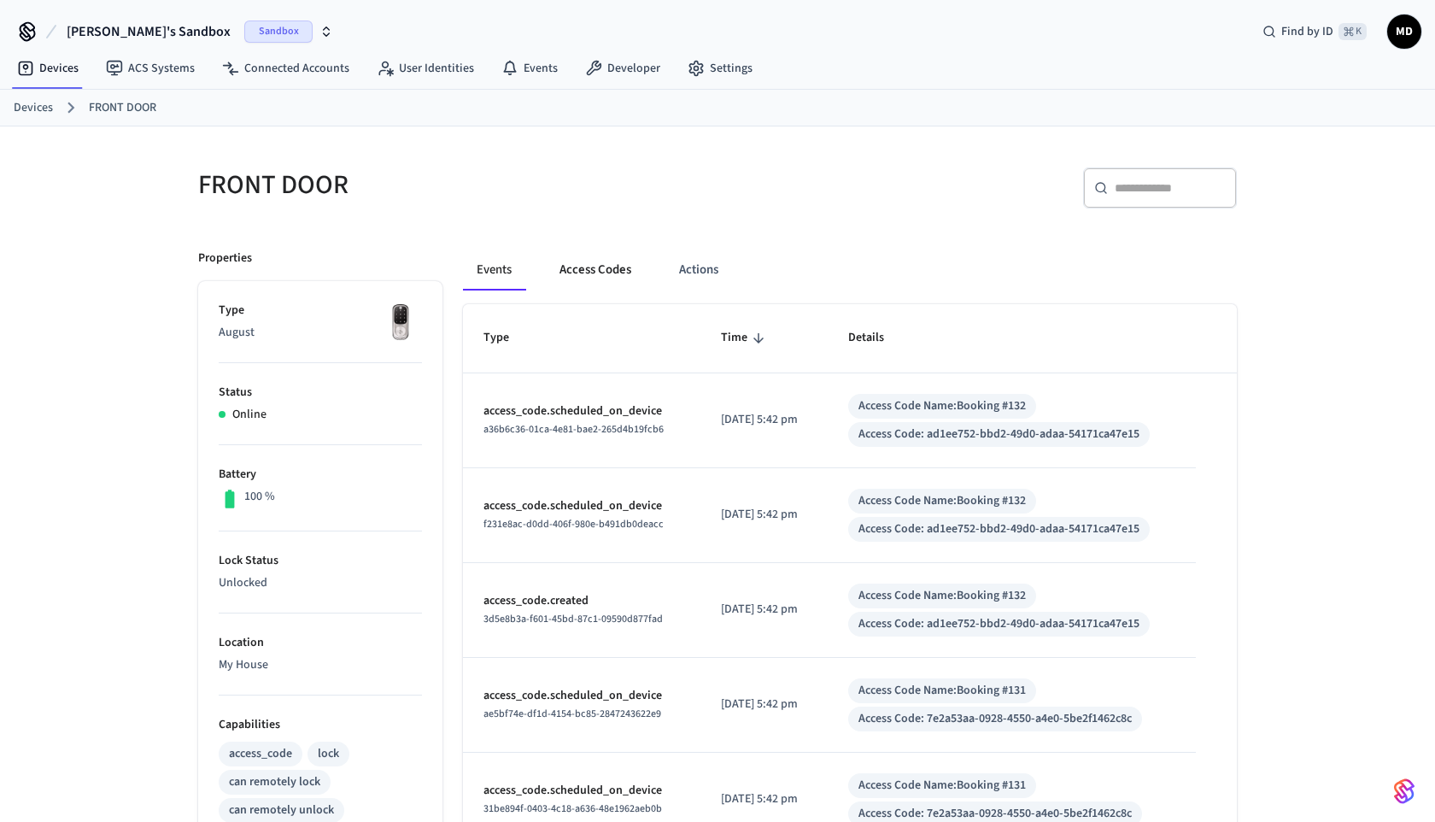
click at [620, 280] on button "Access Codes" at bounding box center [595, 269] width 99 height 41
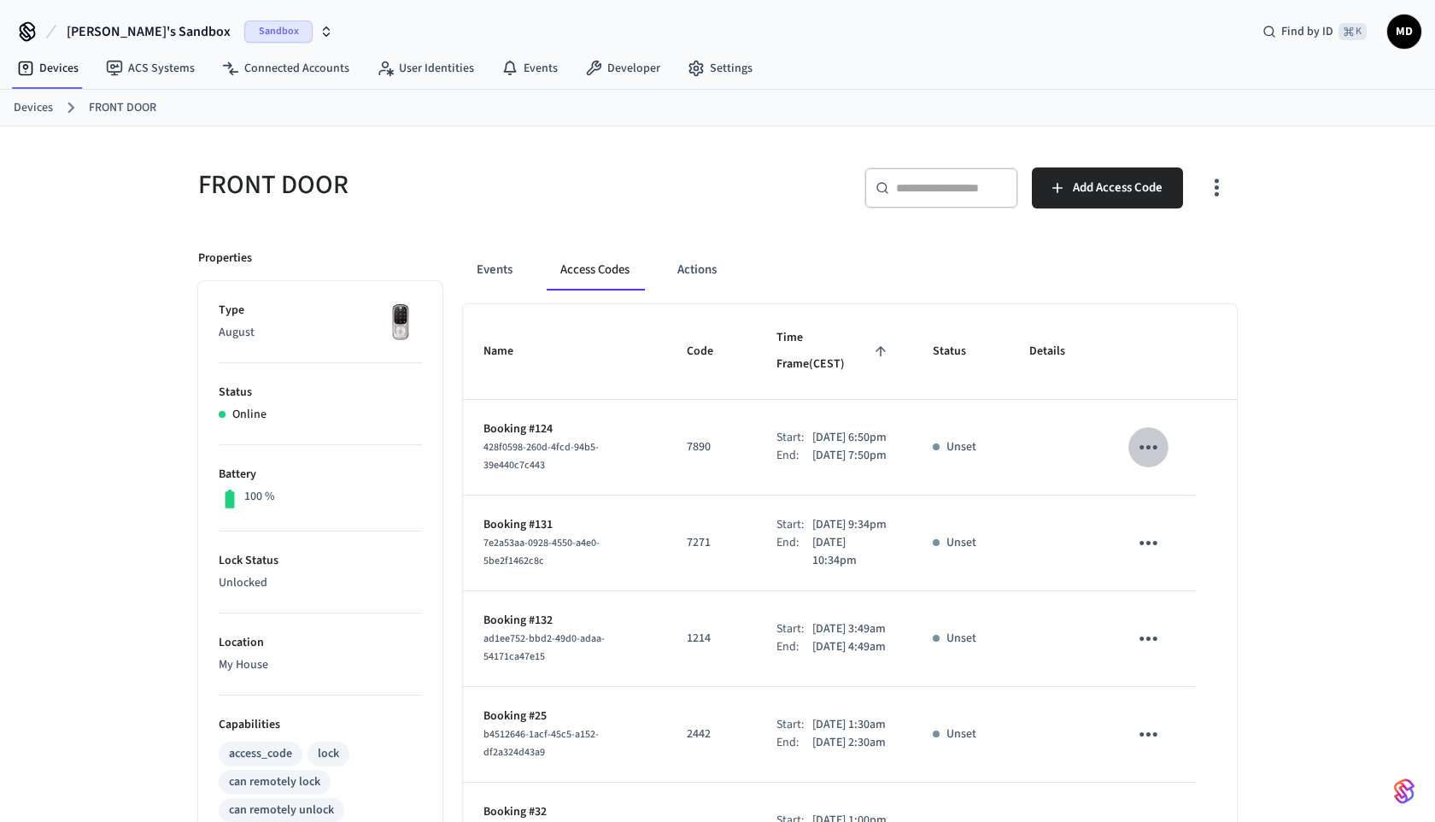
click at [1156, 440] on icon "sticky table" at bounding box center [1148, 447] width 26 height 26
click at [1163, 523] on icon at bounding box center [1169, 526] width 14 height 14
click at [1156, 434] on icon "sticky table" at bounding box center [1148, 447] width 26 height 26
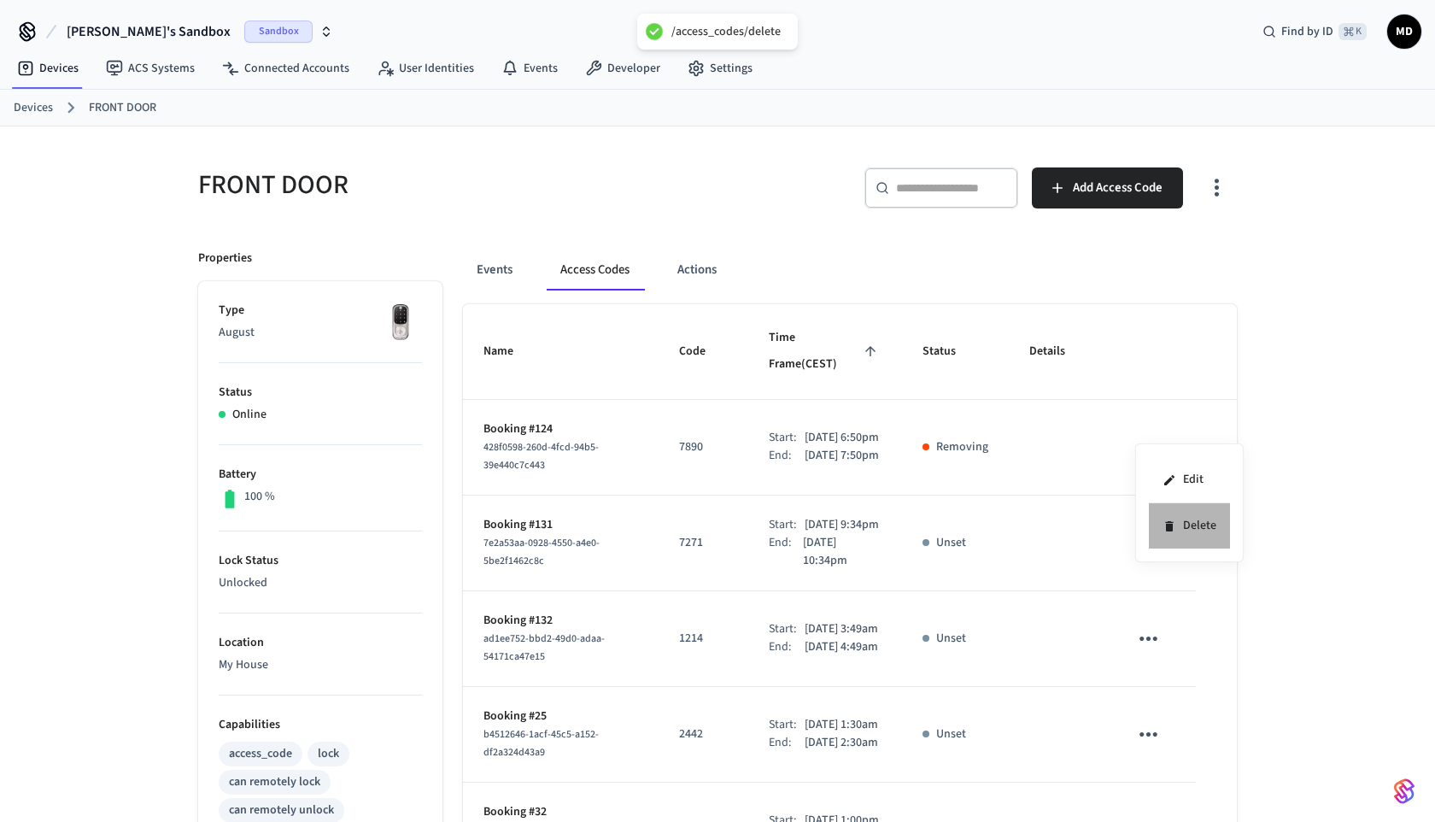
click at [1168, 538] on li "Delete" at bounding box center [1189, 525] width 81 height 45
click at [1154, 445] on icon "sticky table" at bounding box center [1148, 447] width 18 height 4
click at [1169, 508] on icon at bounding box center [1174, 515] width 14 height 14
click at [1151, 542] on icon "sticky table" at bounding box center [1148, 543] width 26 height 26
click at [1181, 634] on li "Delete" at bounding box center [1189, 639] width 81 height 45
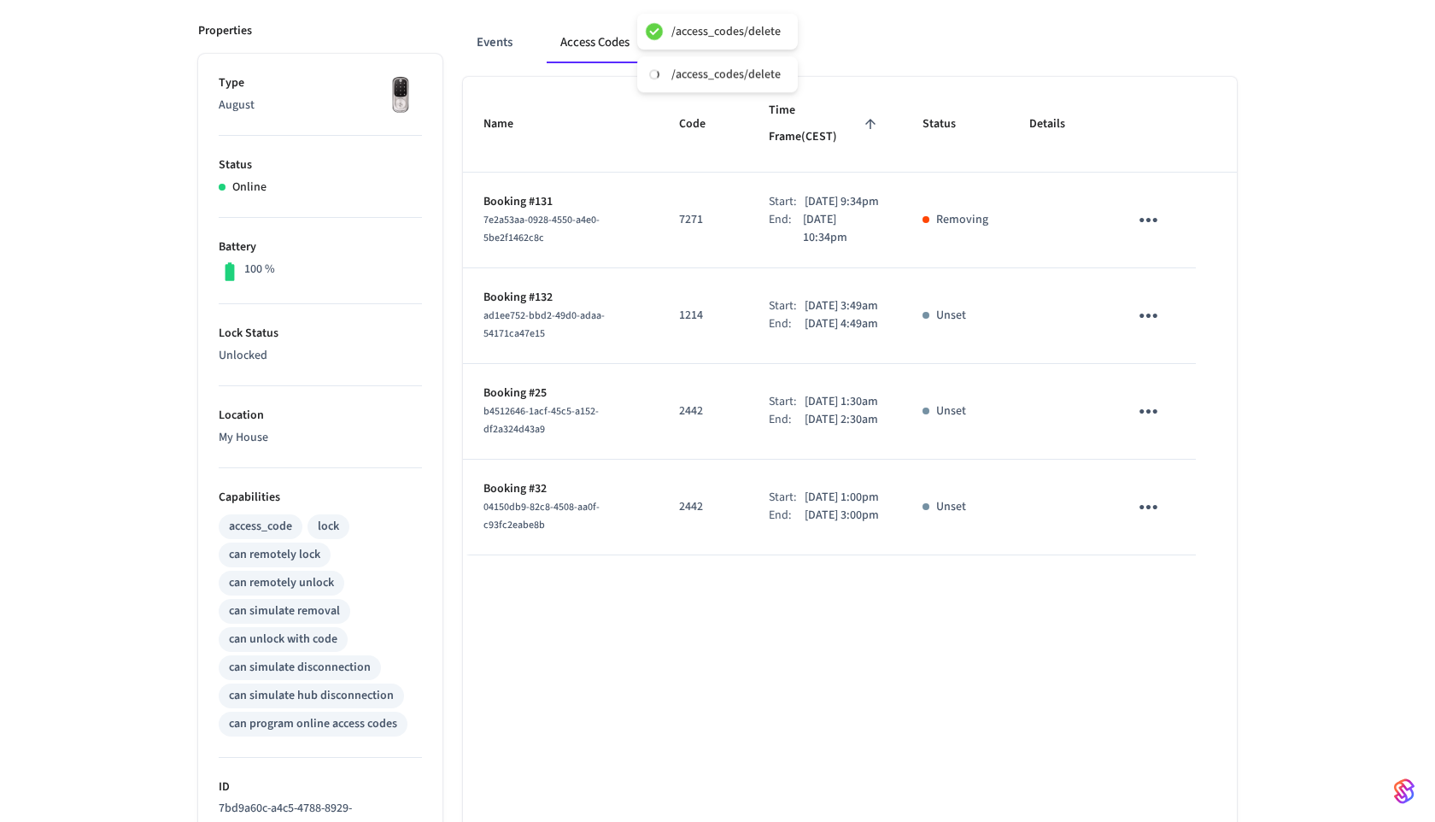
scroll to position [237, 0]
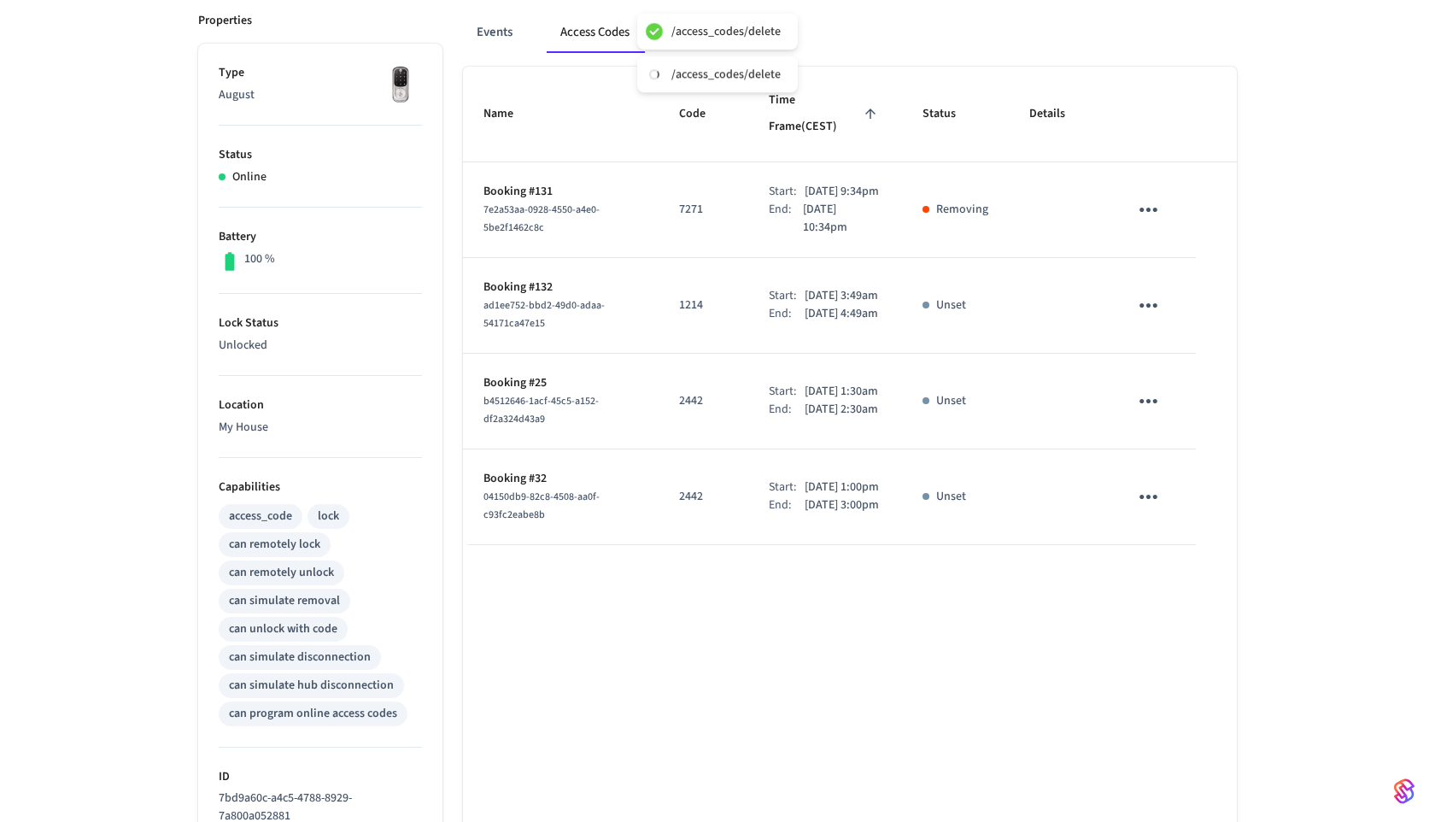
click at [1151, 319] on button "sticky table" at bounding box center [1148, 305] width 40 height 40
click at [1174, 402] on li "Delete" at bounding box center [1182, 408] width 81 height 45
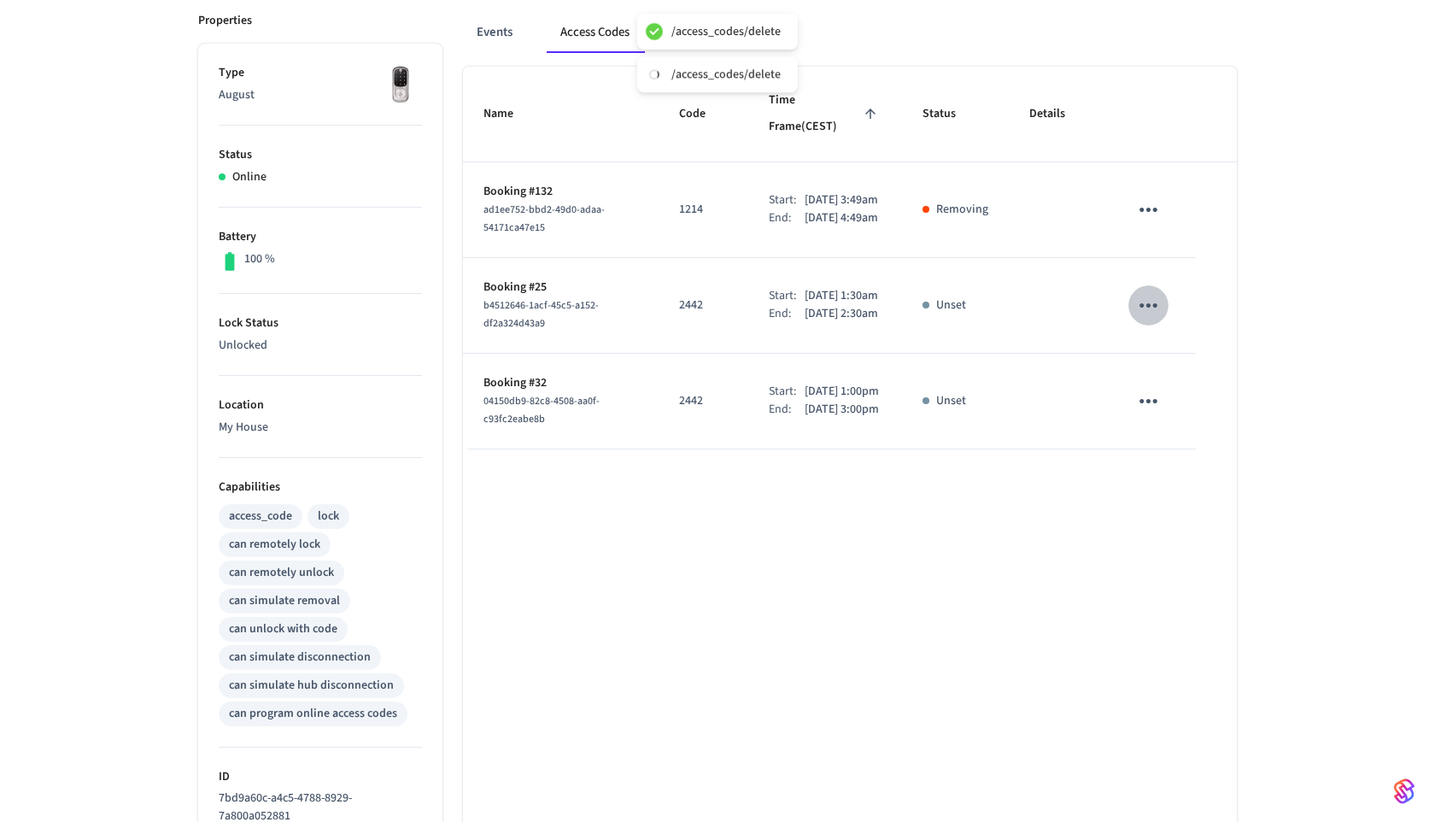
click at [1153, 296] on icon "sticky table" at bounding box center [1148, 305] width 26 height 26
click at [1161, 416] on li "Delete" at bounding box center [1189, 401] width 81 height 45
click at [1142, 288] on button "sticky table" at bounding box center [1148, 305] width 40 height 40
click at [1144, 307] on div at bounding box center [717, 411] width 1435 height 822
click at [1144, 306] on icon "sticky table" at bounding box center [1148, 305] width 26 height 26
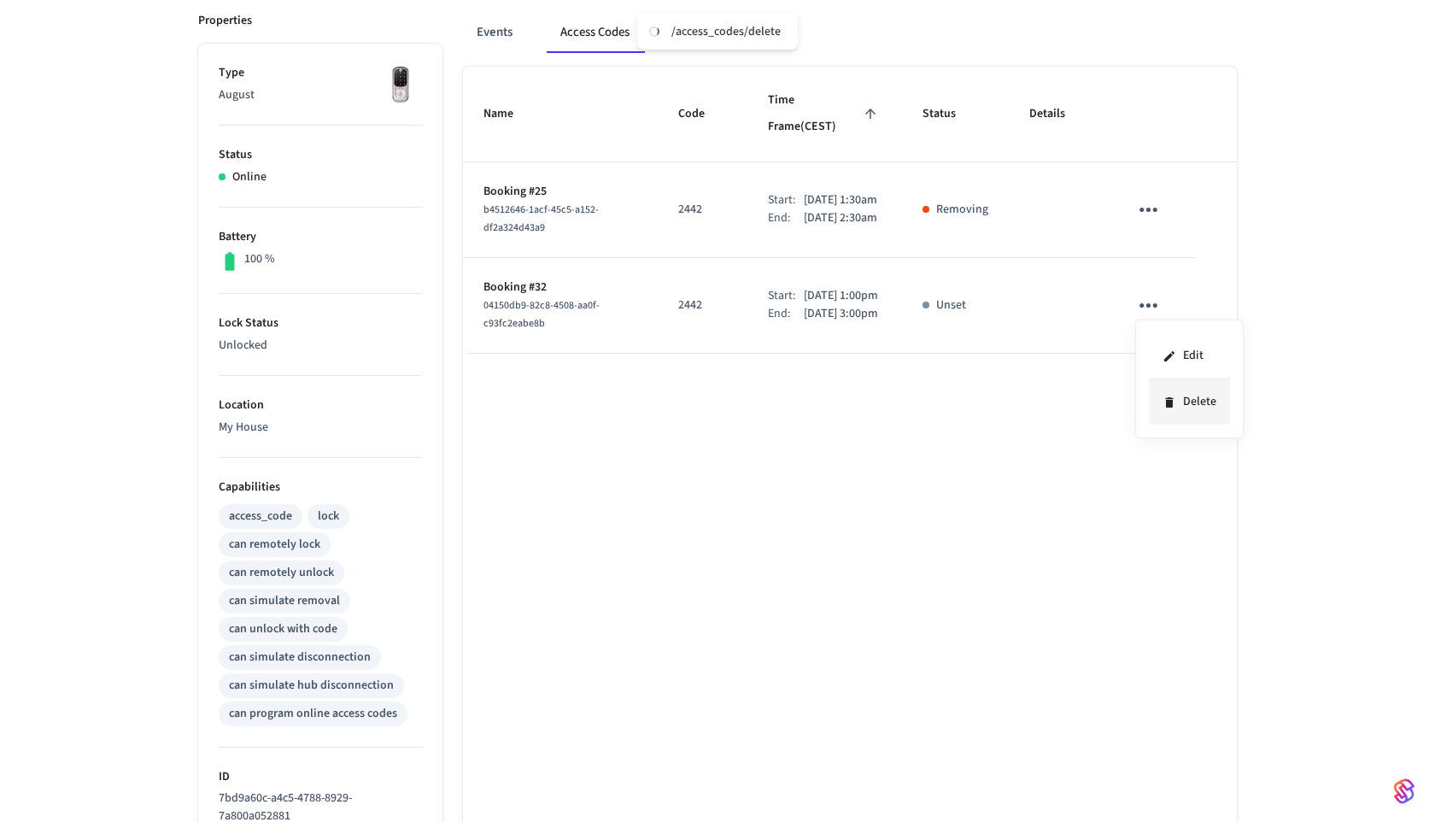
click at [1167, 399] on icon at bounding box center [1169, 402] width 8 height 10
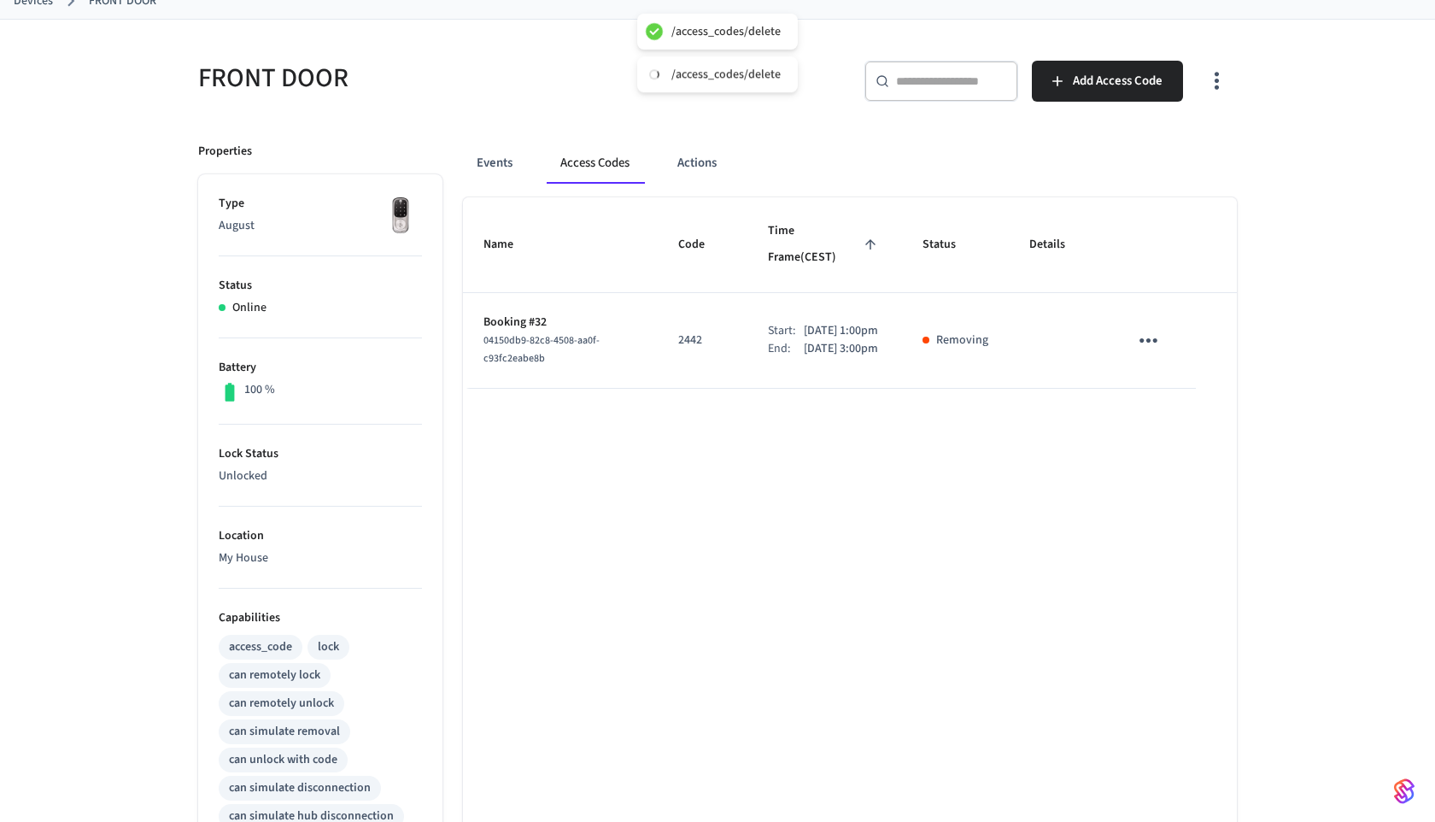
scroll to position [56, 0]
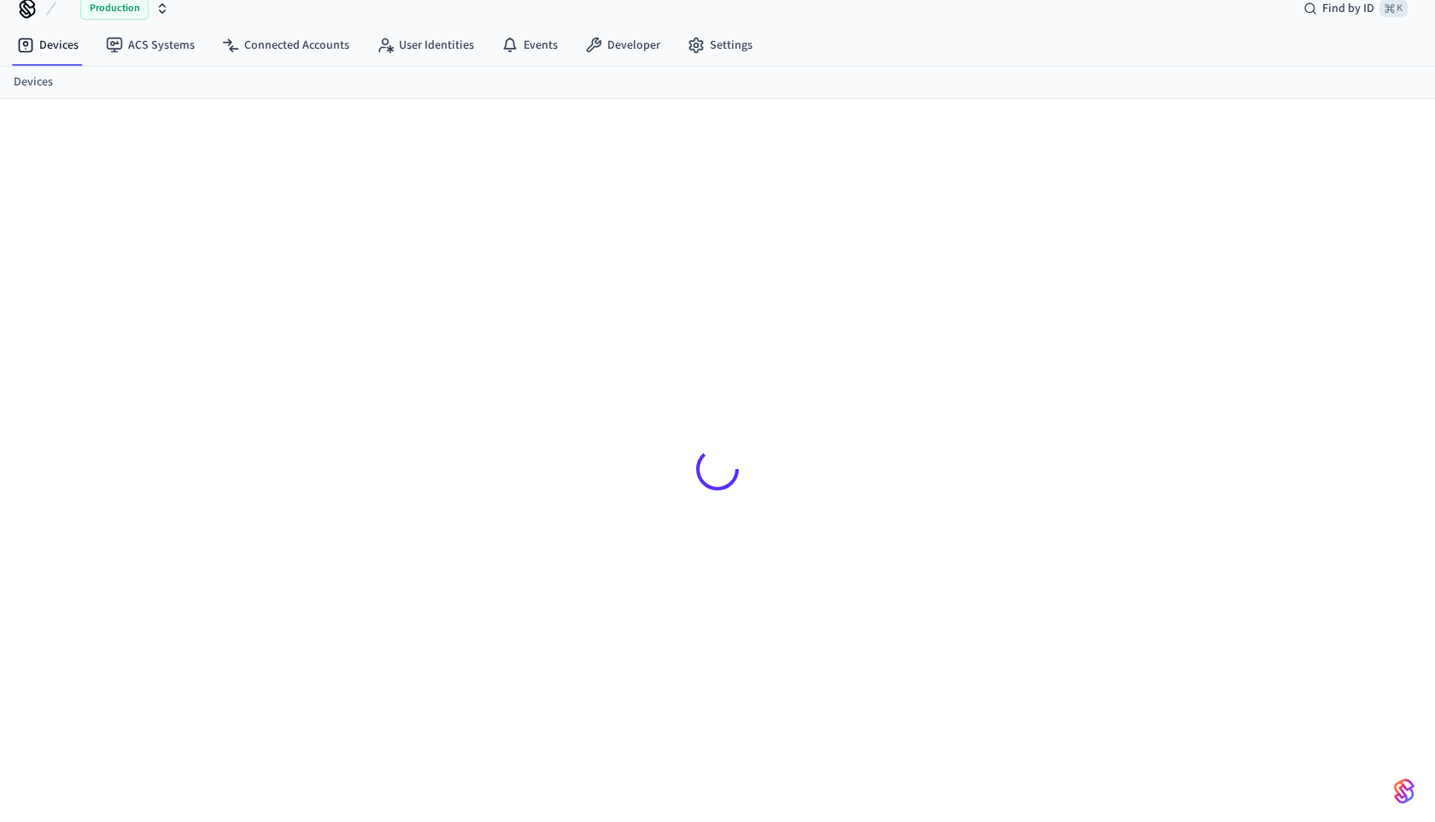
scroll to position [23, 0]
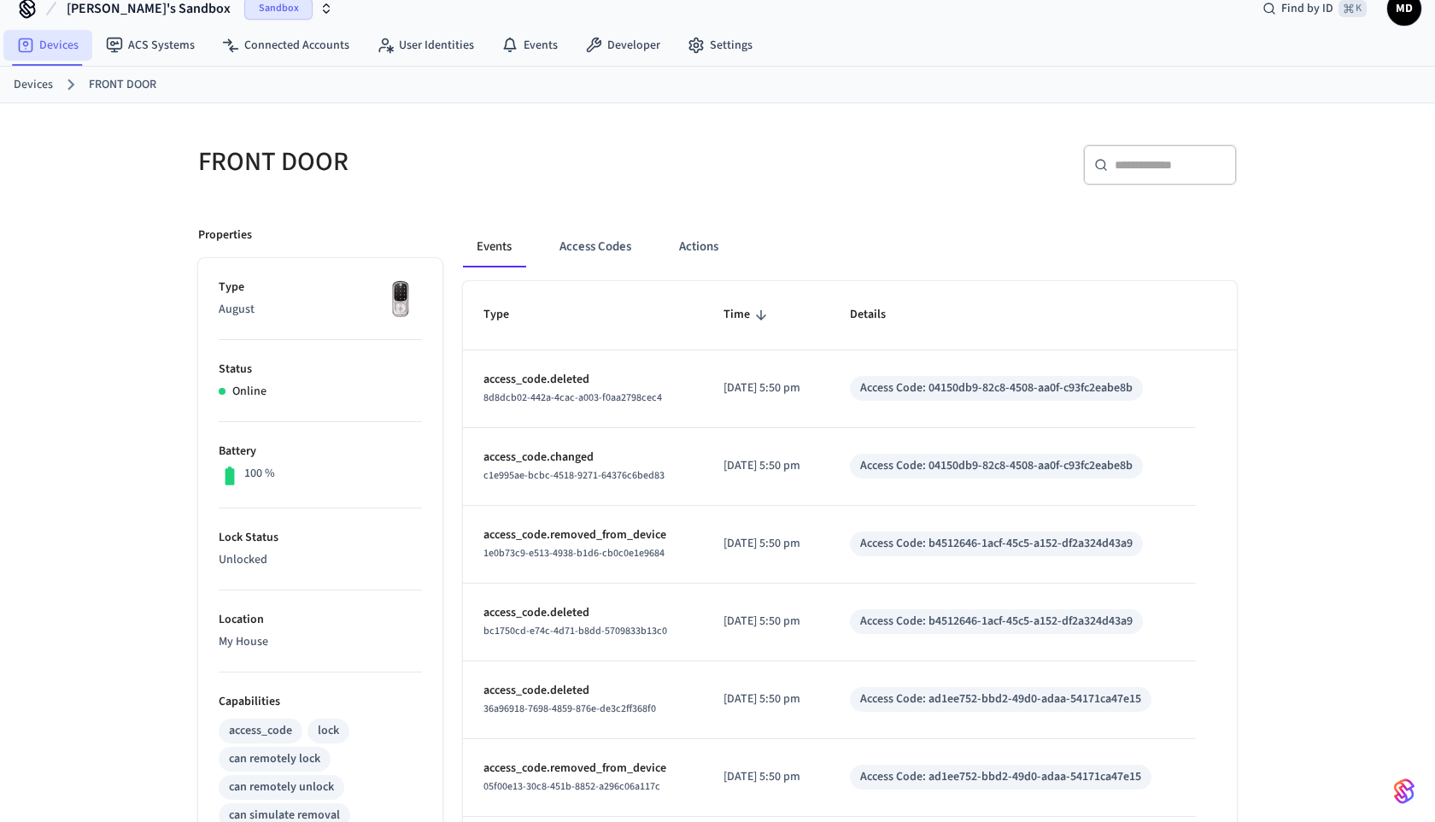
click at [75, 57] on link "Devices" at bounding box center [47, 45] width 89 height 31
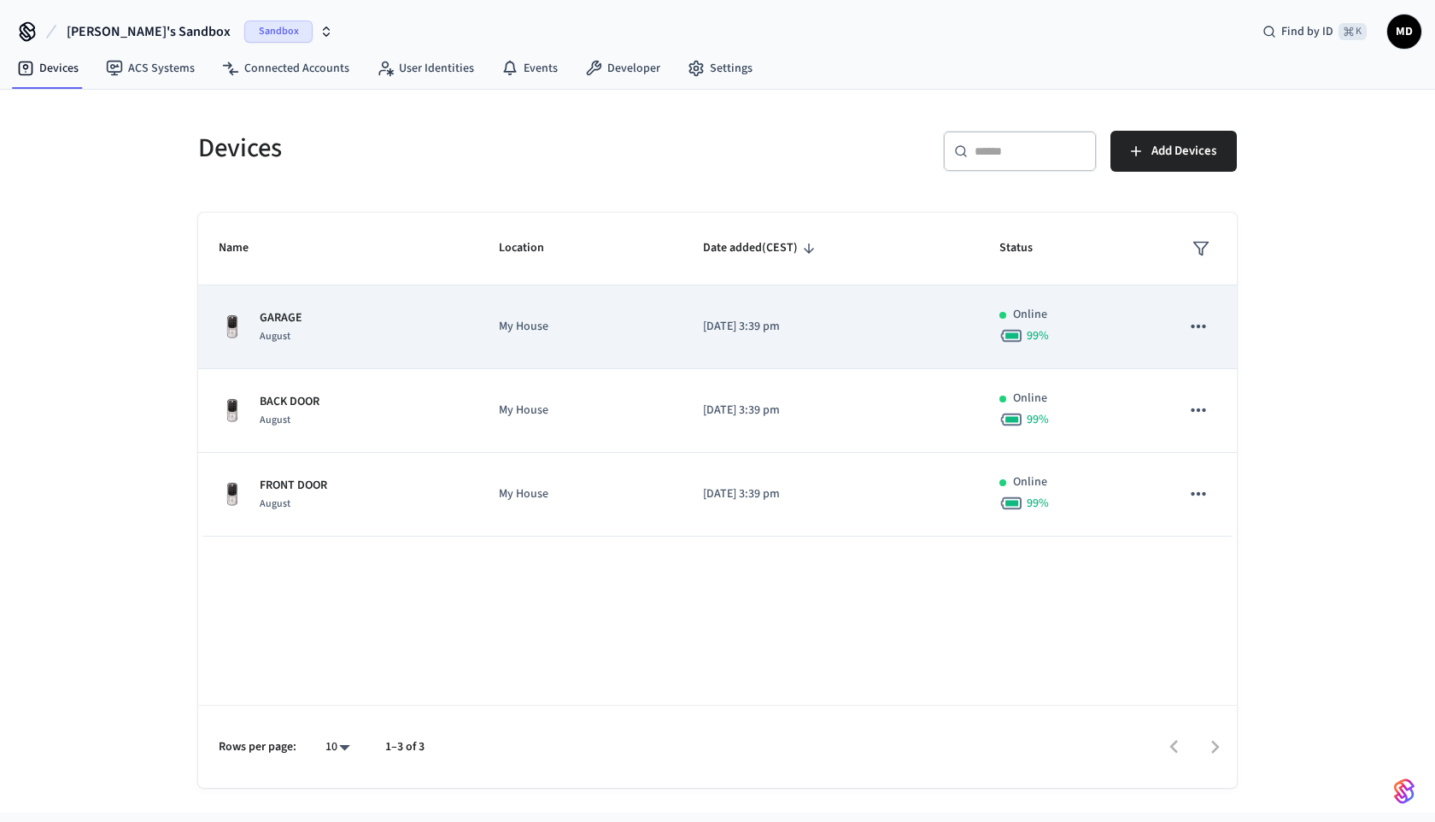
click at [389, 355] on td "GARAGE August" at bounding box center [338, 327] width 280 height 84
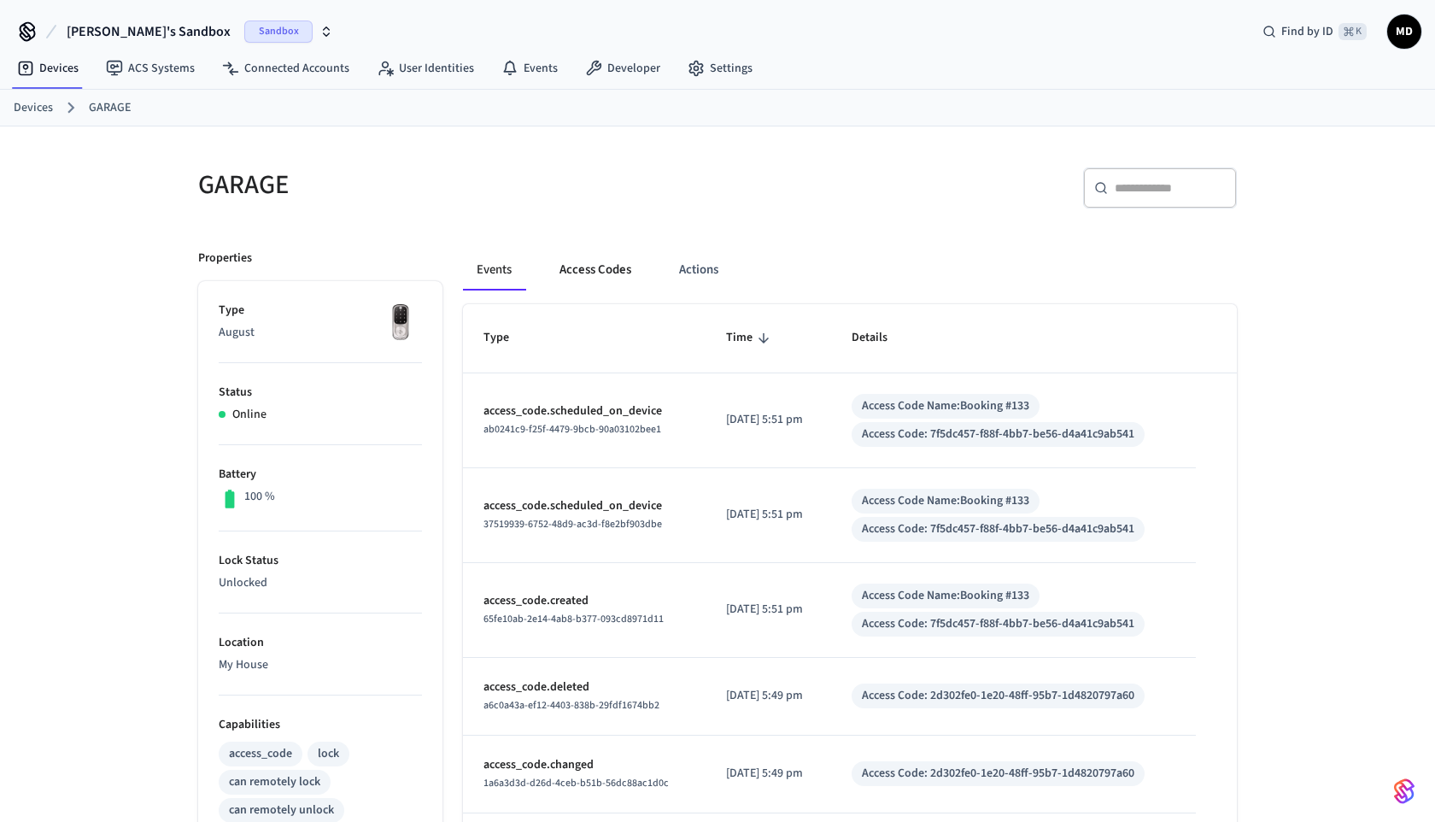
click at [597, 273] on button "Access Codes" at bounding box center [595, 269] width 99 height 41
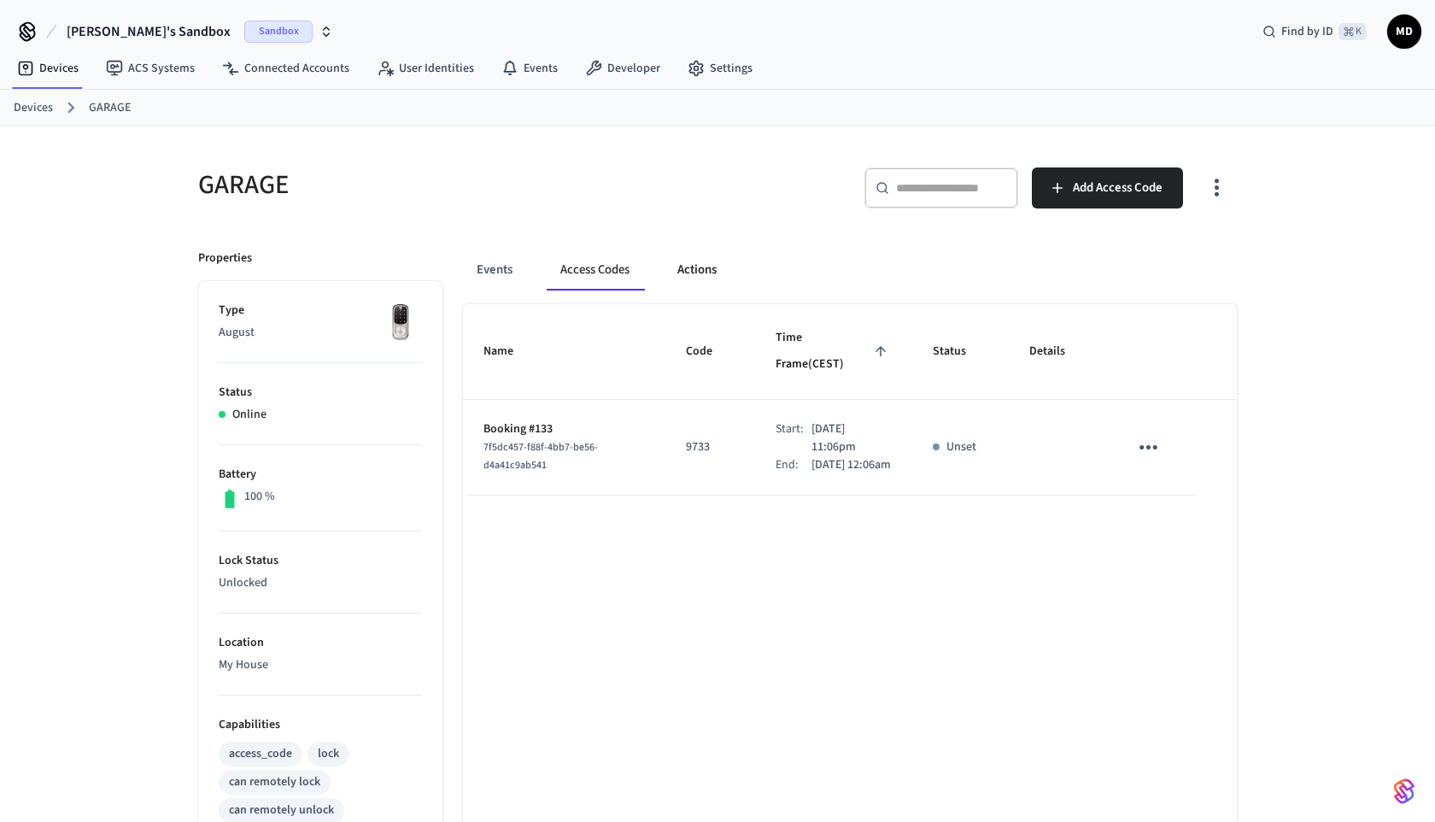
click at [684, 281] on button "Actions" at bounding box center [697, 269] width 67 height 41
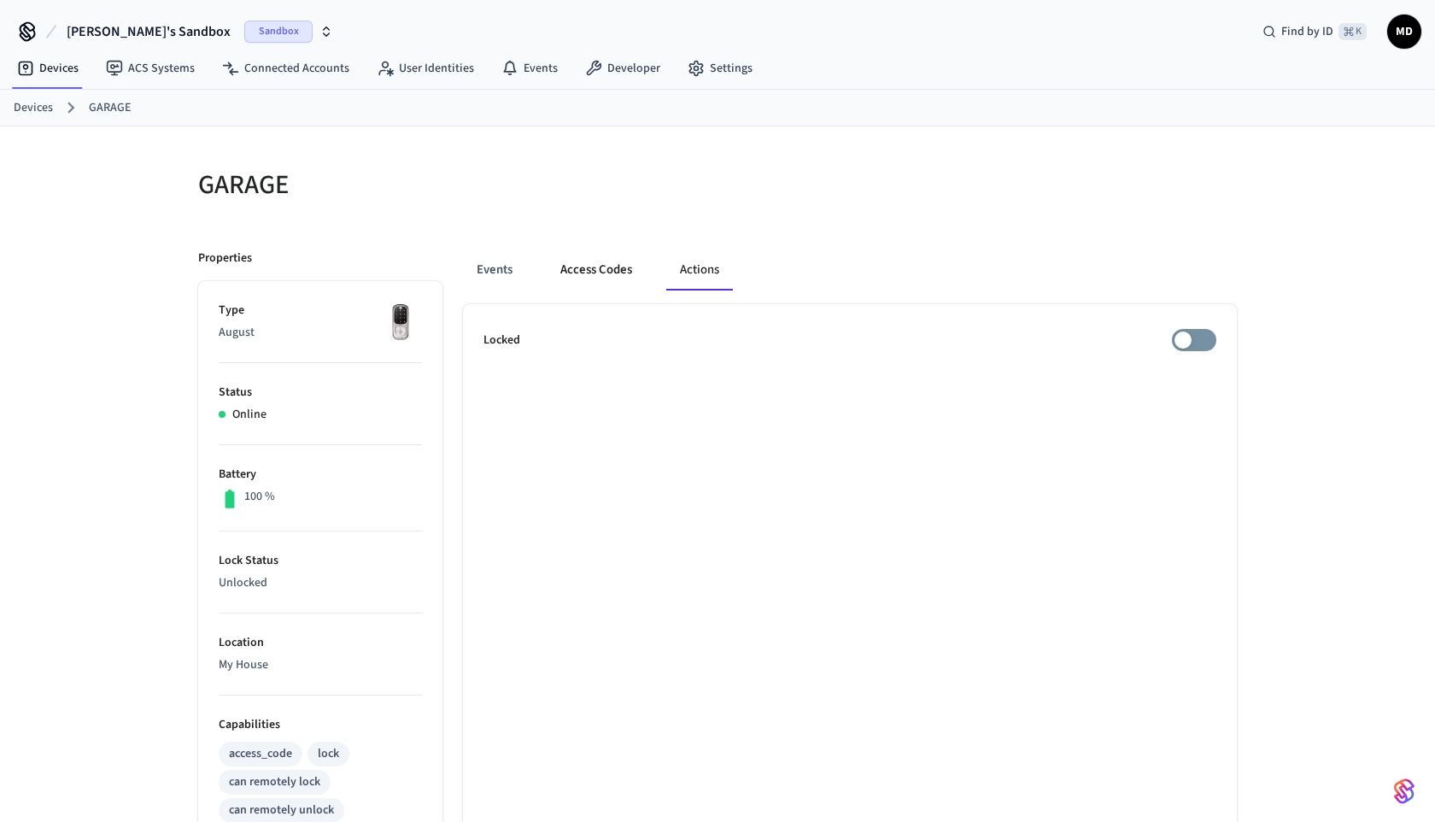
click at [606, 284] on button "Access Codes" at bounding box center [596, 269] width 99 height 41
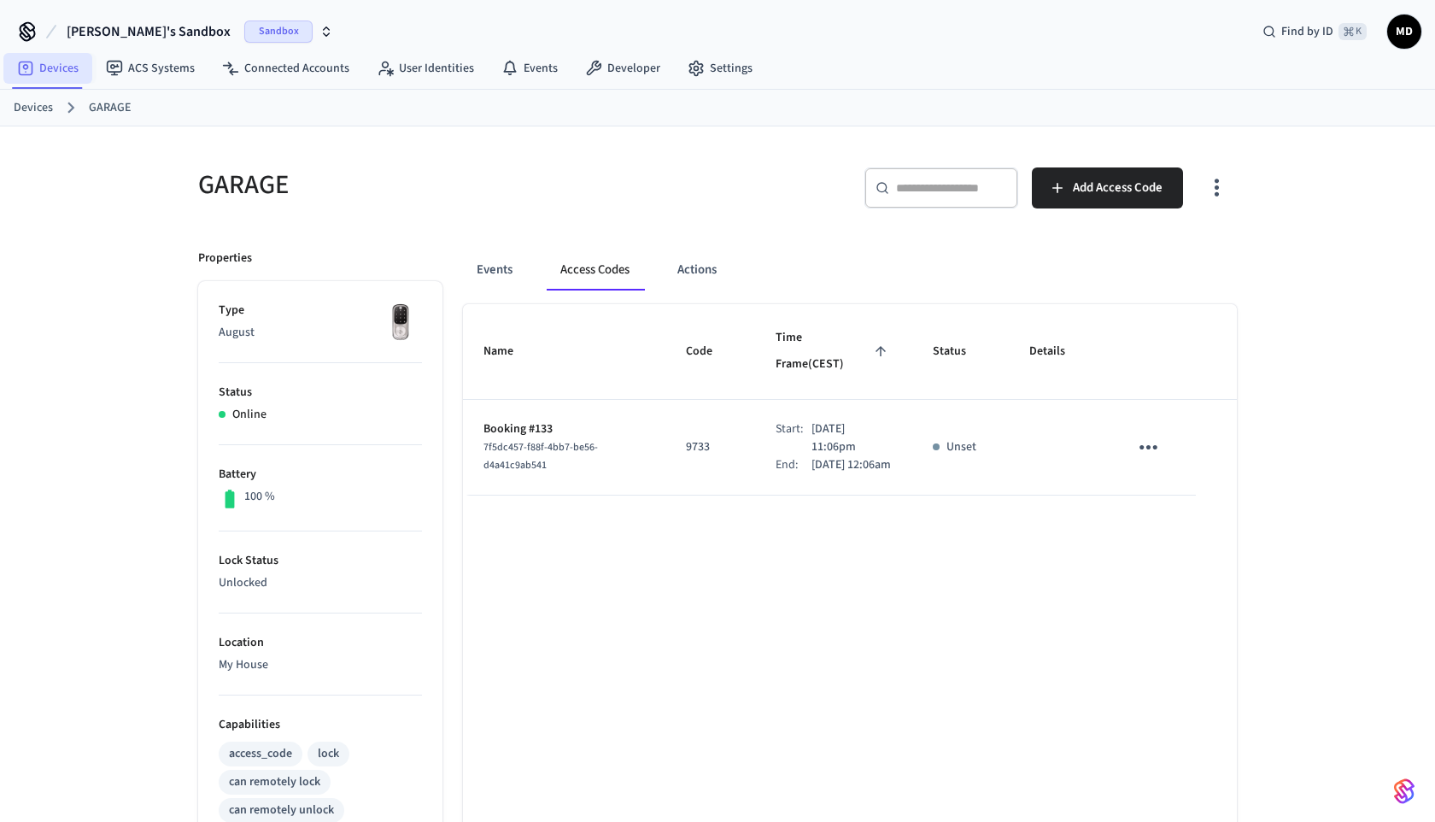
click at [63, 72] on link "Devices" at bounding box center [47, 68] width 89 height 31
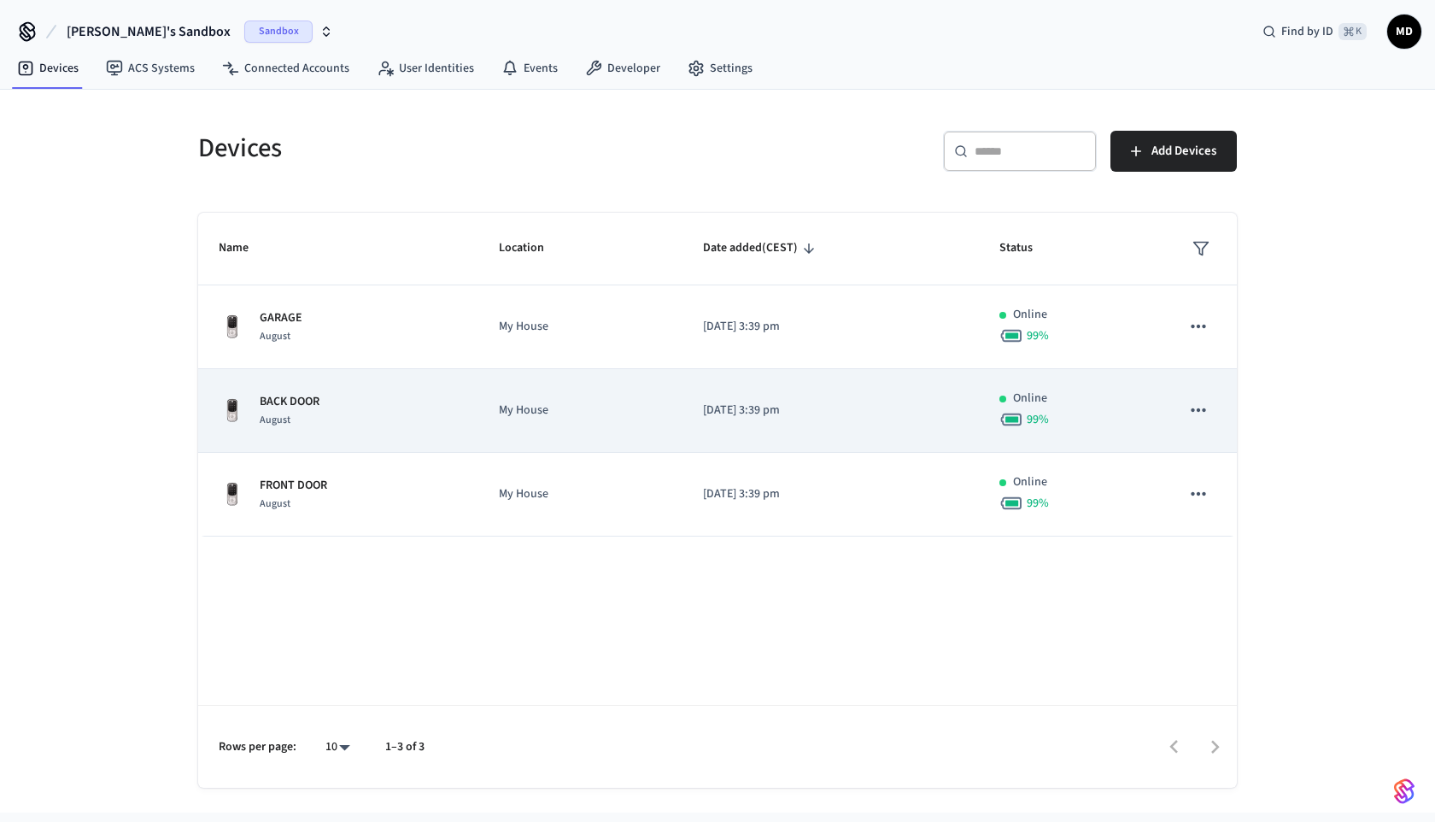
click at [432, 395] on div "BACK DOOR August" at bounding box center [338, 411] width 239 height 36
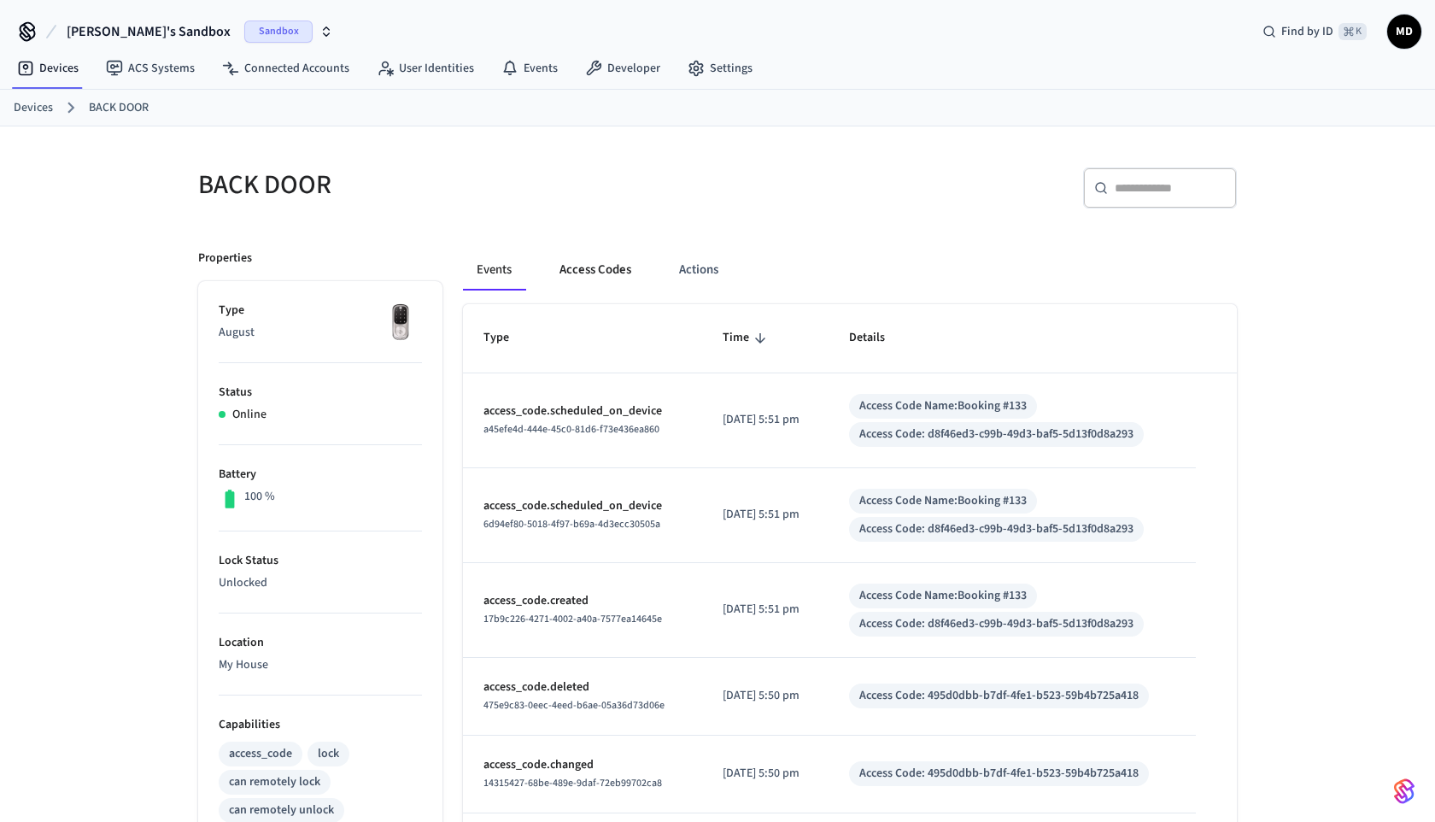
click at [580, 286] on button "Access Codes" at bounding box center [595, 269] width 99 height 41
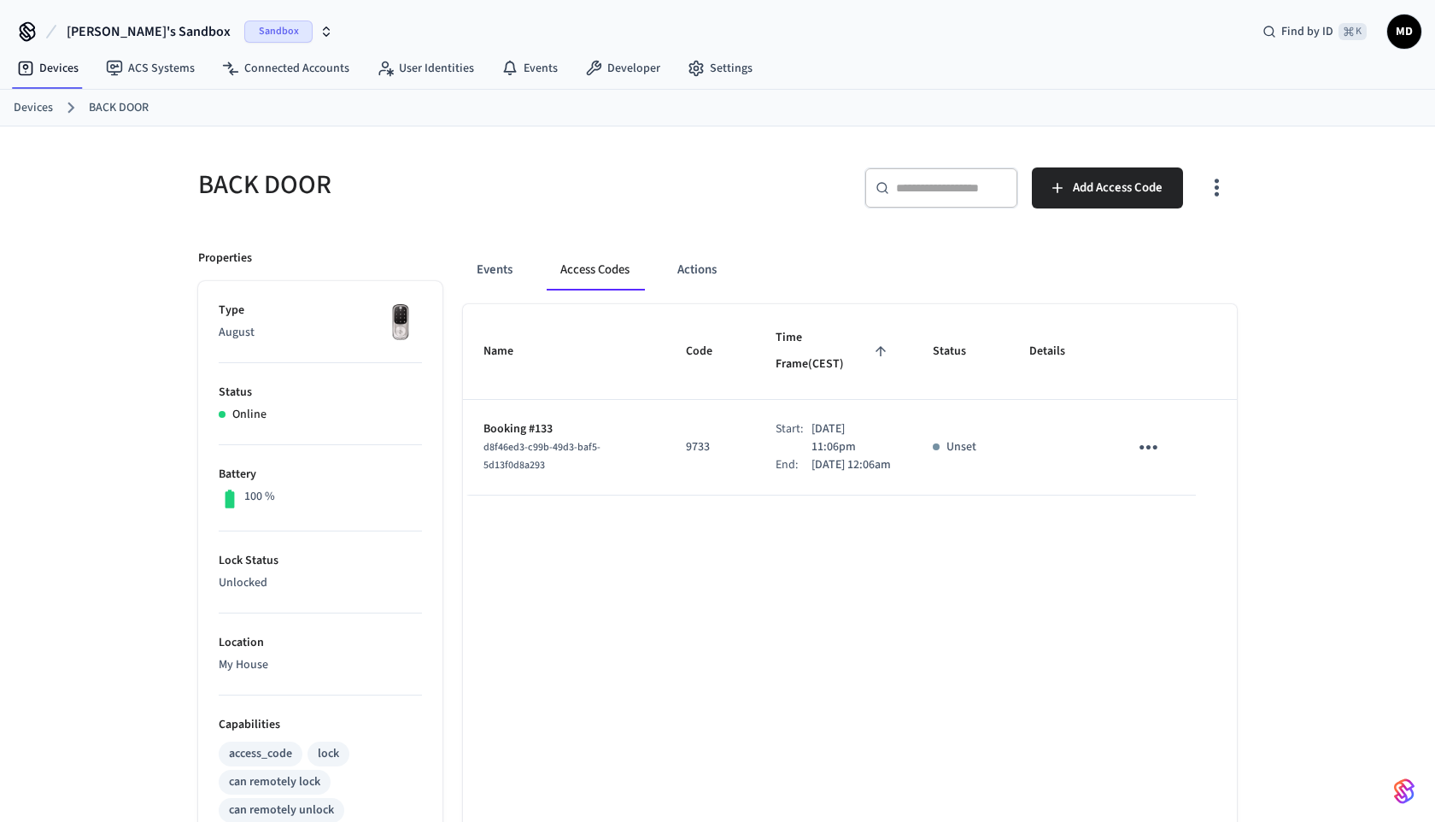
click at [547, 249] on button "Access Codes" at bounding box center [595, 269] width 97 height 41
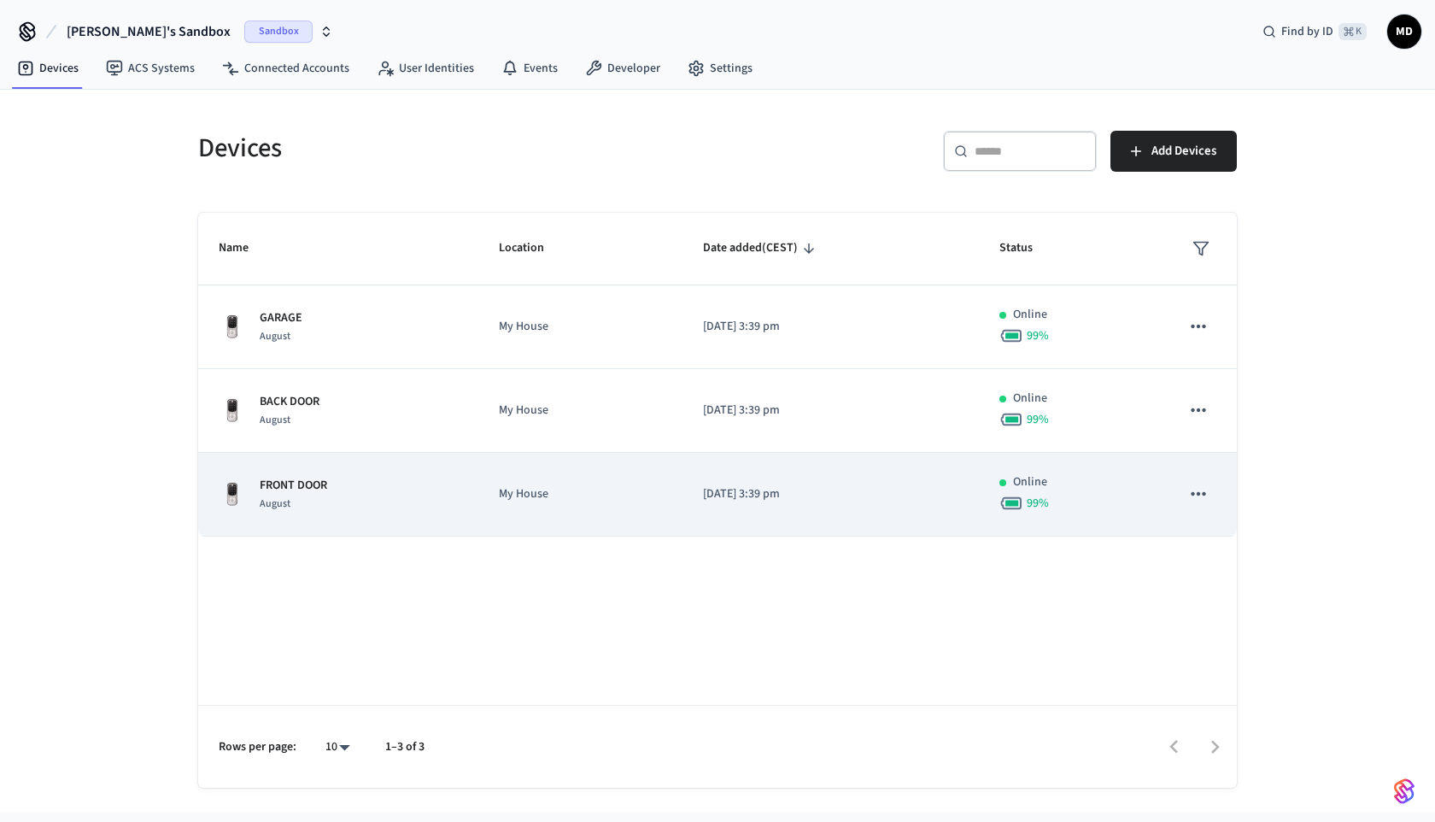
click at [304, 491] on p "FRONT DOOR" at bounding box center [293, 486] width 67 height 18
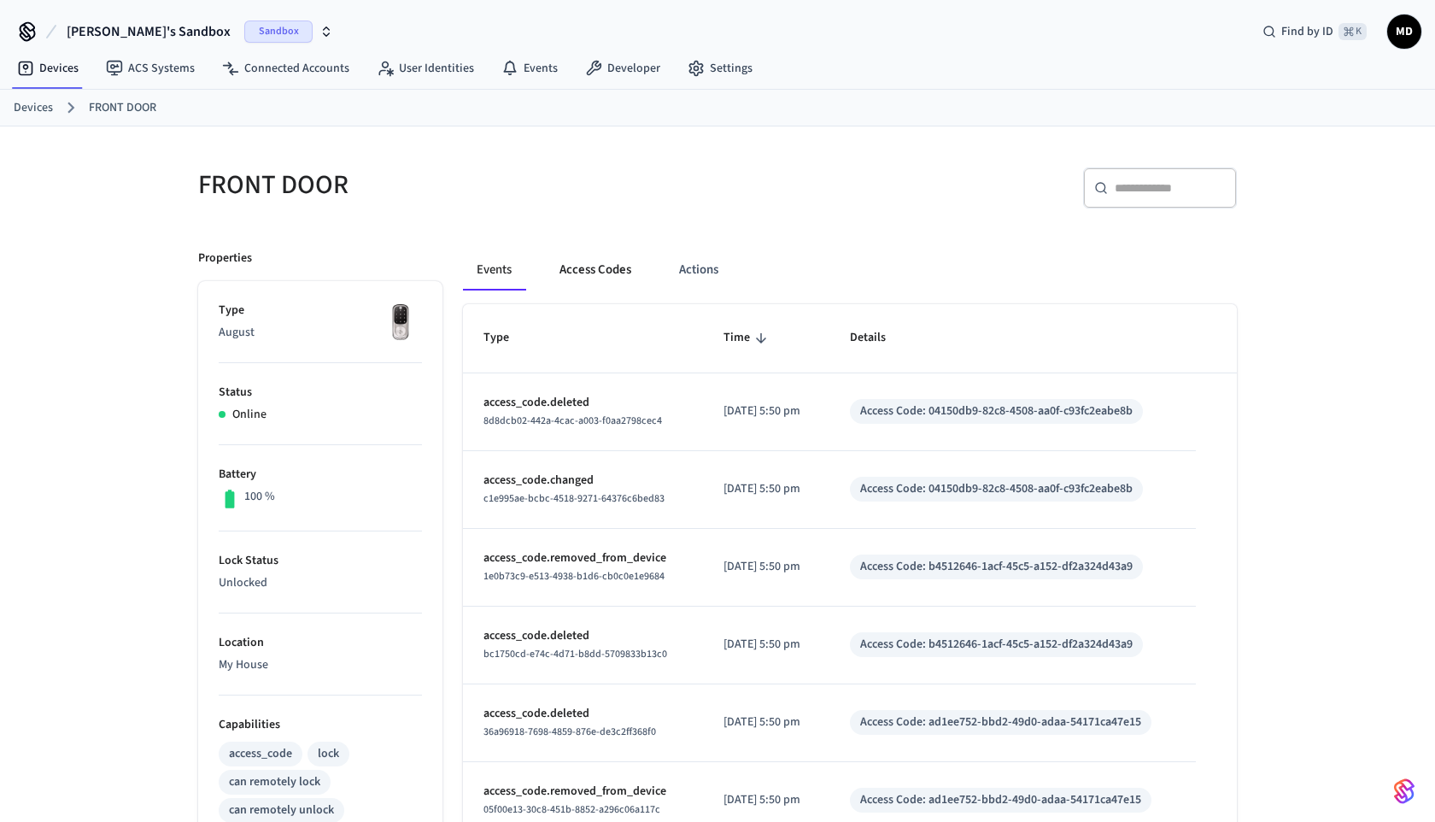
click at [579, 265] on button "Access Codes" at bounding box center [595, 269] width 99 height 41
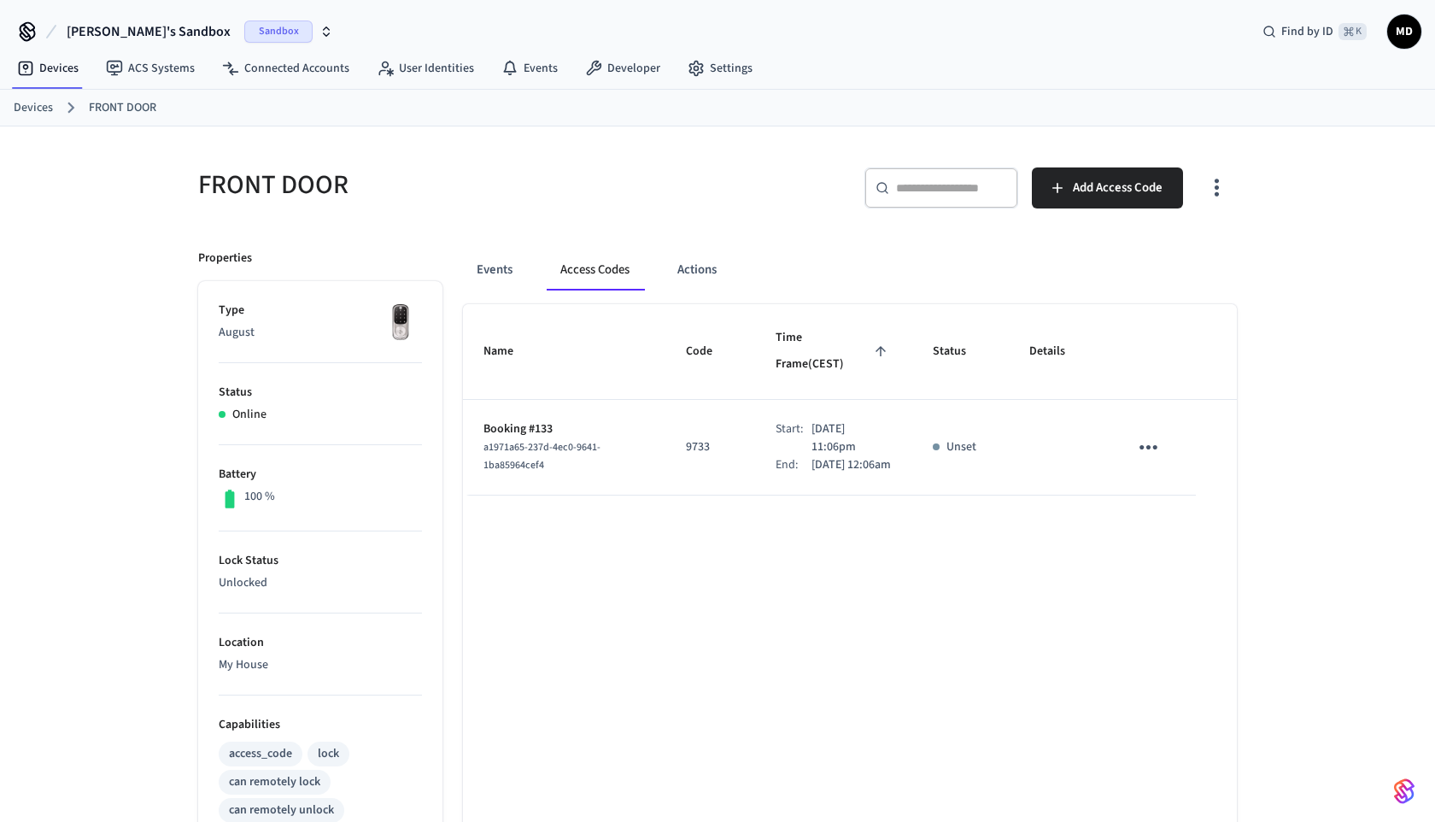
drag, startPoint x: 848, startPoint y: 474, endPoint x: 474, endPoint y: 398, distance: 381.8
click at [474, 400] on tr "Booking #133 a1971a65-237d-4ec0-9641-1ba85964cef4 9733 Start: Sep 1st 2025 11:0…" at bounding box center [850, 448] width 774 height 96
copy tr "Booking #133 a1971a65-237d-4ec0-9641-1ba85964cef4 9733 Start: Sep 1st 2025 11:0…"
click at [864, 525] on div "Name Code Time Frame (CEST) Status Details Booking #133 a1971a65-237d-4ec0-9641…" at bounding box center [850, 818] width 774 height 1029
drag, startPoint x: 554, startPoint y: 395, endPoint x: 846, endPoint y: 467, distance: 301.0
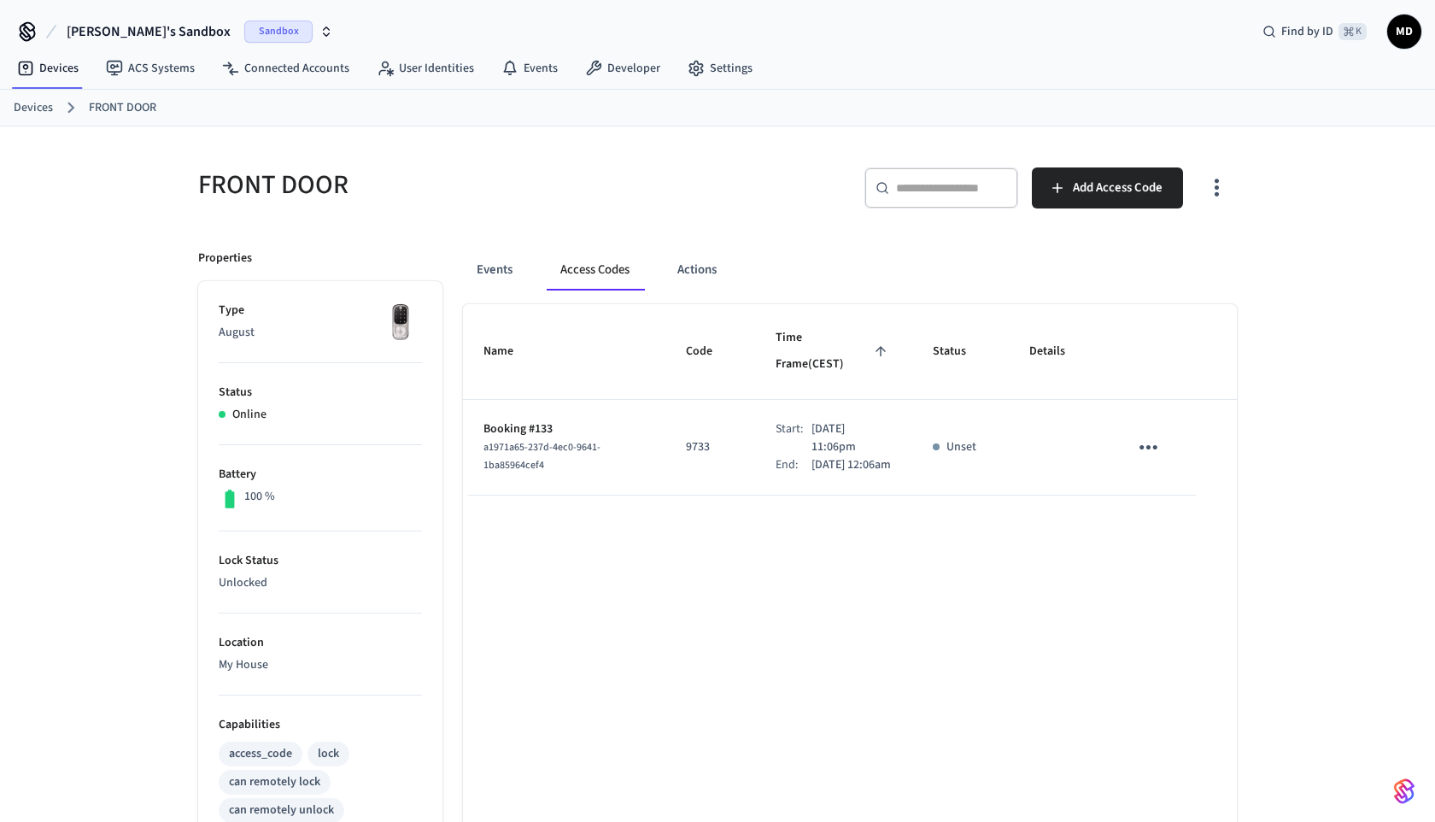
click at [847, 469] on tr "Booking #133 a1971a65-237d-4ec0-9641-1ba85964cef4 9733 Start: Sep 1st 2025 11:0…" at bounding box center [850, 448] width 774 height 96
copy tr "Booking #133 a1971a65-237d-4ec0-9641-1ba85964cef4 9733 Start: Sep 1st 2025 11:0…"
click at [643, 582] on div "Name Code Time Frame (CEST) Status Details Booking #133 a1971a65-237d-4ec0-9641…" at bounding box center [850, 818] width 774 height 1029
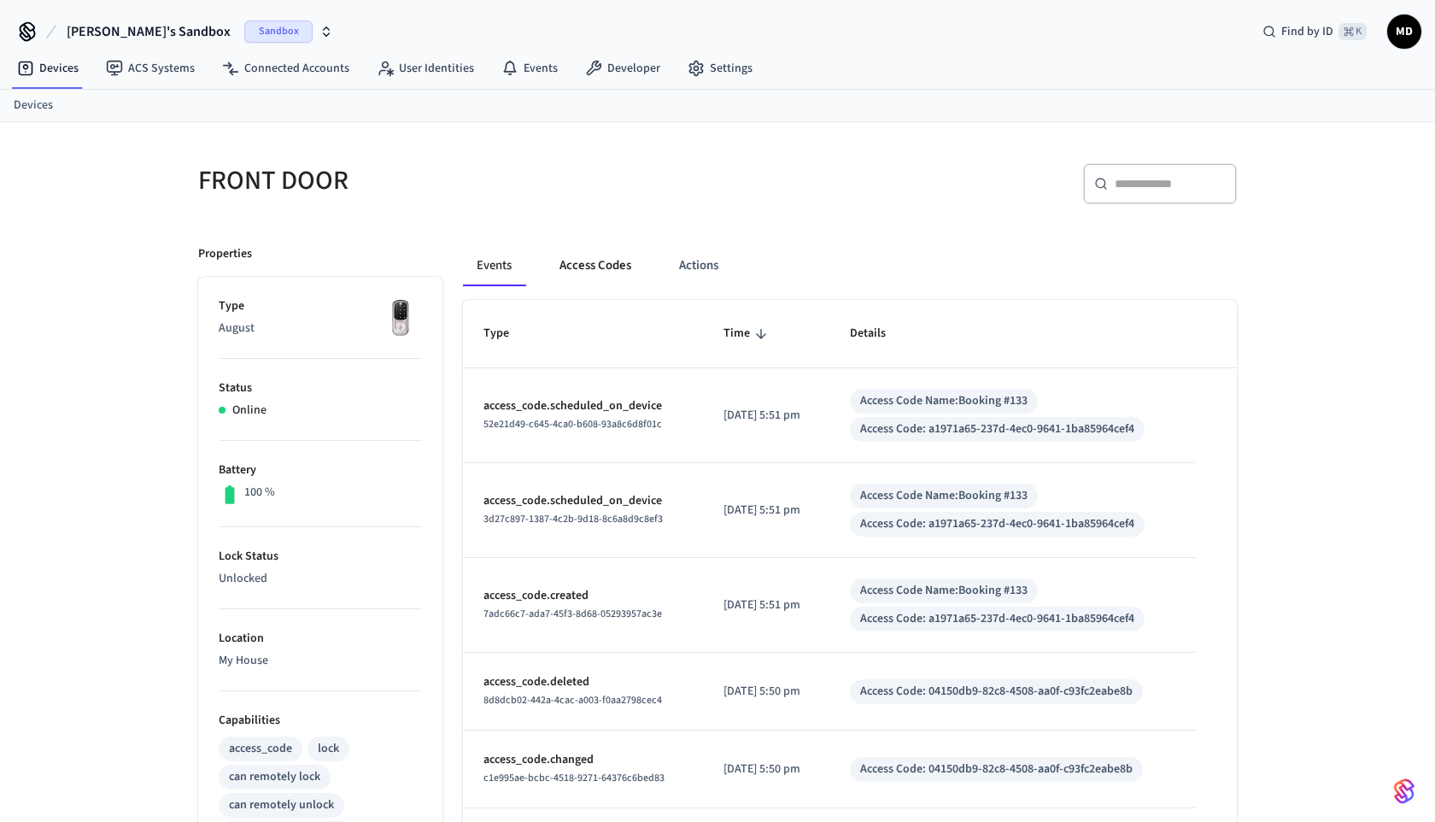
click at [586, 260] on button "Access Codes" at bounding box center [595, 265] width 99 height 41
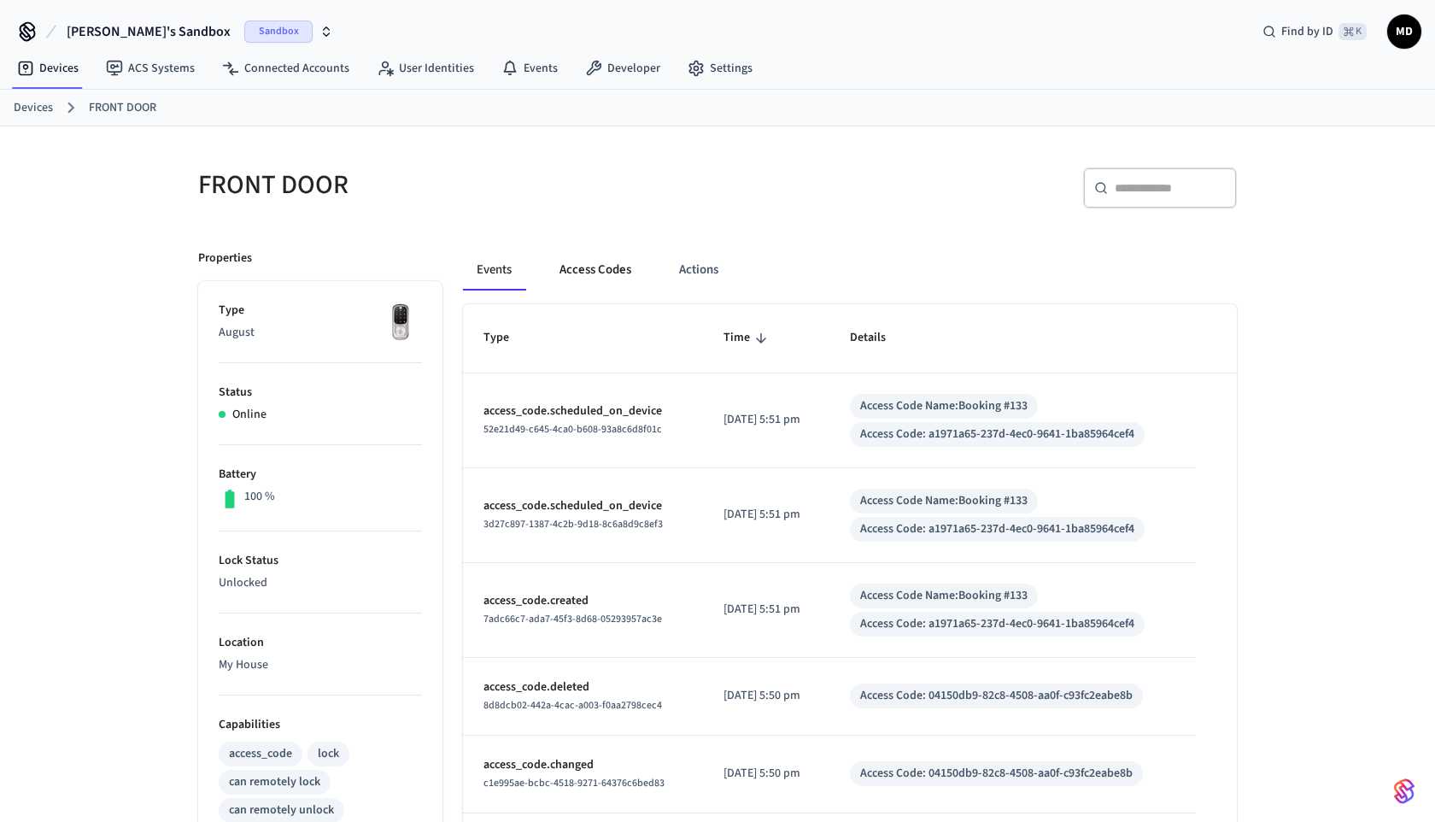
click at [604, 276] on button "Access Codes" at bounding box center [595, 269] width 99 height 41
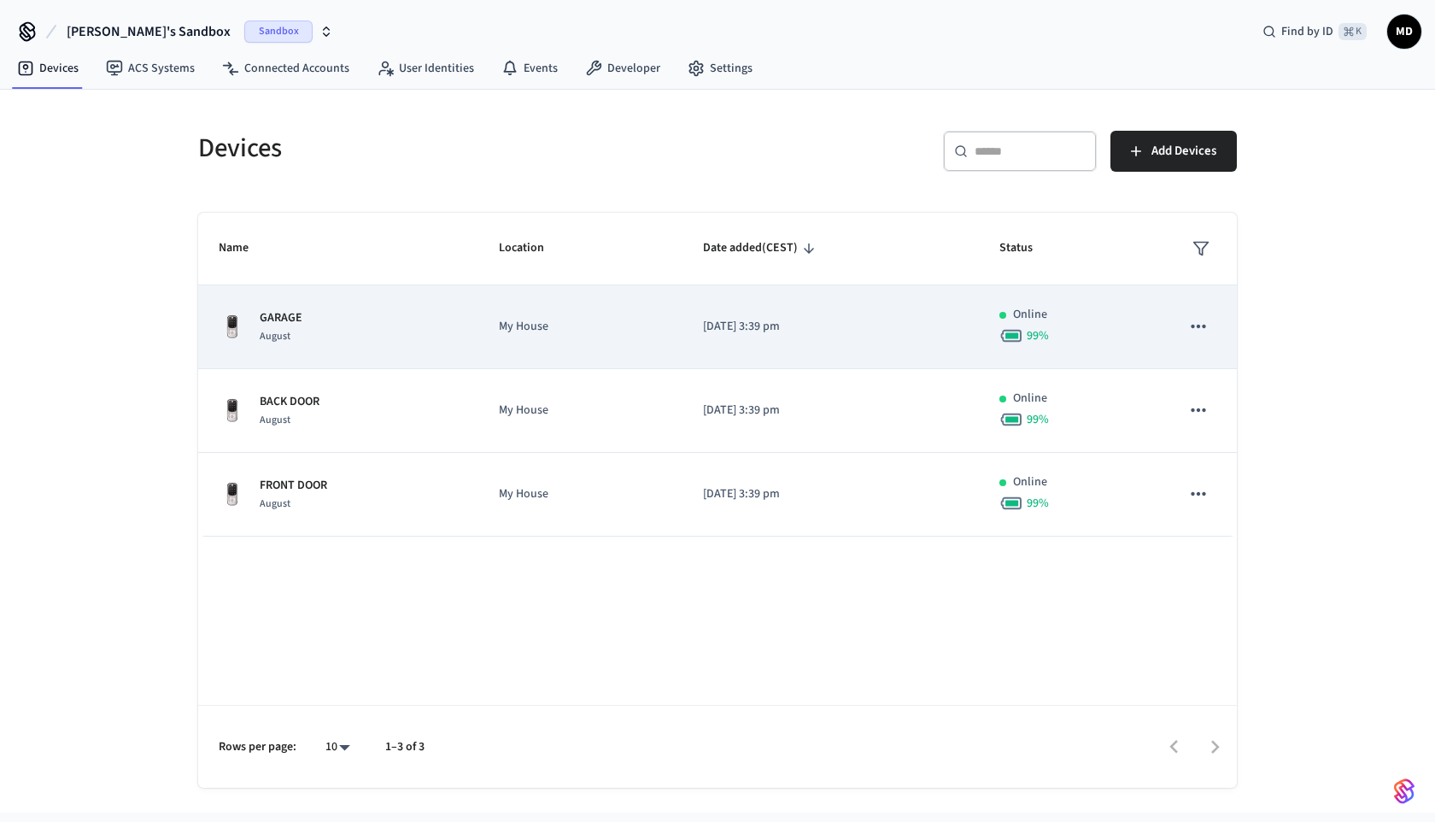
click at [365, 352] on td "GARAGE August" at bounding box center [338, 327] width 280 height 84
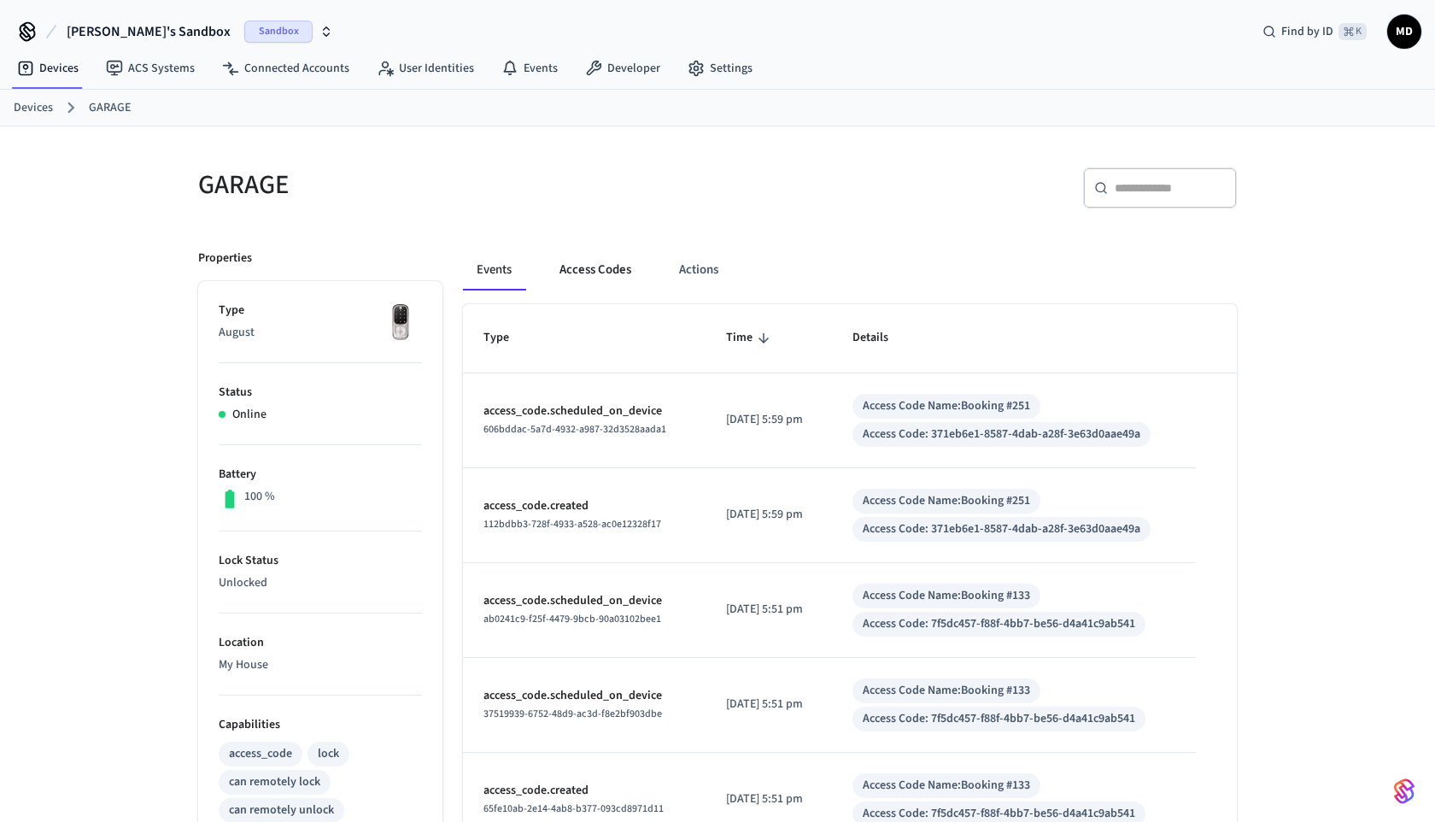
click at [561, 277] on button "Access Codes" at bounding box center [595, 269] width 99 height 41
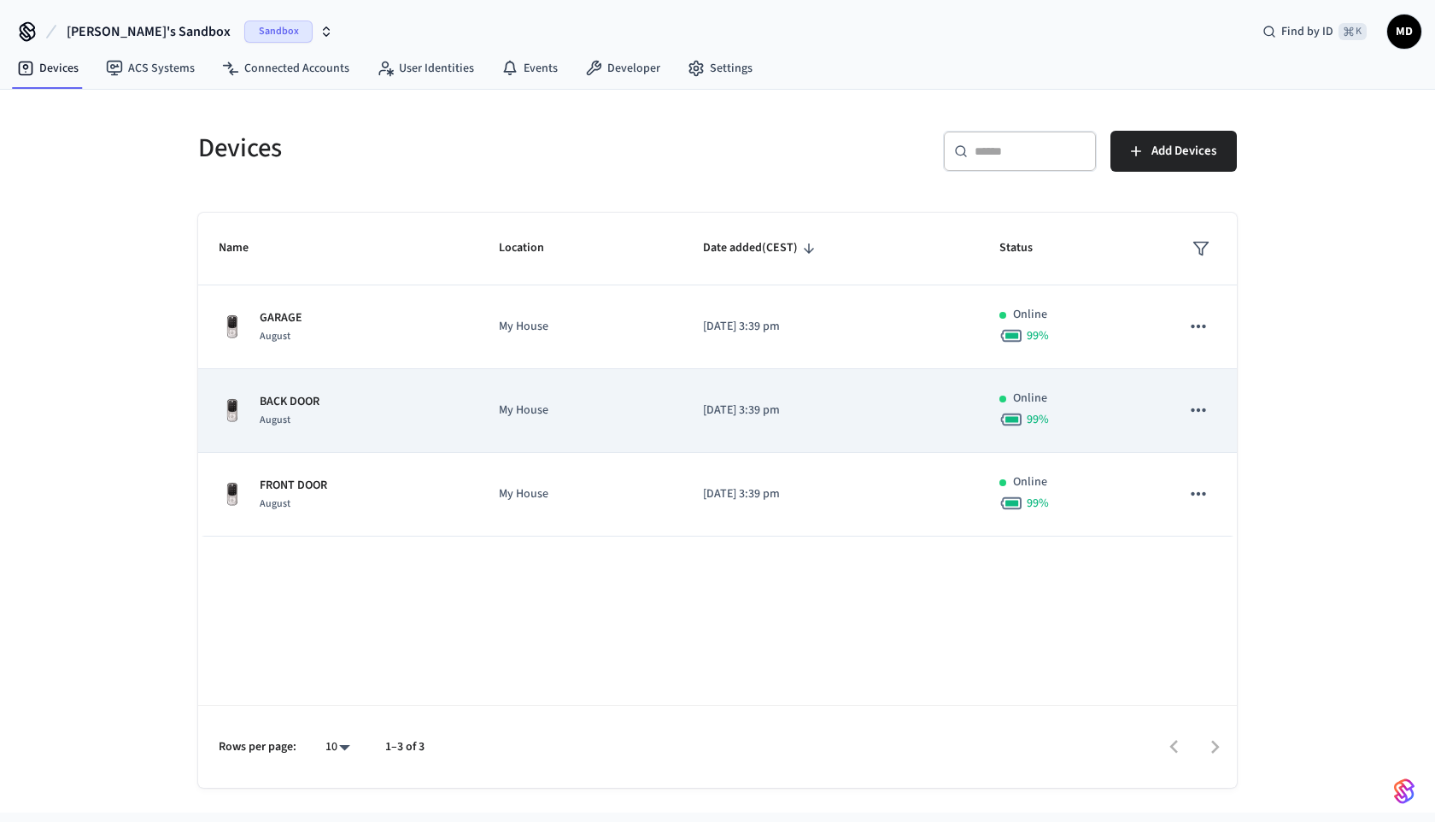
click at [313, 419] on div "August" at bounding box center [290, 420] width 60 height 18
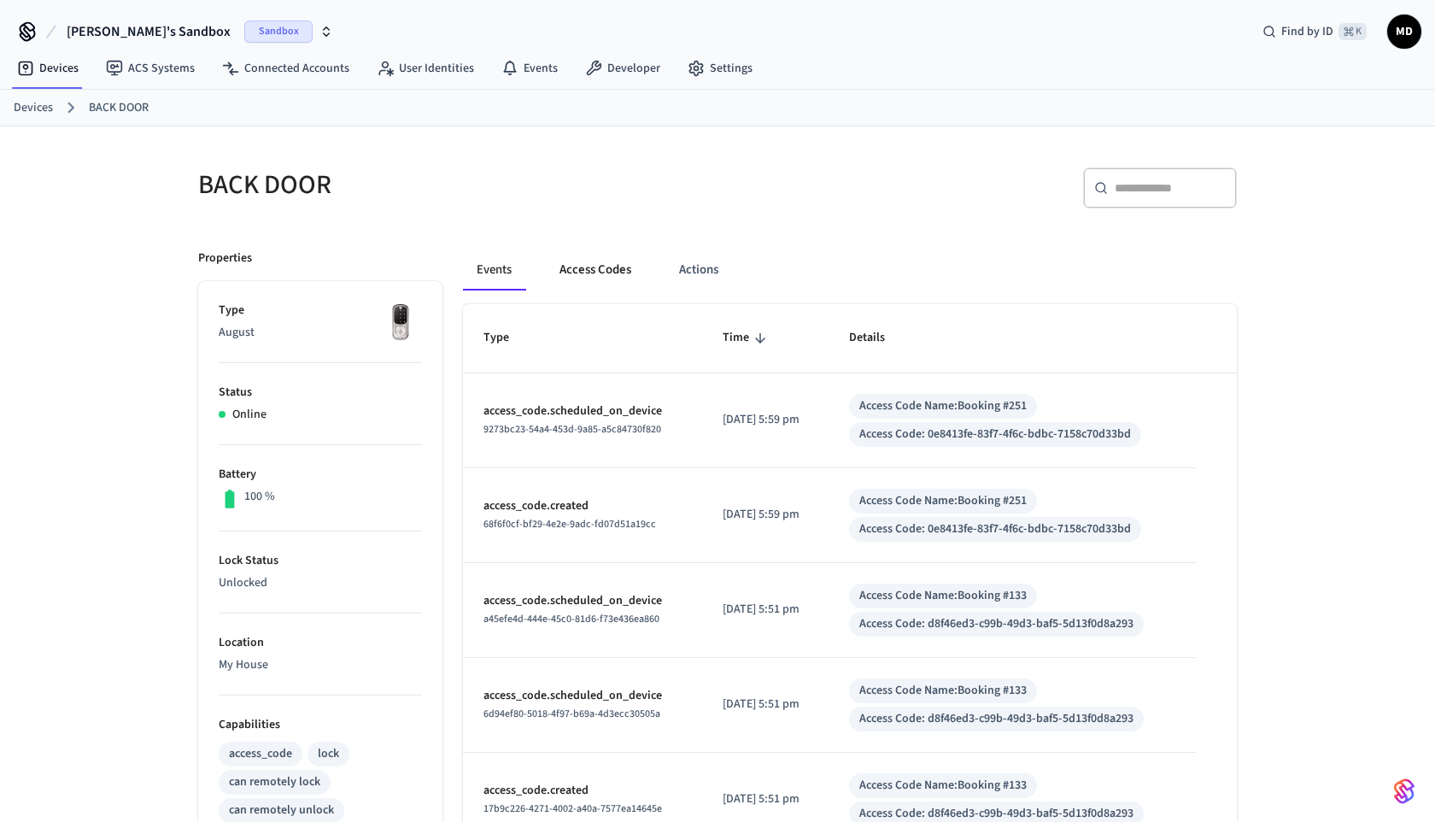
click at [588, 269] on button "Access Codes" at bounding box center [595, 269] width 99 height 41
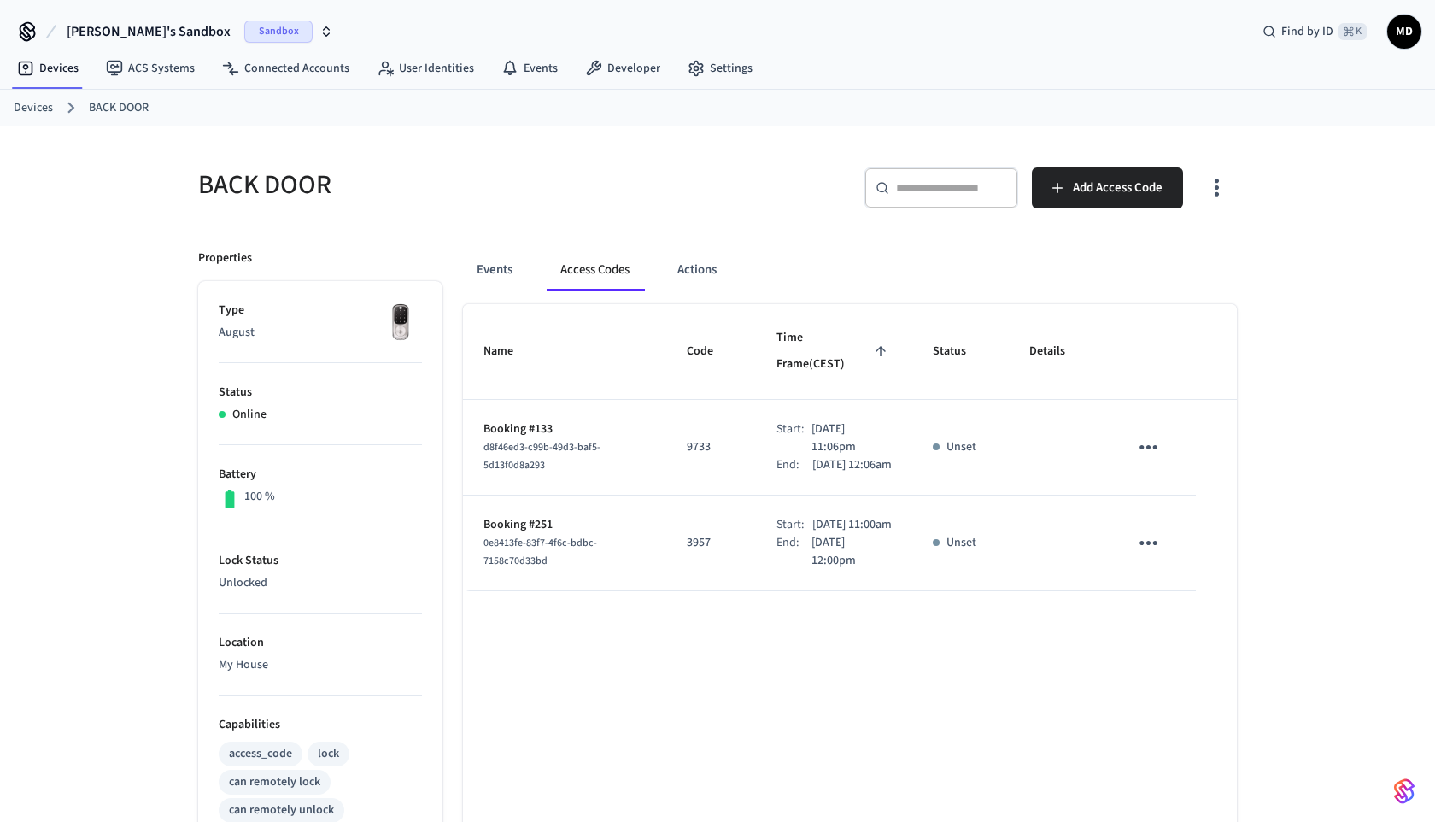
click at [1149, 445] on icon "sticky table" at bounding box center [1148, 447] width 18 height 4
click at [1174, 503] on li "Delete" at bounding box center [1193, 514] width 81 height 45
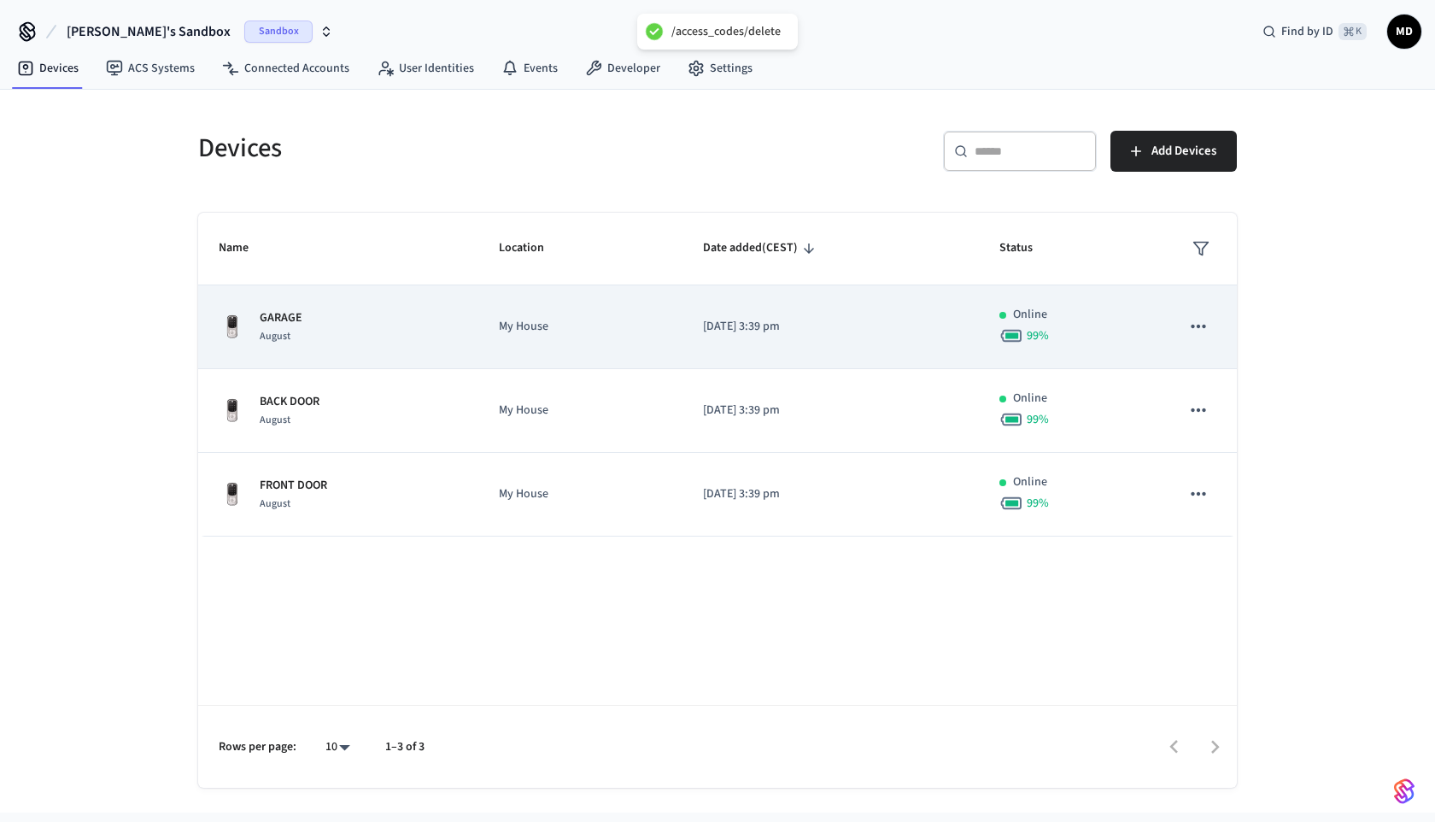
click at [454, 325] on div "GARAGE August" at bounding box center [338, 327] width 239 height 36
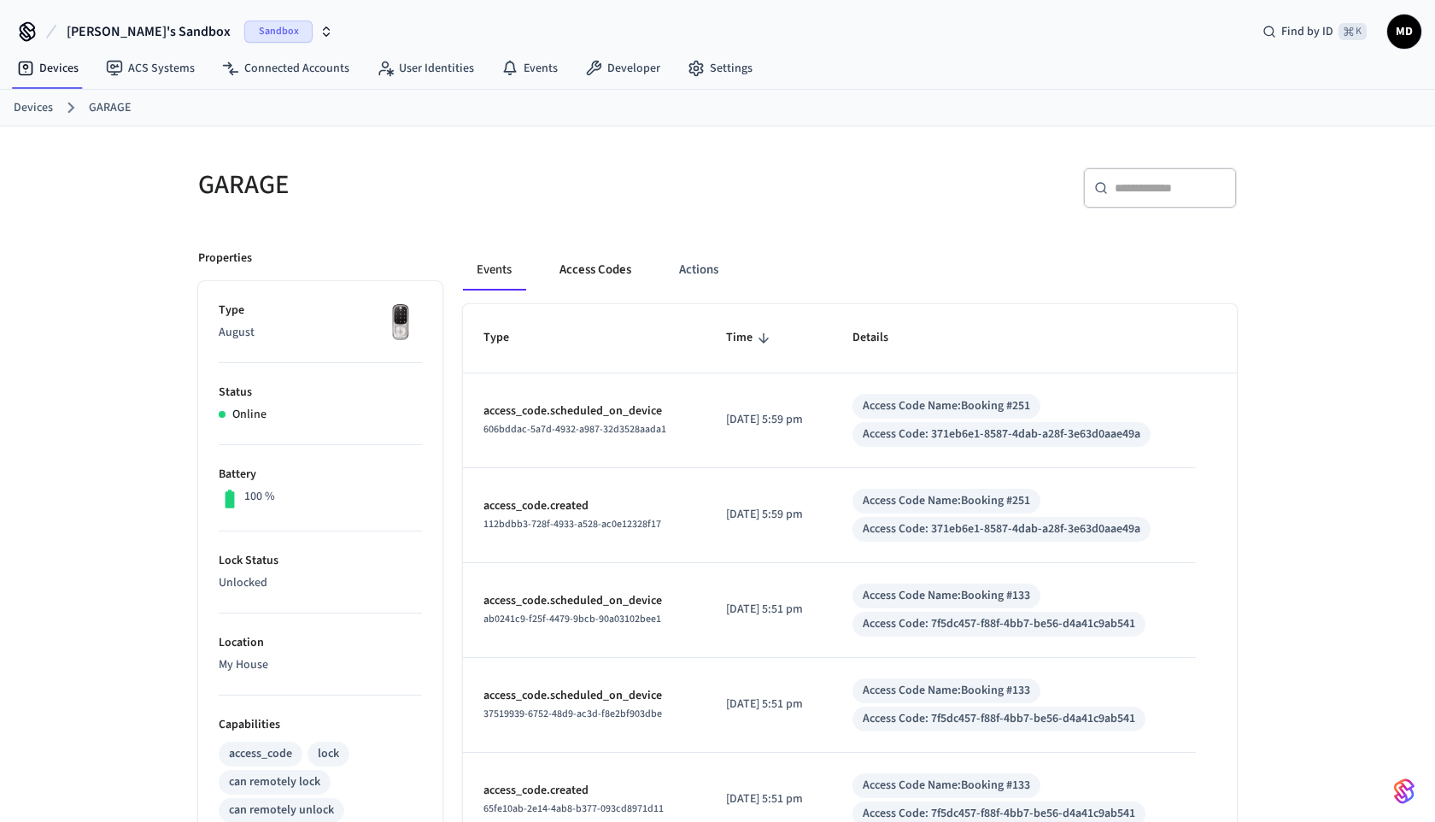
click at [595, 288] on button "Access Codes" at bounding box center [595, 269] width 99 height 41
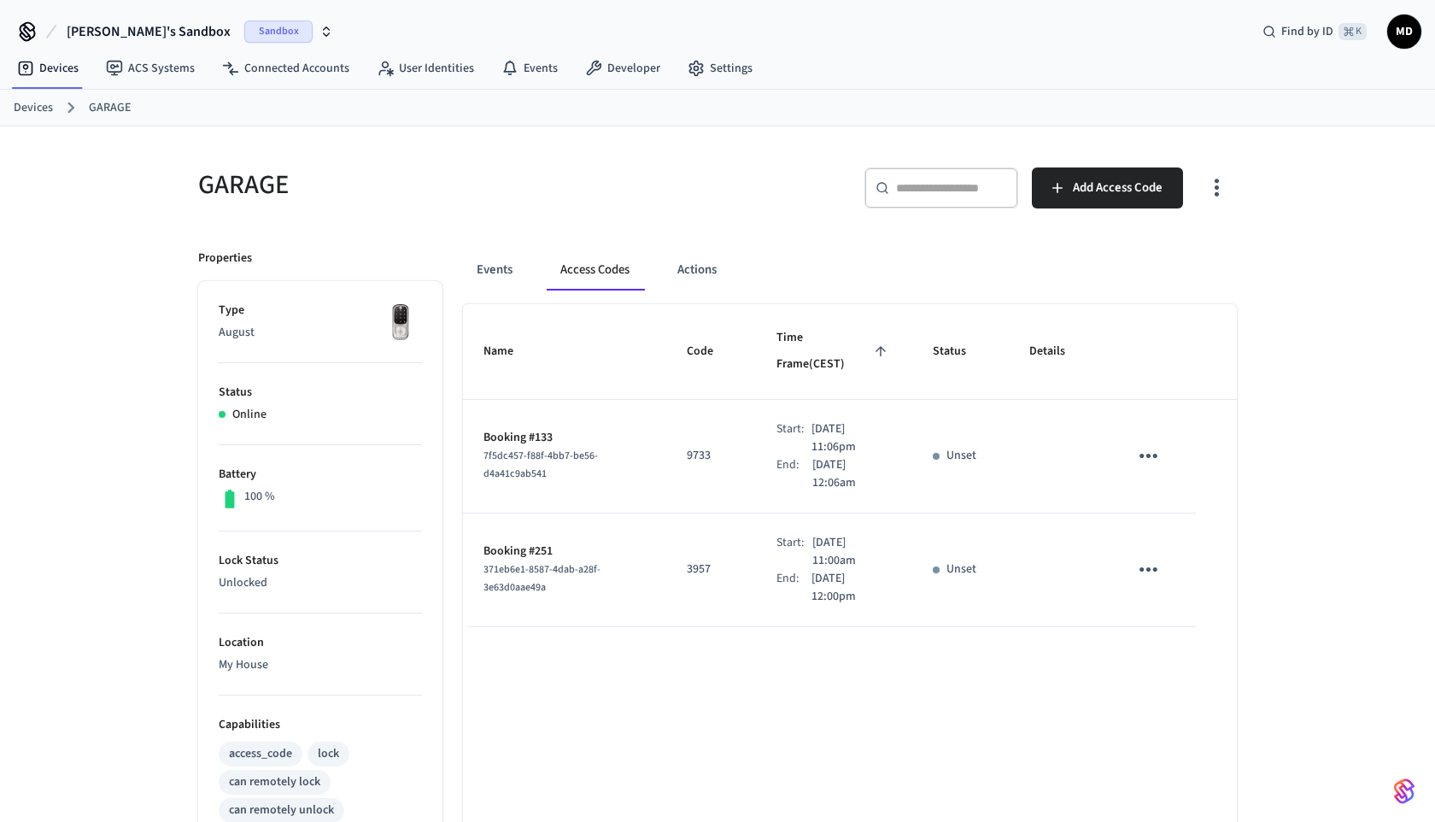
click at [1149, 442] on icon "sticky table" at bounding box center [1148, 455] width 26 height 26
click at [1172, 515] on li "Delete" at bounding box center [1189, 525] width 81 height 45
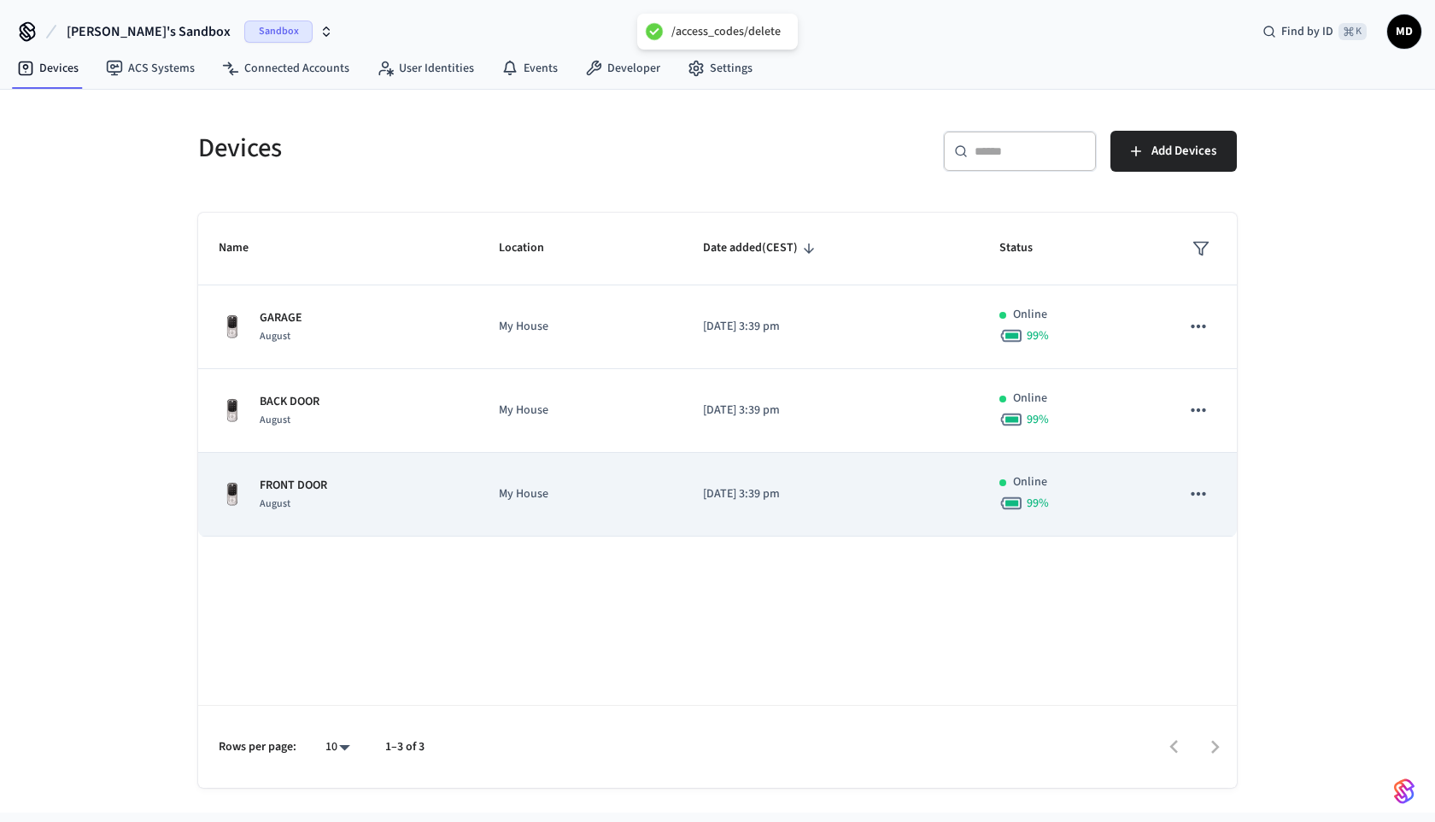
click at [396, 483] on div "FRONT DOOR August" at bounding box center [338, 495] width 239 height 36
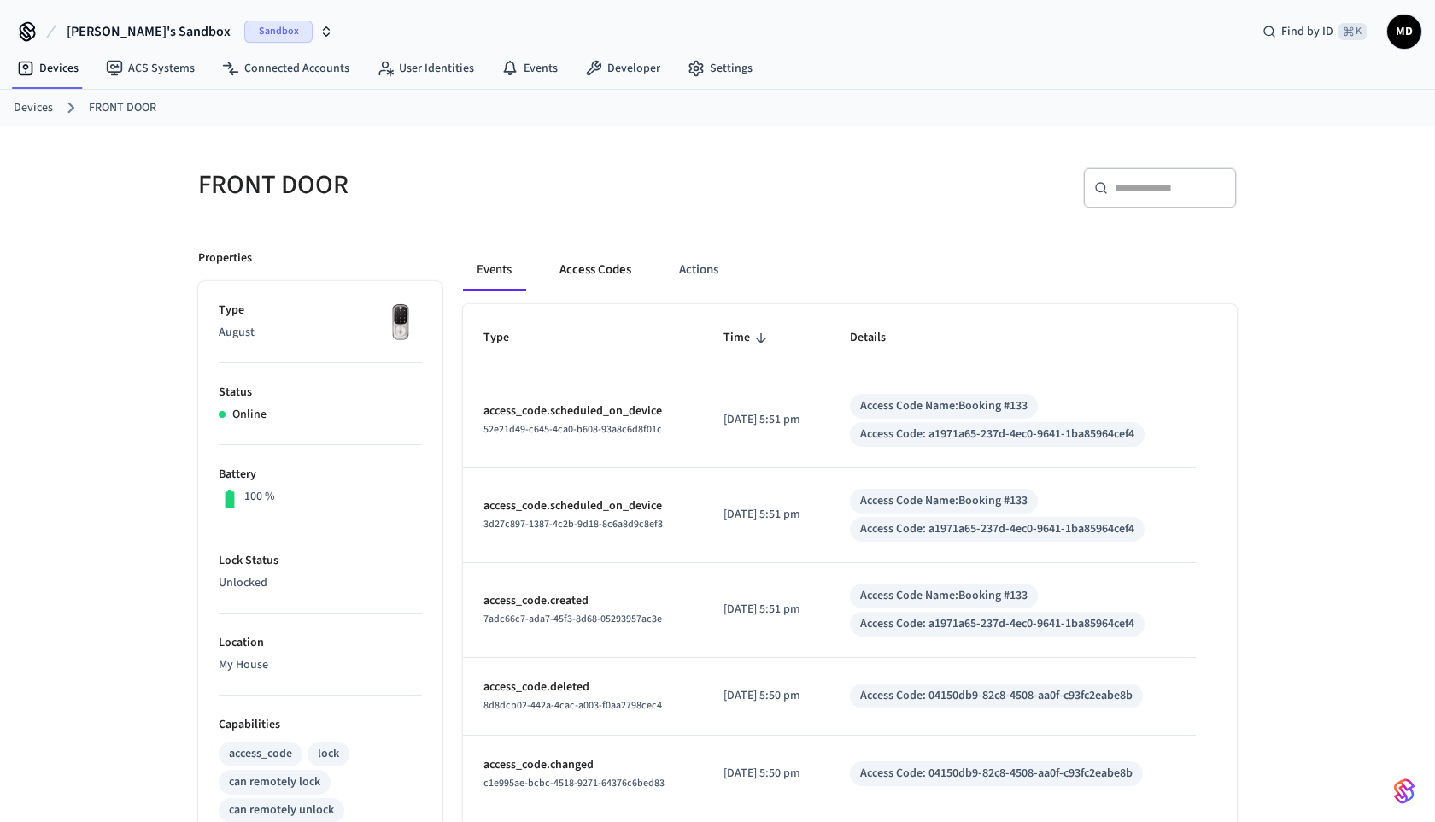
click at [588, 271] on button "Access Codes" at bounding box center [595, 269] width 99 height 41
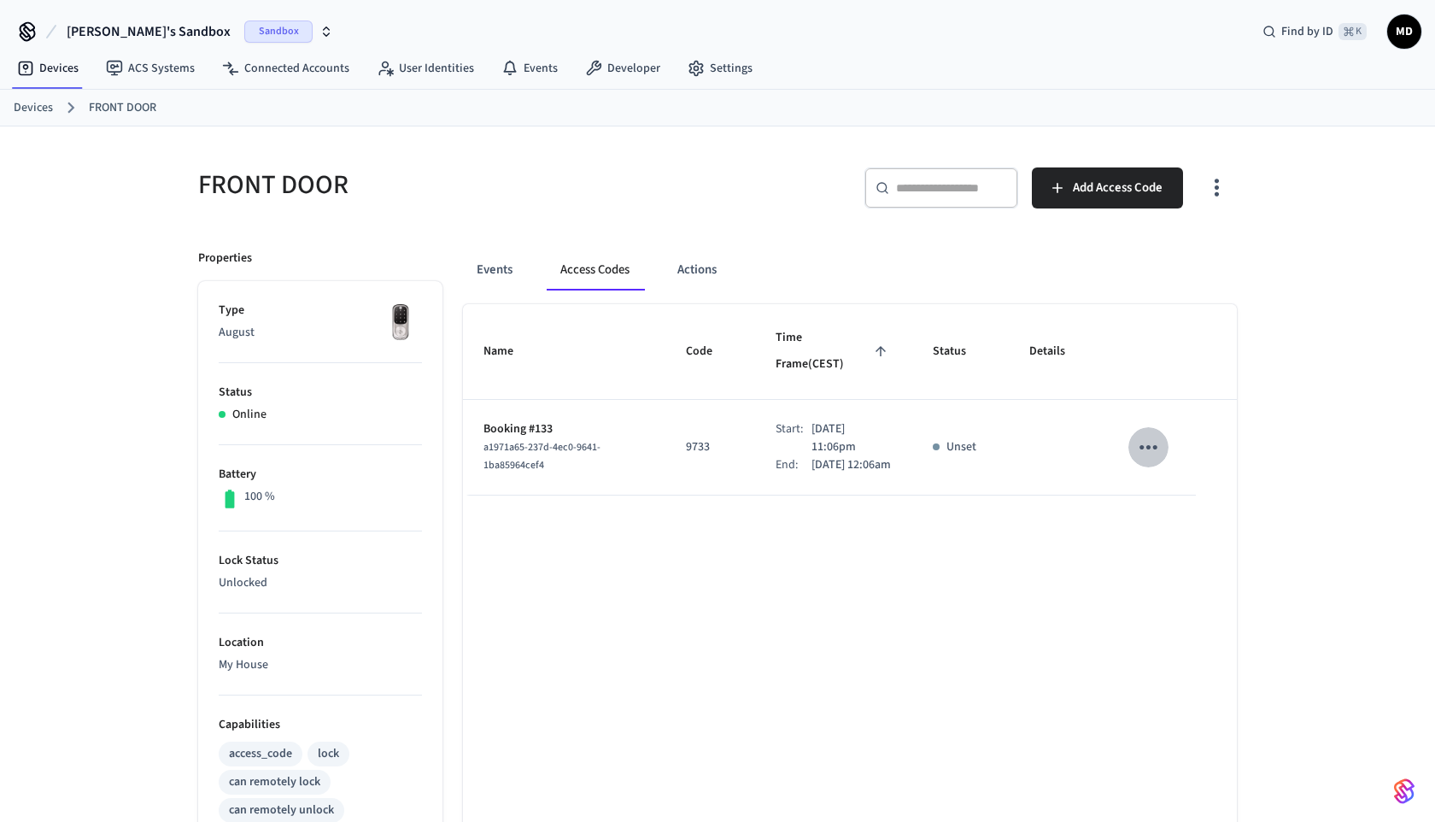
click at [1152, 436] on icon "sticky table" at bounding box center [1148, 447] width 26 height 26
click at [1173, 524] on icon at bounding box center [1169, 526] width 14 height 14
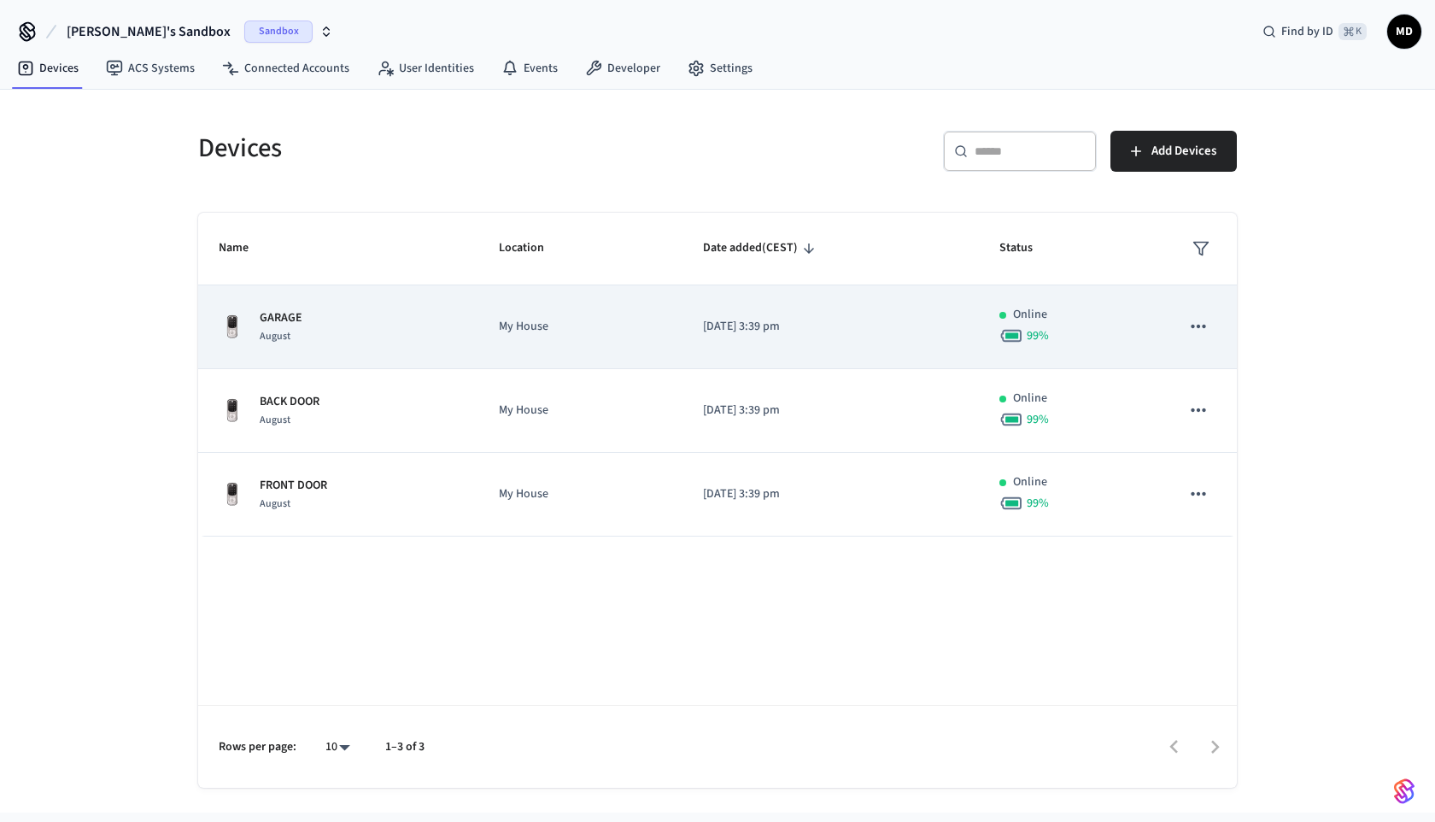
click at [574, 341] on td "My House" at bounding box center [579, 327] width 203 height 84
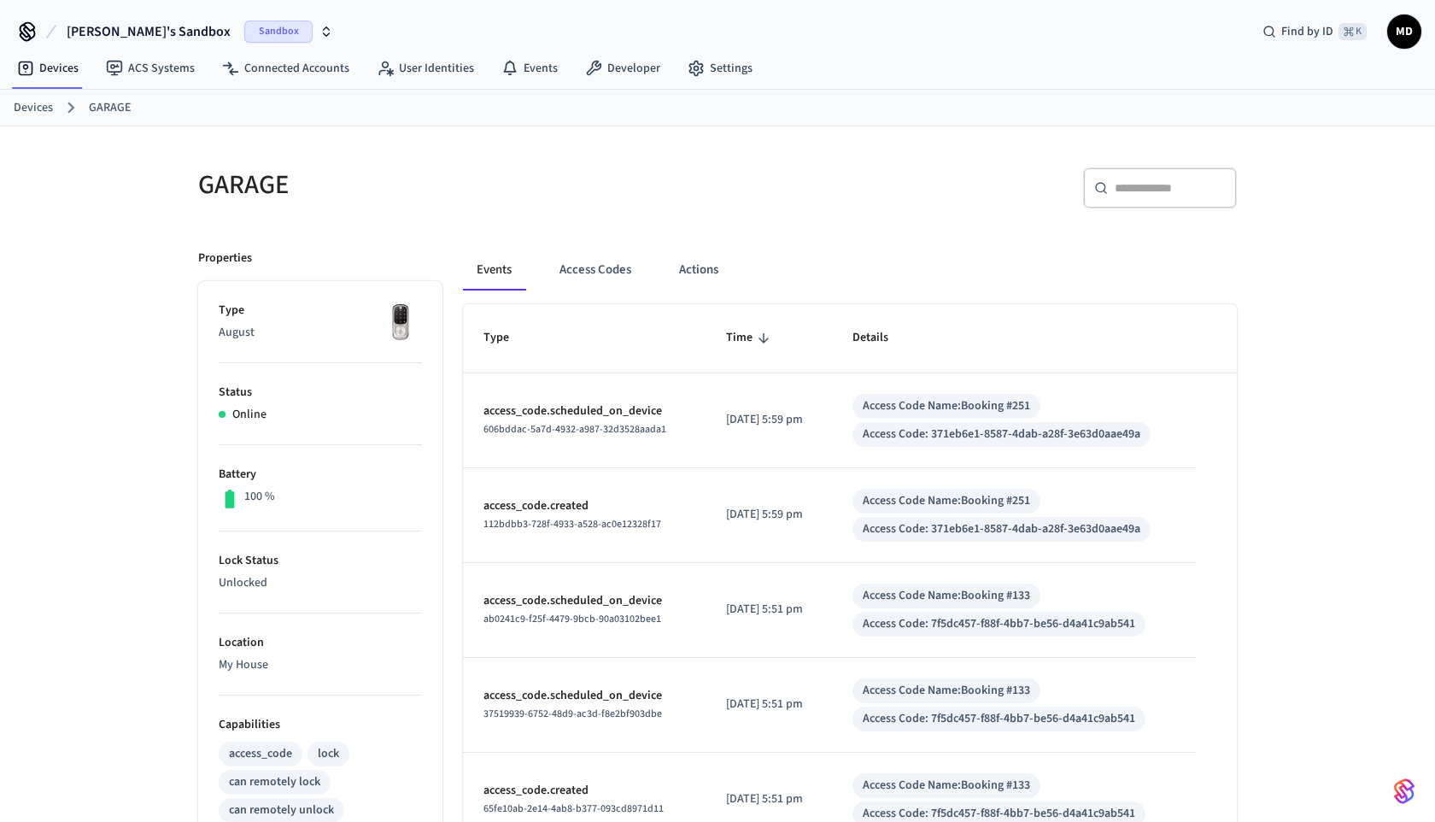
click at [657, 275] on div "Events Access Codes Actions" at bounding box center [850, 269] width 774 height 41
click at [610, 275] on button "Access Codes" at bounding box center [595, 269] width 99 height 41
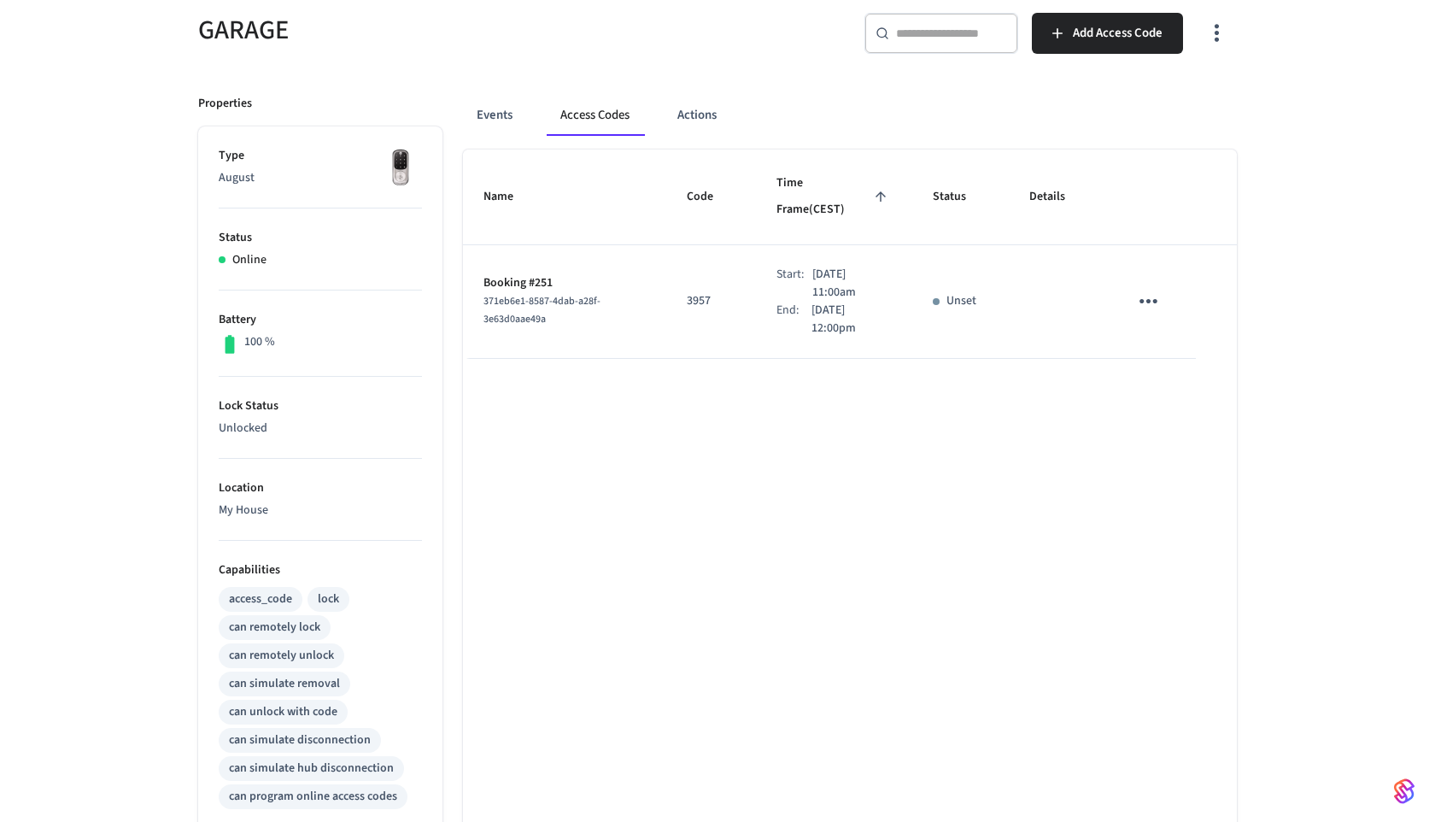
scroll to position [157, 0]
click at [261, 502] on p "My House" at bounding box center [320, 508] width 203 height 18
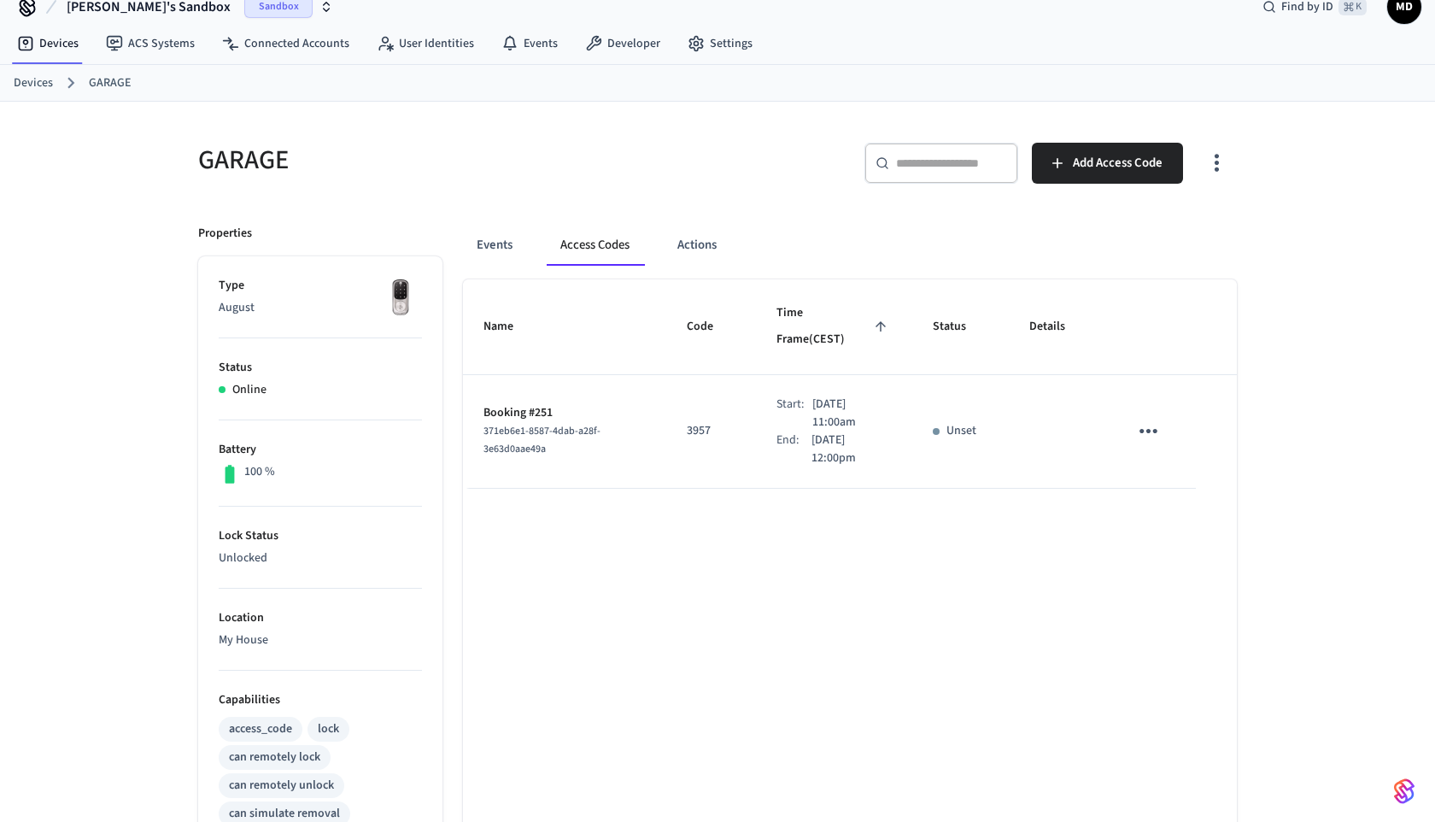
scroll to position [0, 0]
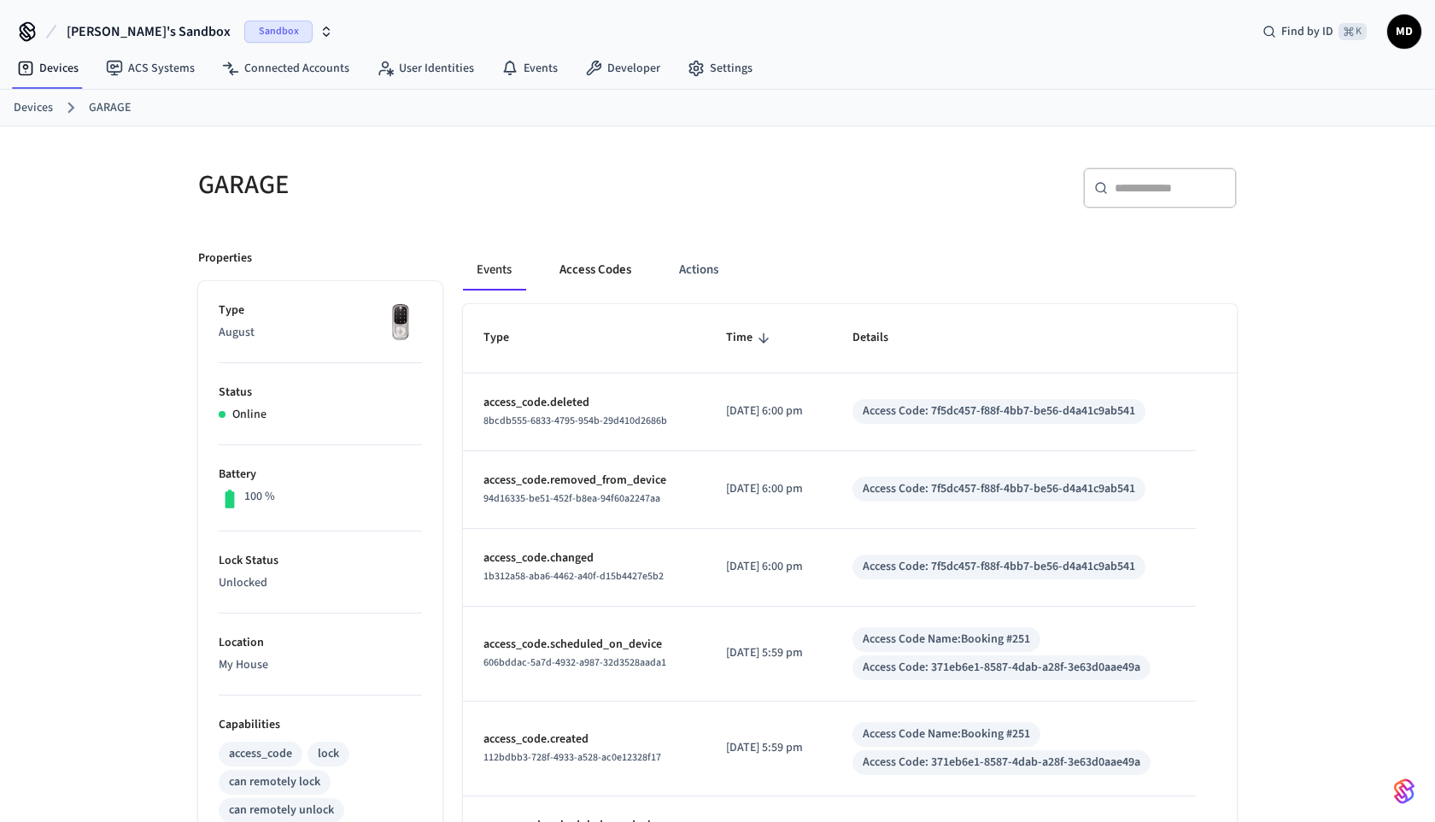
click at [597, 265] on button "Access Codes" at bounding box center [595, 269] width 99 height 41
